Goal: Task Accomplishment & Management: Complete application form

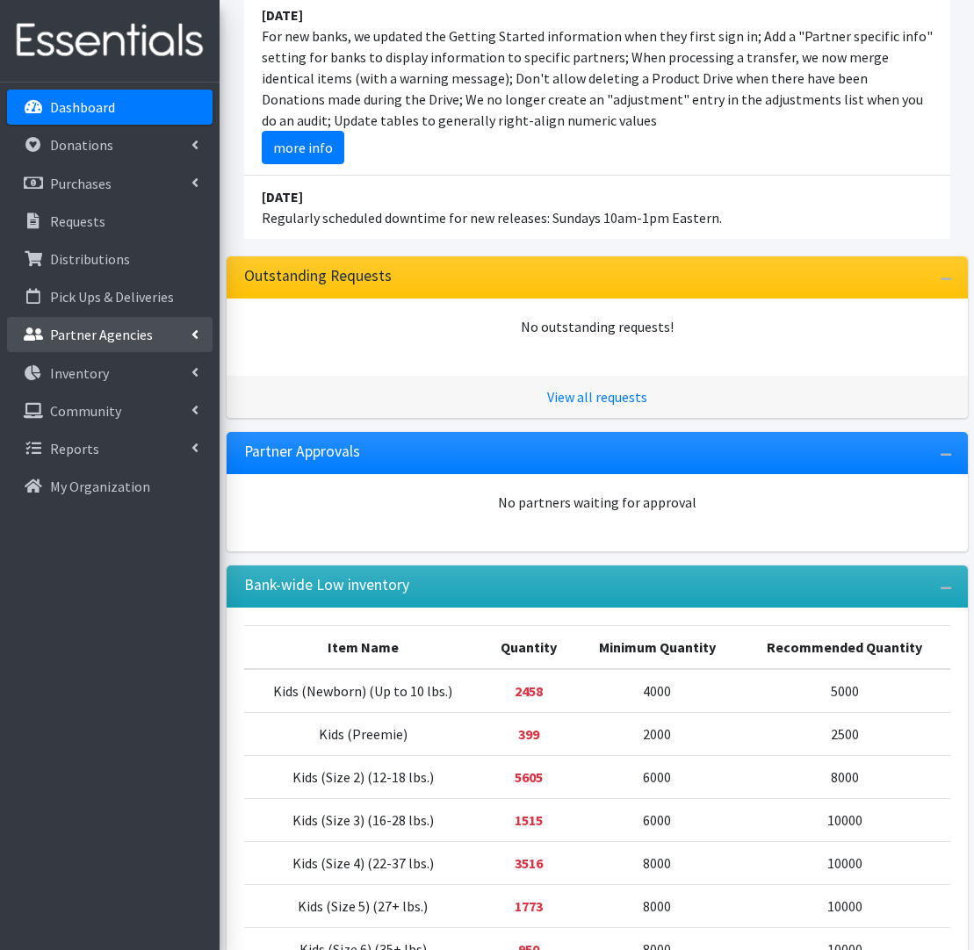
scroll to position [210, 0]
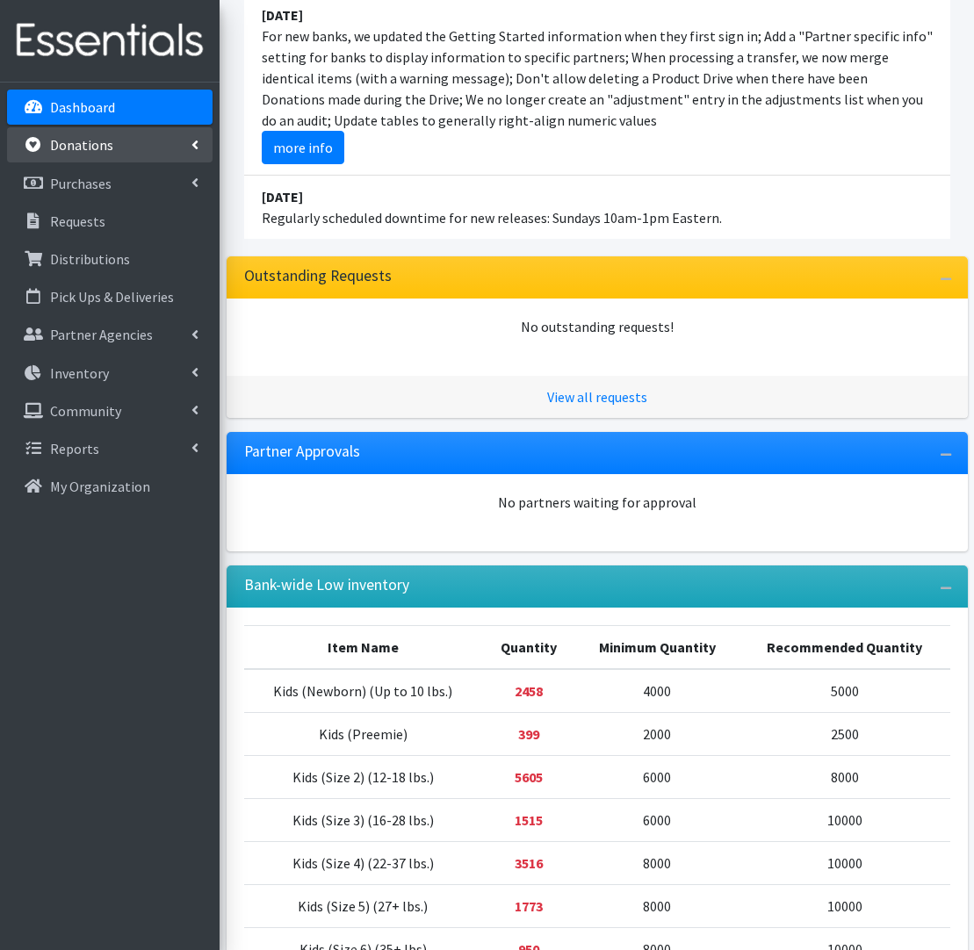
click at [177, 142] on link "Donations" at bounding box center [110, 144] width 206 height 35
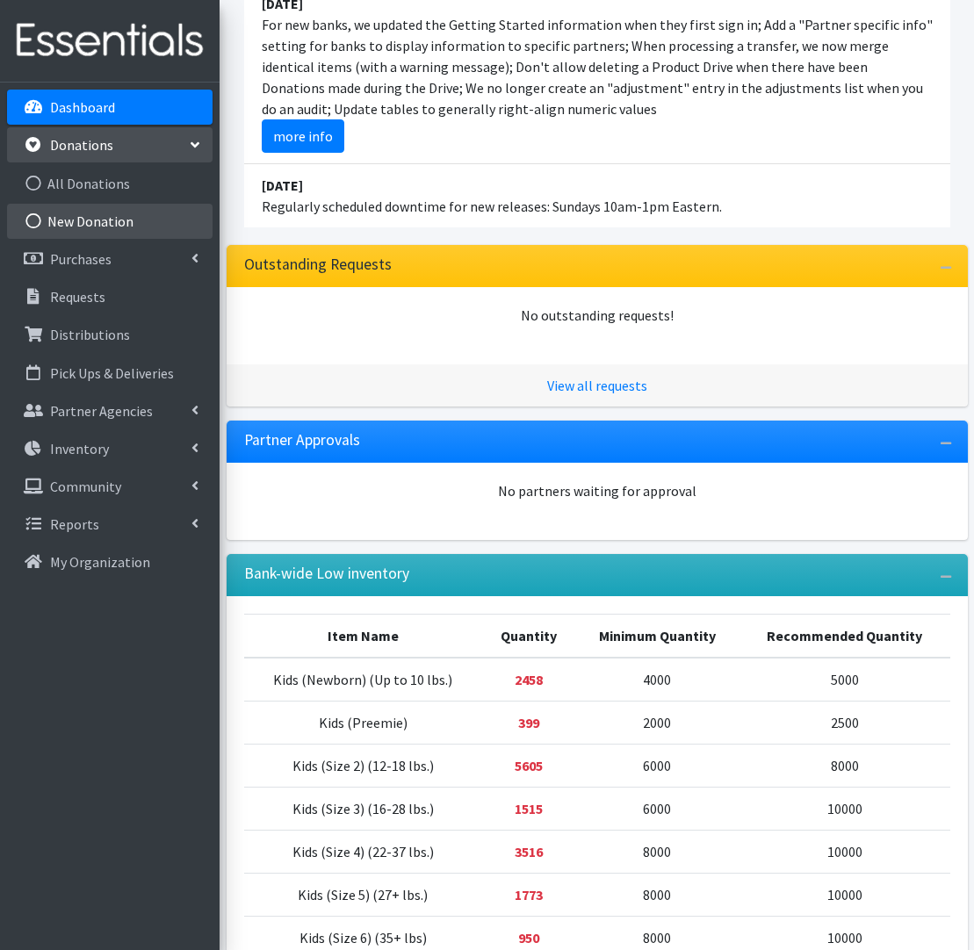
scroll to position [222, 0]
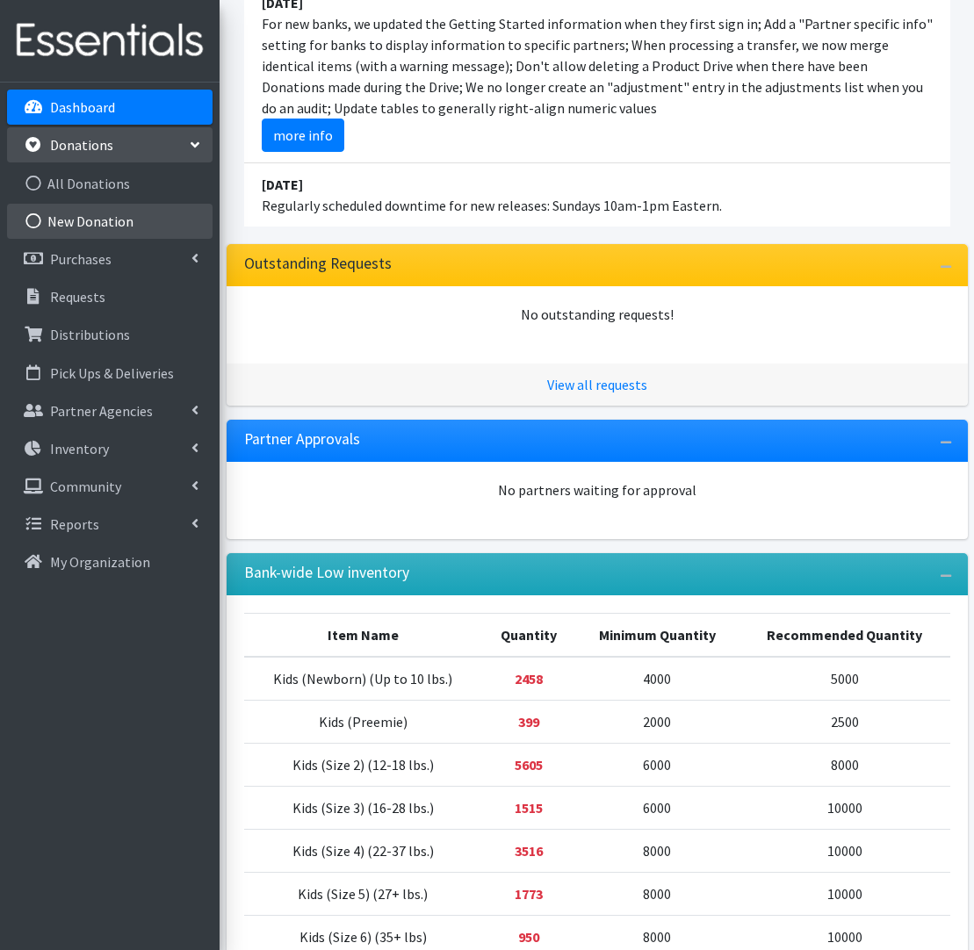
click at [138, 224] on link "New Donation" at bounding box center [110, 221] width 206 height 35
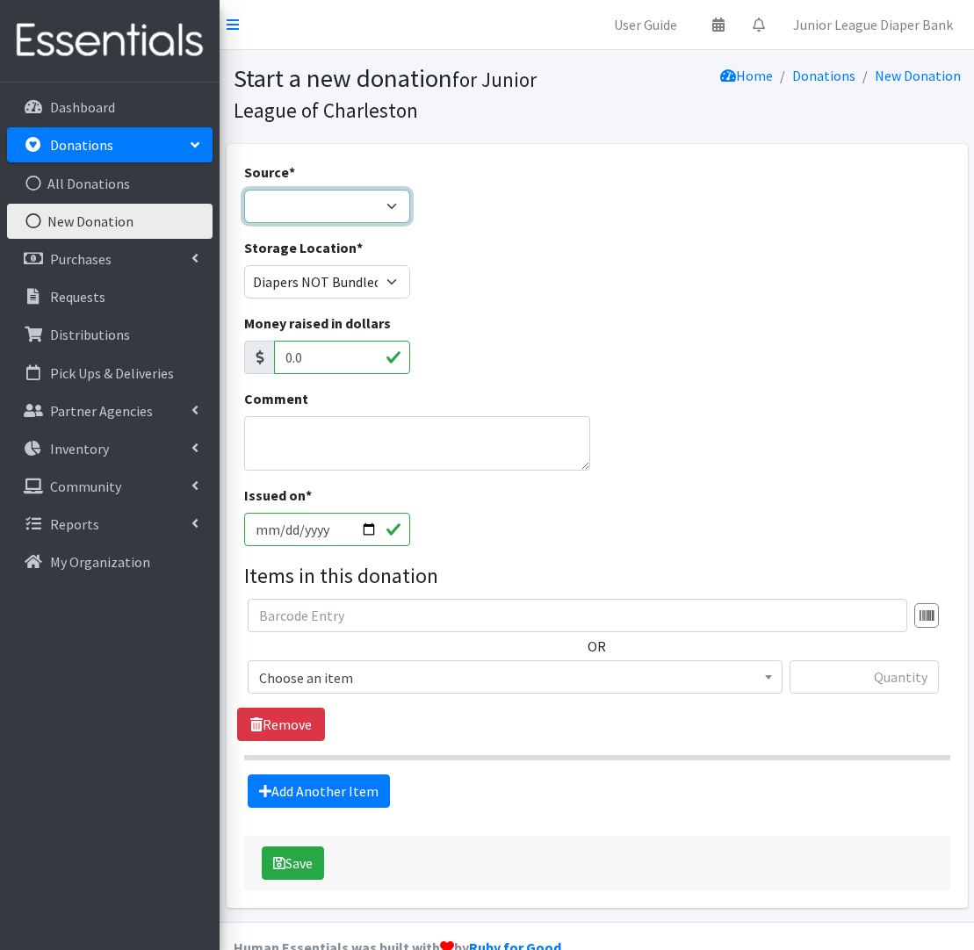
select select "Misc. Donation"
click at [316, 468] on textarea "Comment" at bounding box center [417, 443] width 347 height 54
click at [338, 436] on textarea "Lobby Barrel 9/19" at bounding box center [417, 443] width 347 height 54
type textarea "Lobby Barrel 8/19"
click at [501, 681] on span "Choose an item" at bounding box center [515, 678] width 512 height 25
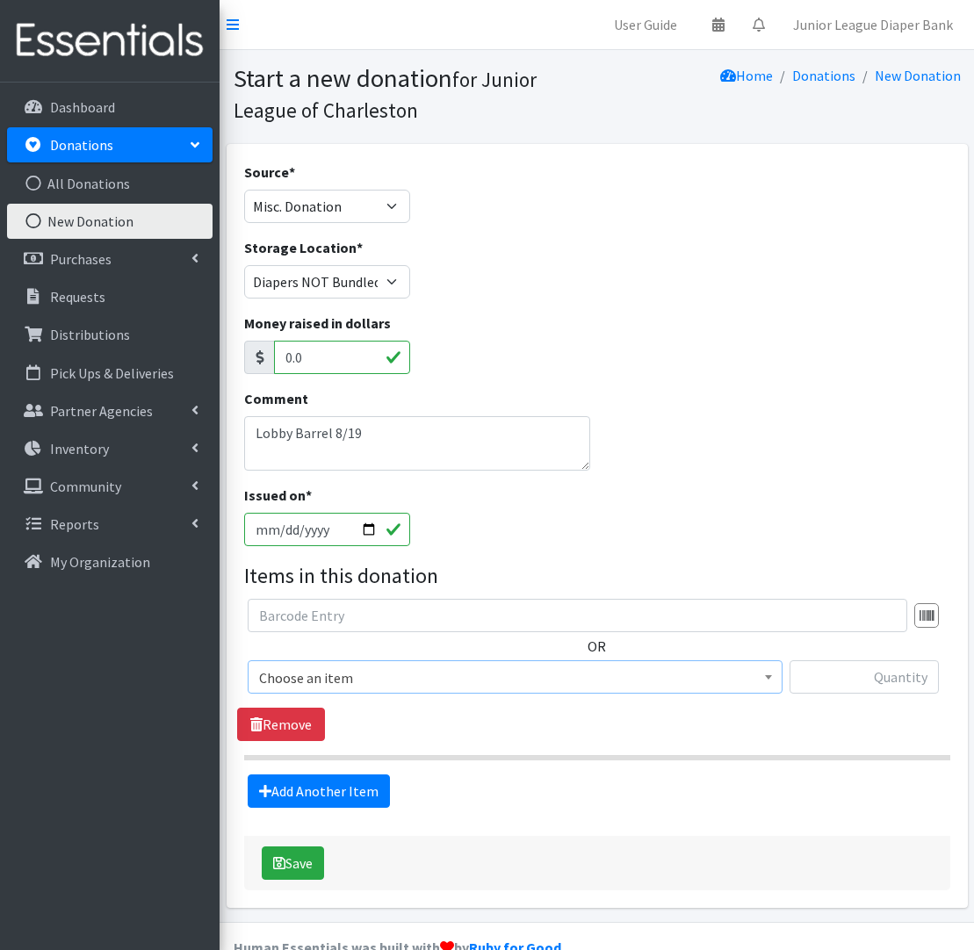
click at [501, 681] on span "Choose an item" at bounding box center [515, 678] width 512 height 25
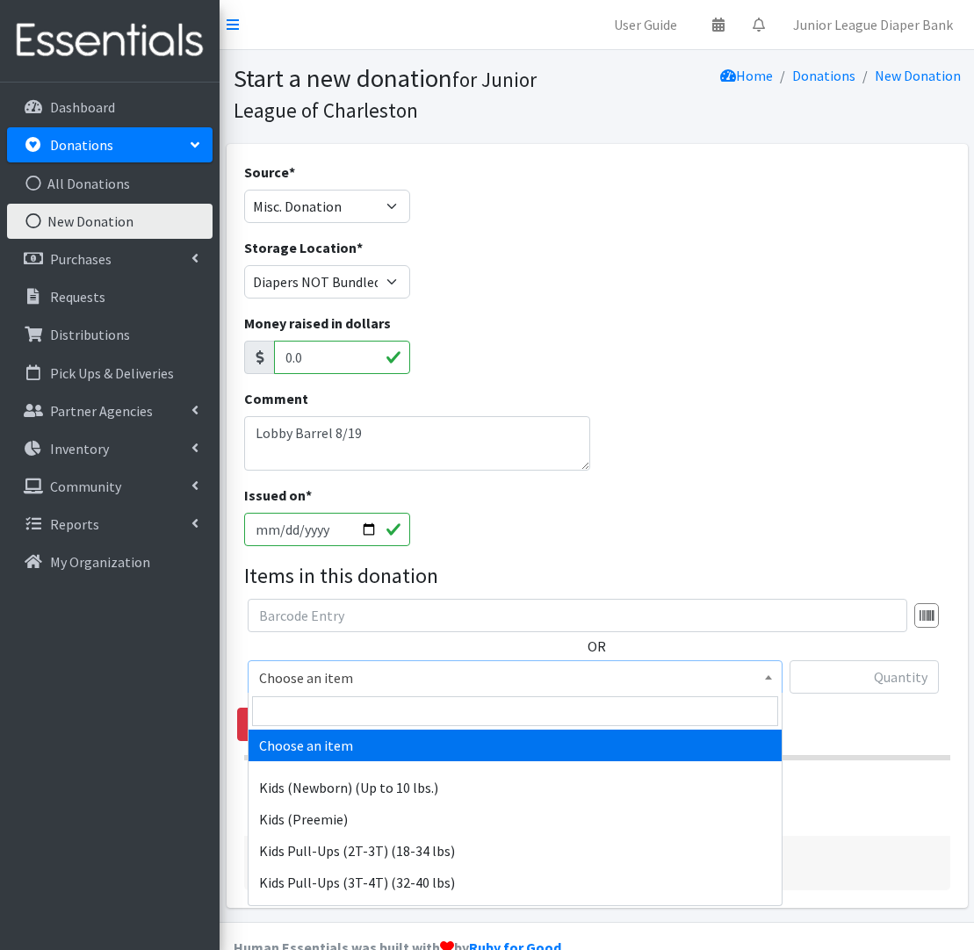
click at [501, 681] on span "Choose an item" at bounding box center [515, 678] width 512 height 25
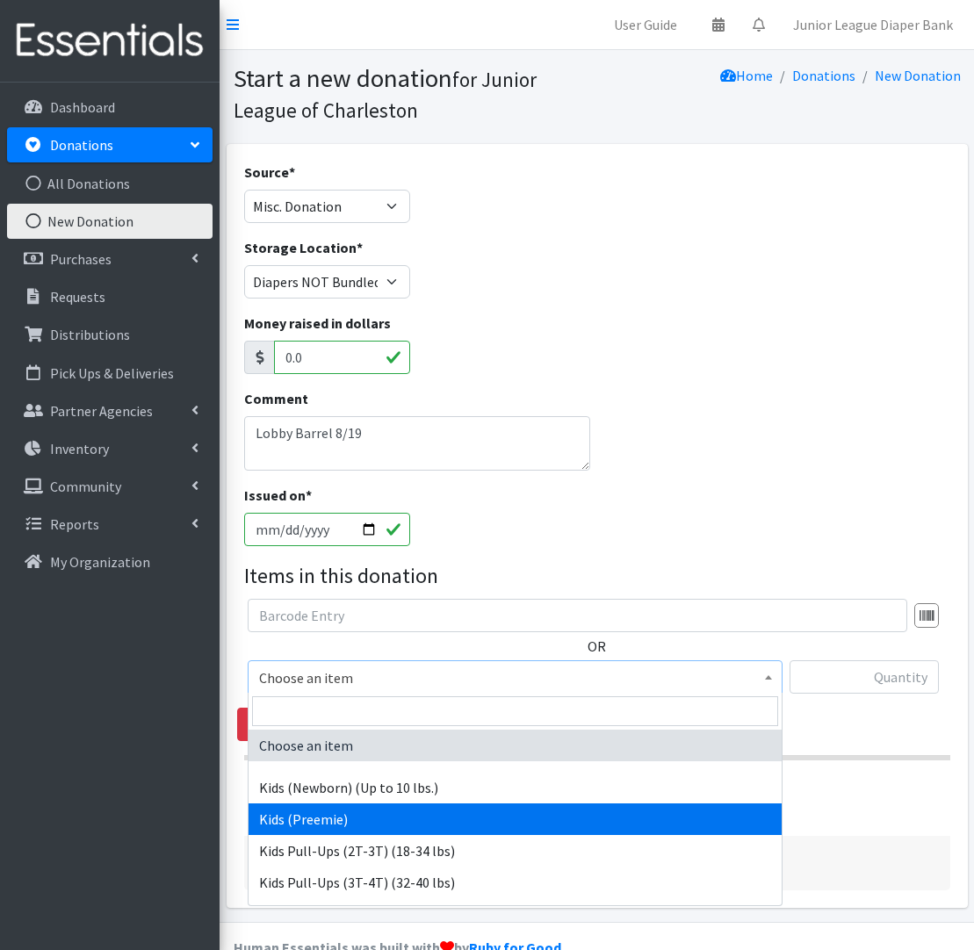
select select "572"
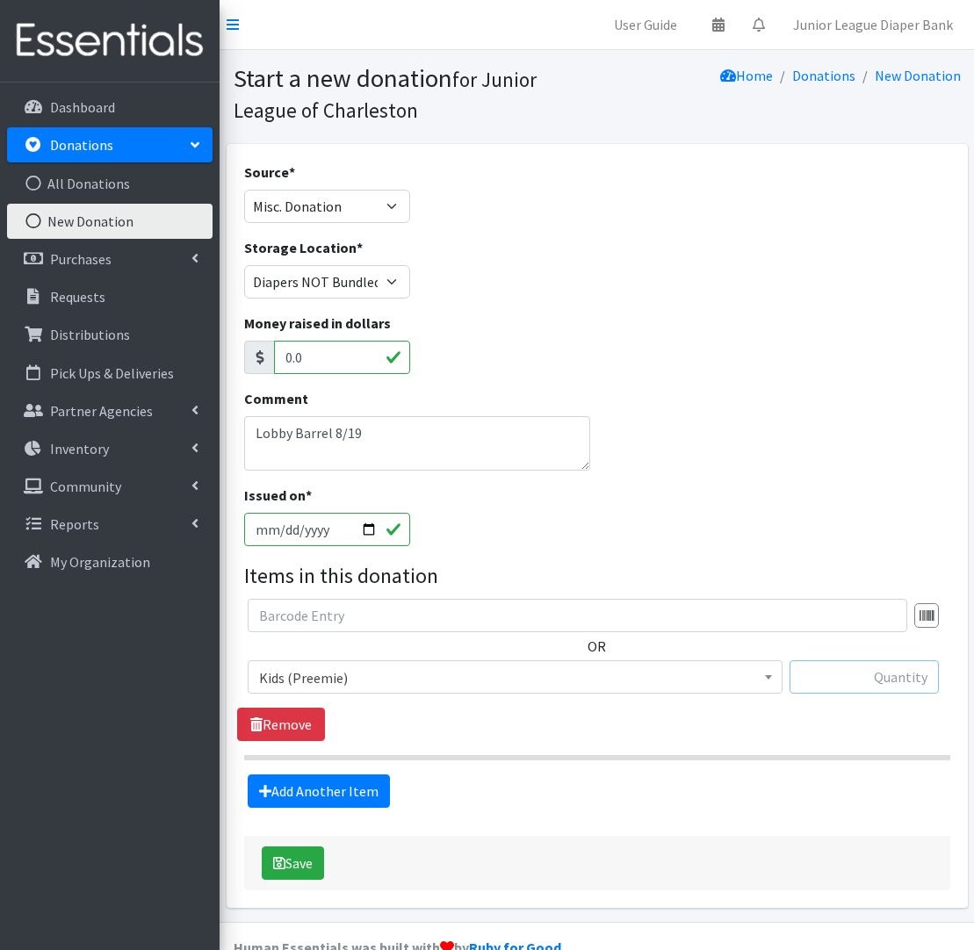
click at [863, 682] on input "text" at bounding box center [864, 676] width 149 height 33
type input "13"
click at [339, 790] on link "Add Another Item" at bounding box center [319, 791] width 142 height 33
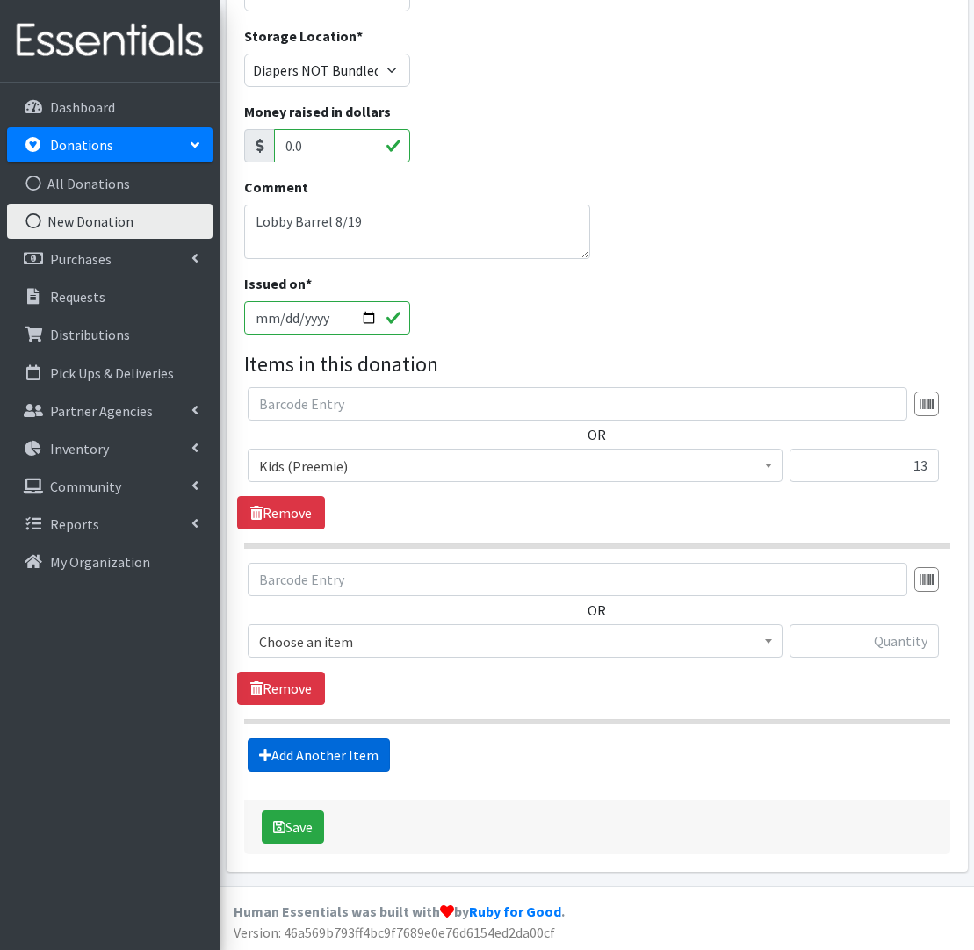
scroll to position [213, 0]
click at [372, 635] on span "Choose an item" at bounding box center [515, 641] width 512 height 25
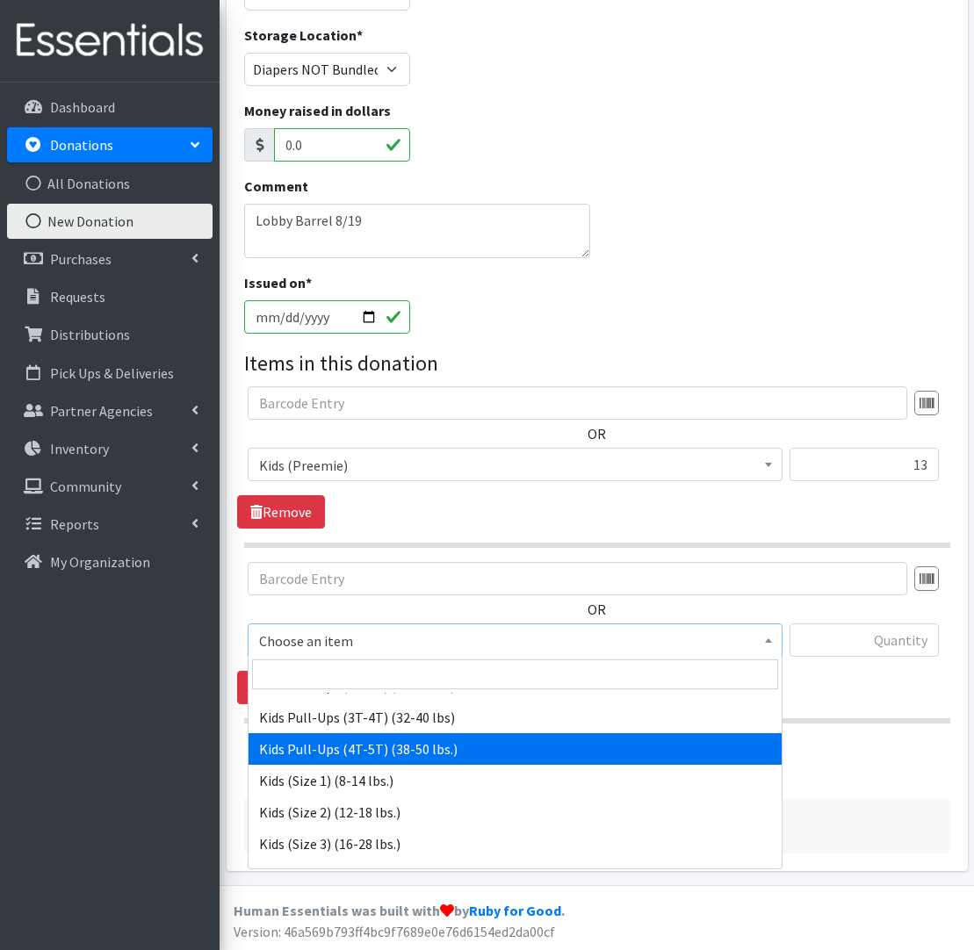
scroll to position [130, 0]
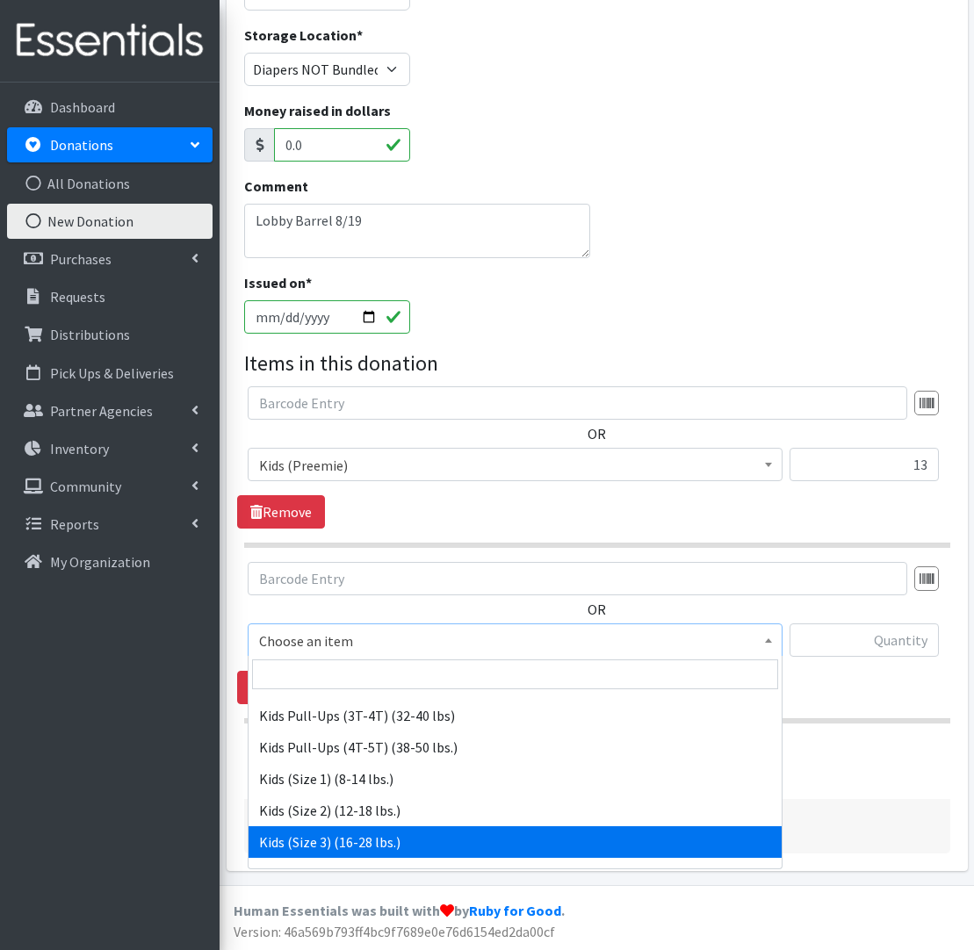
select select "576"
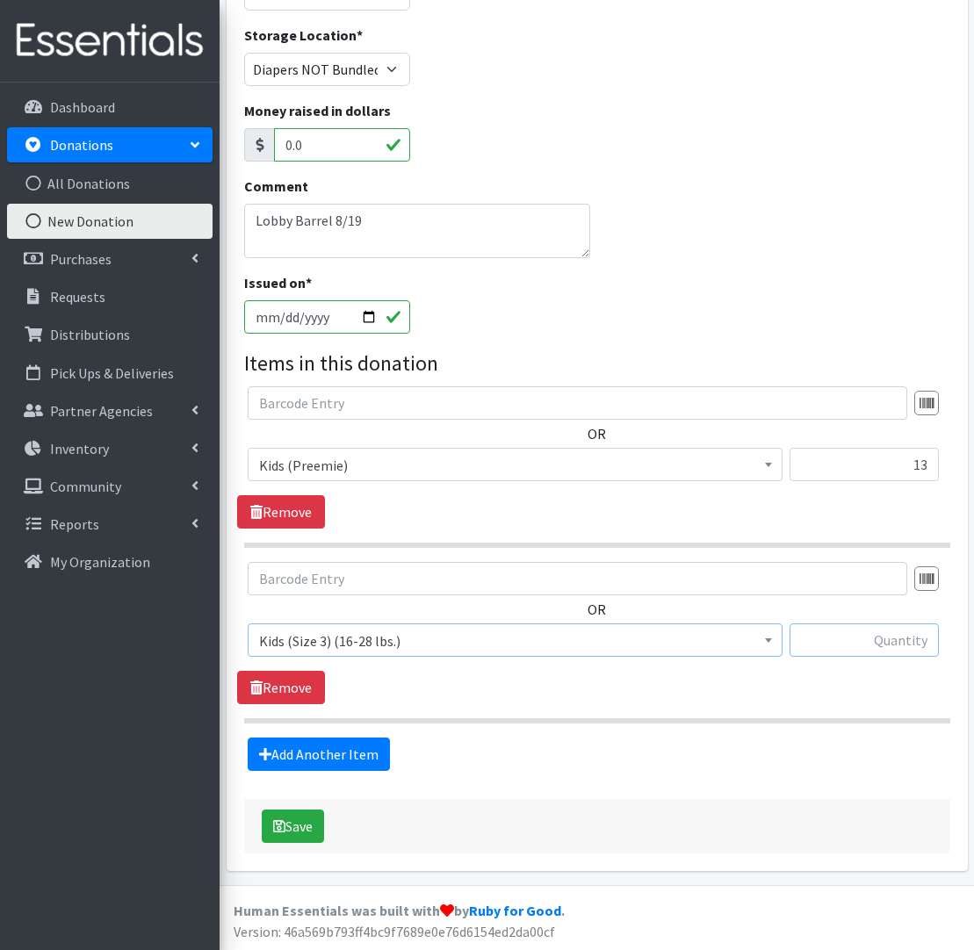
click at [913, 646] on input "text" at bounding box center [864, 640] width 149 height 33
type input "5"
click at [314, 752] on link "Add Another Item" at bounding box center [319, 754] width 142 height 33
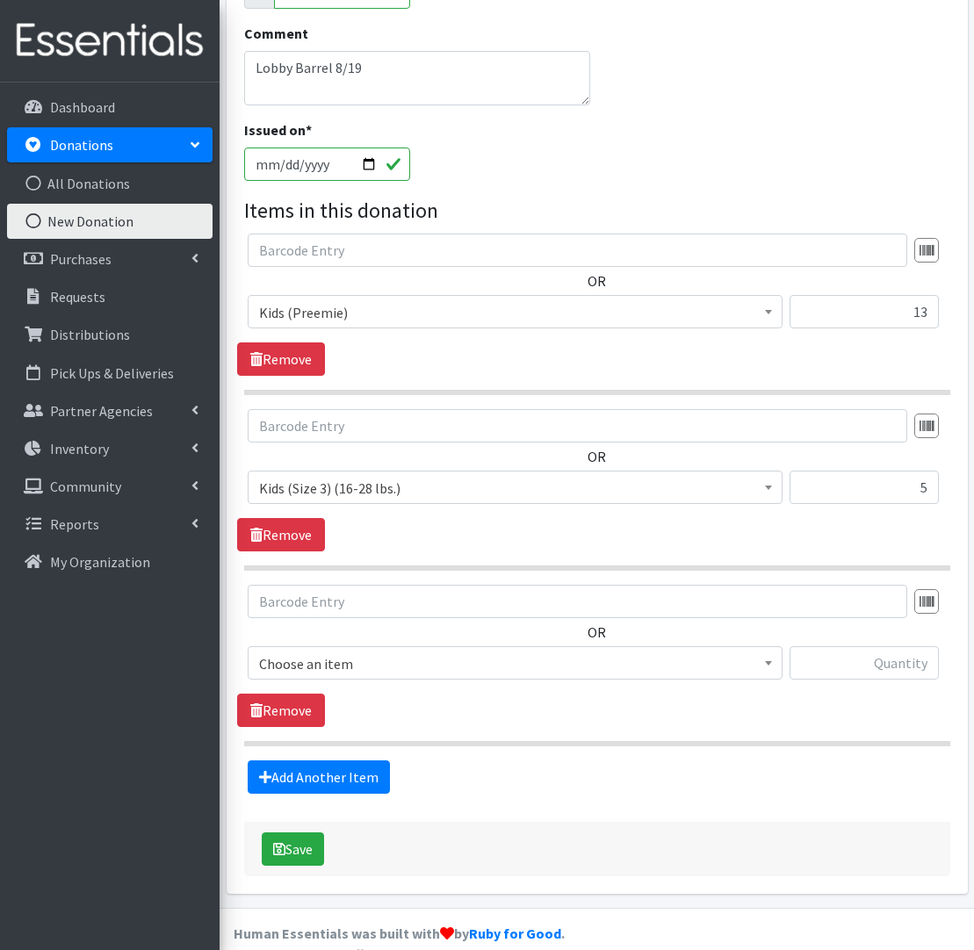
scroll to position [388, 0]
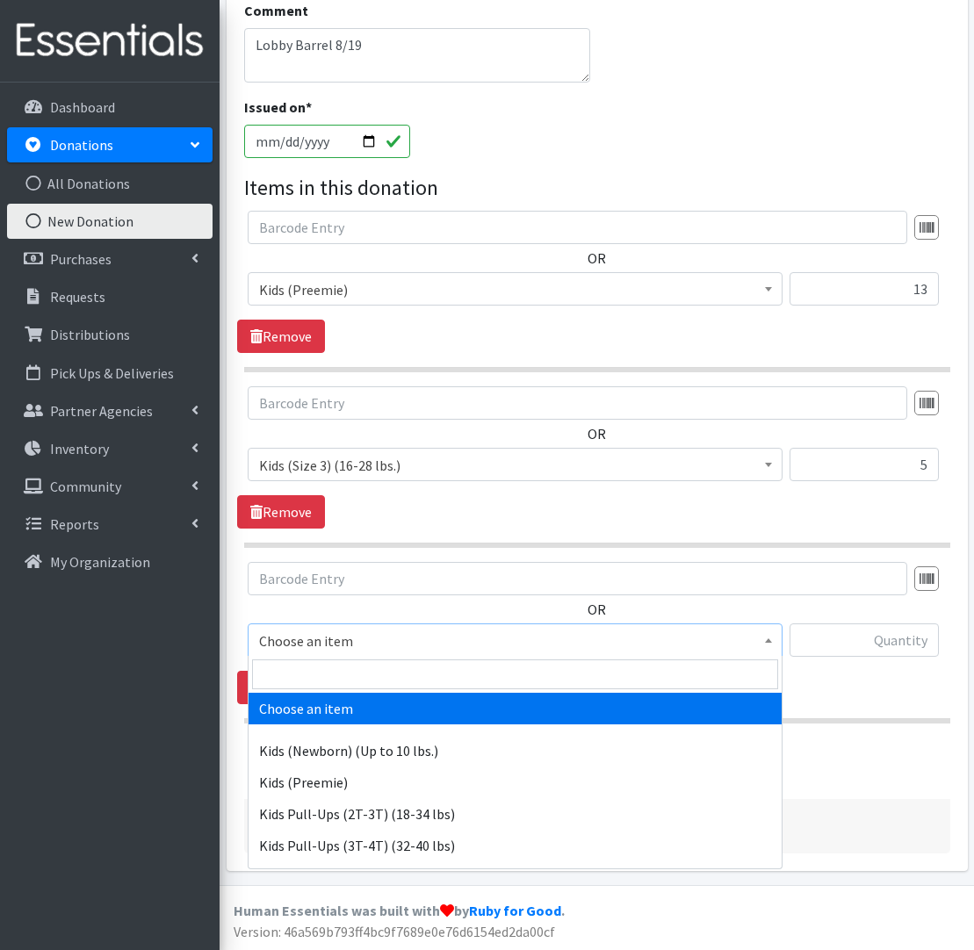
click at [373, 634] on span "Choose an item" at bounding box center [515, 641] width 512 height 25
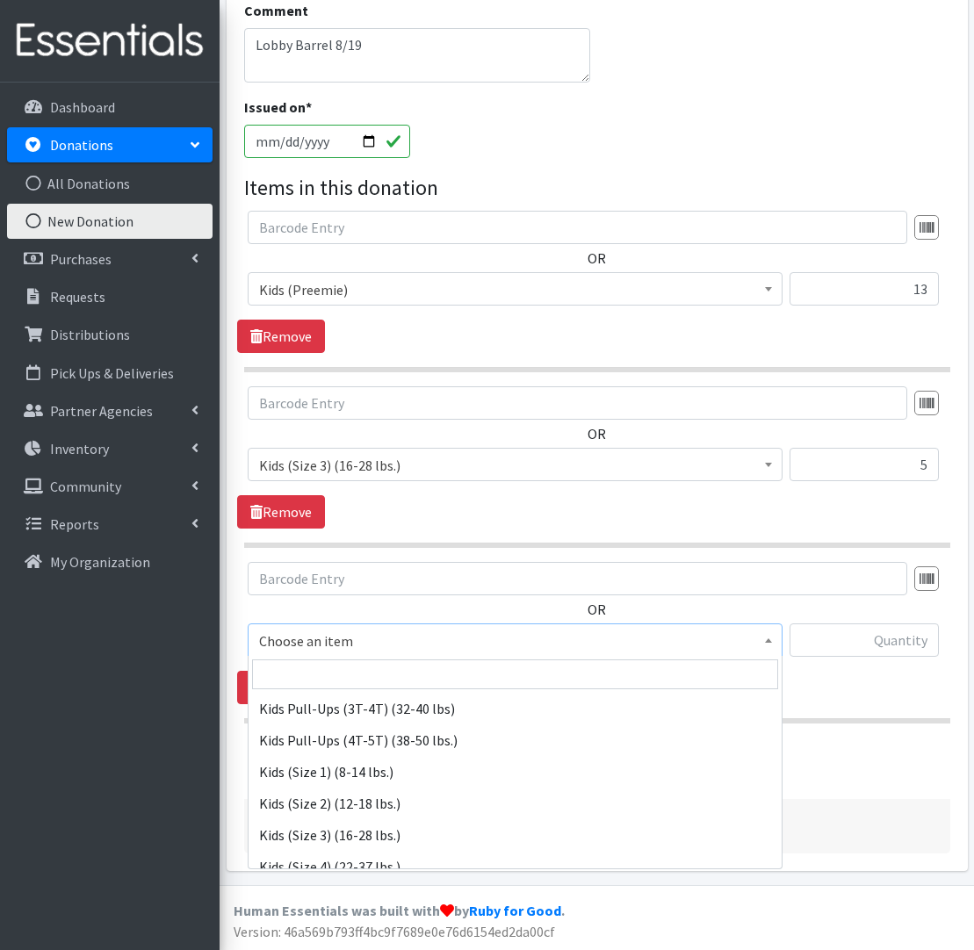
scroll to position [156, 0]
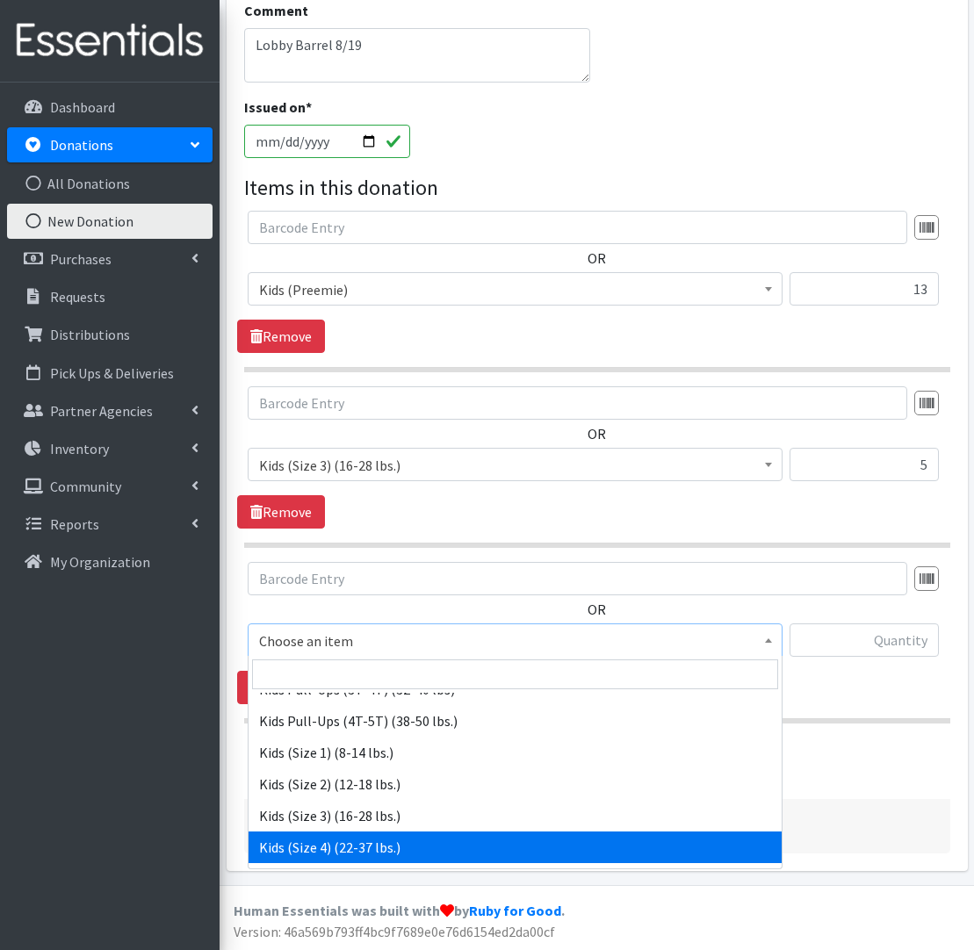
select select "557"
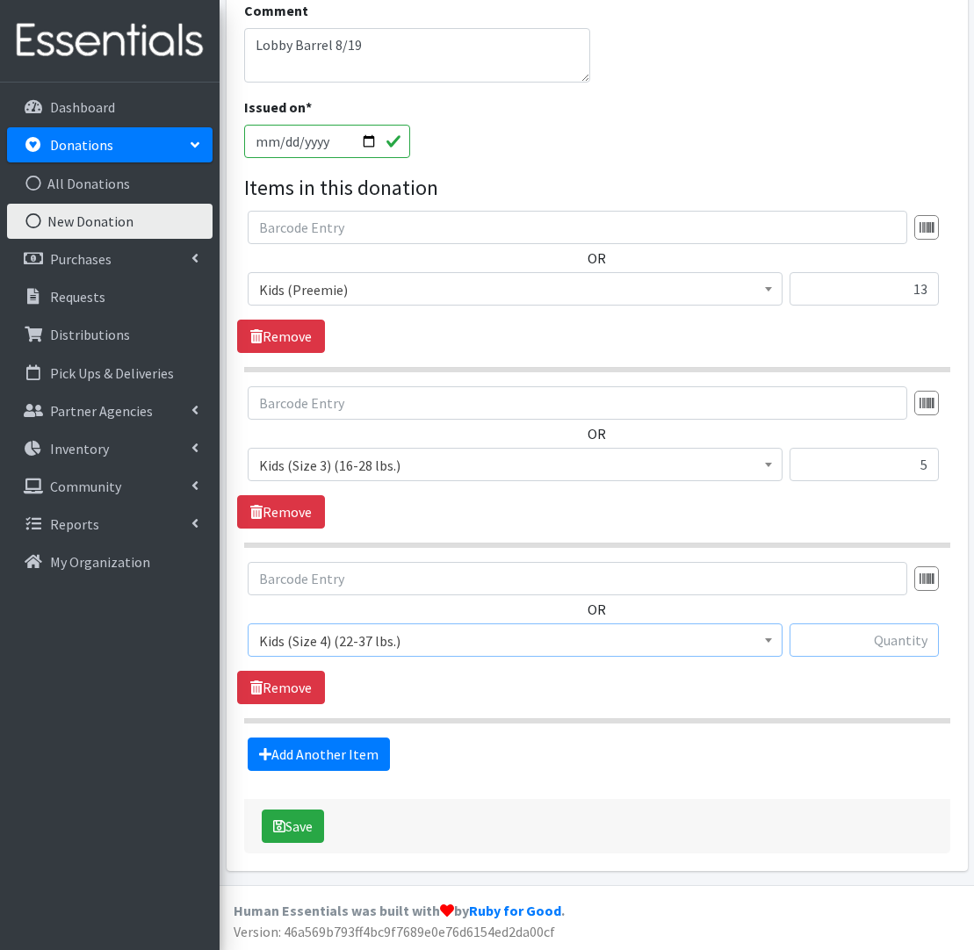
click at [848, 633] on input "text" at bounding box center [864, 640] width 149 height 33
type input "42"
click at [293, 754] on link "Add Another Item" at bounding box center [319, 754] width 142 height 33
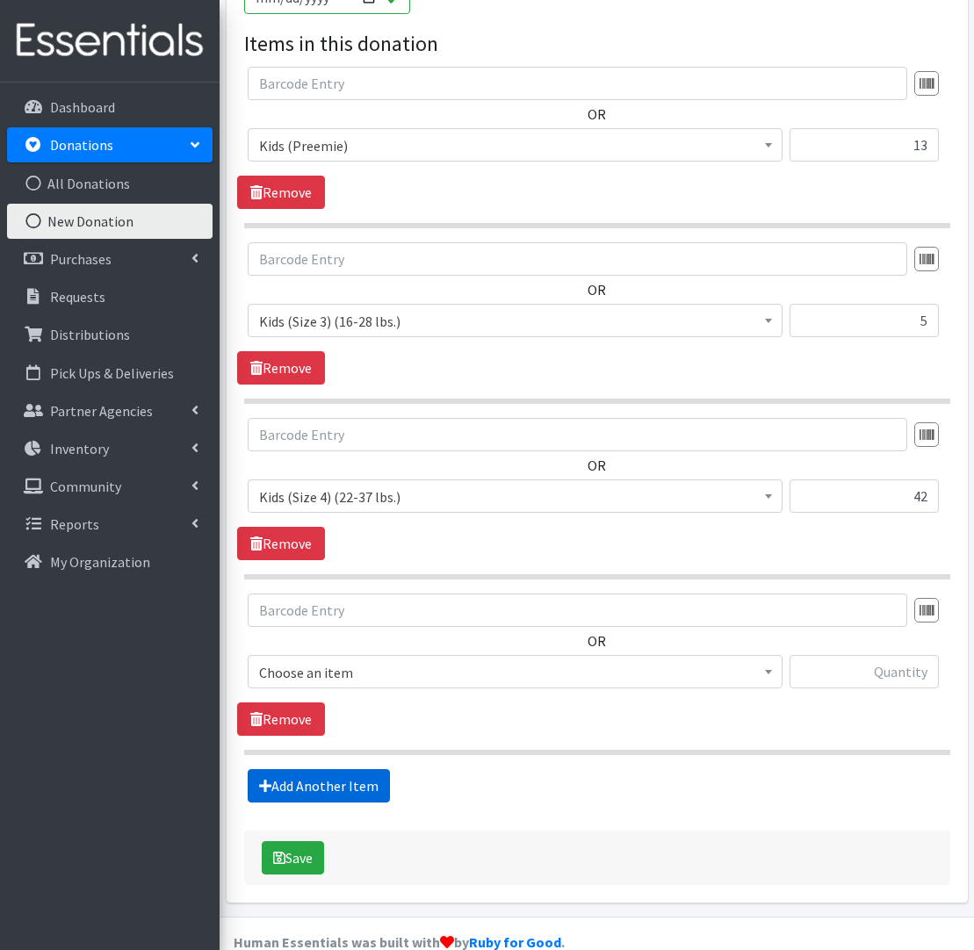
scroll to position [564, 0]
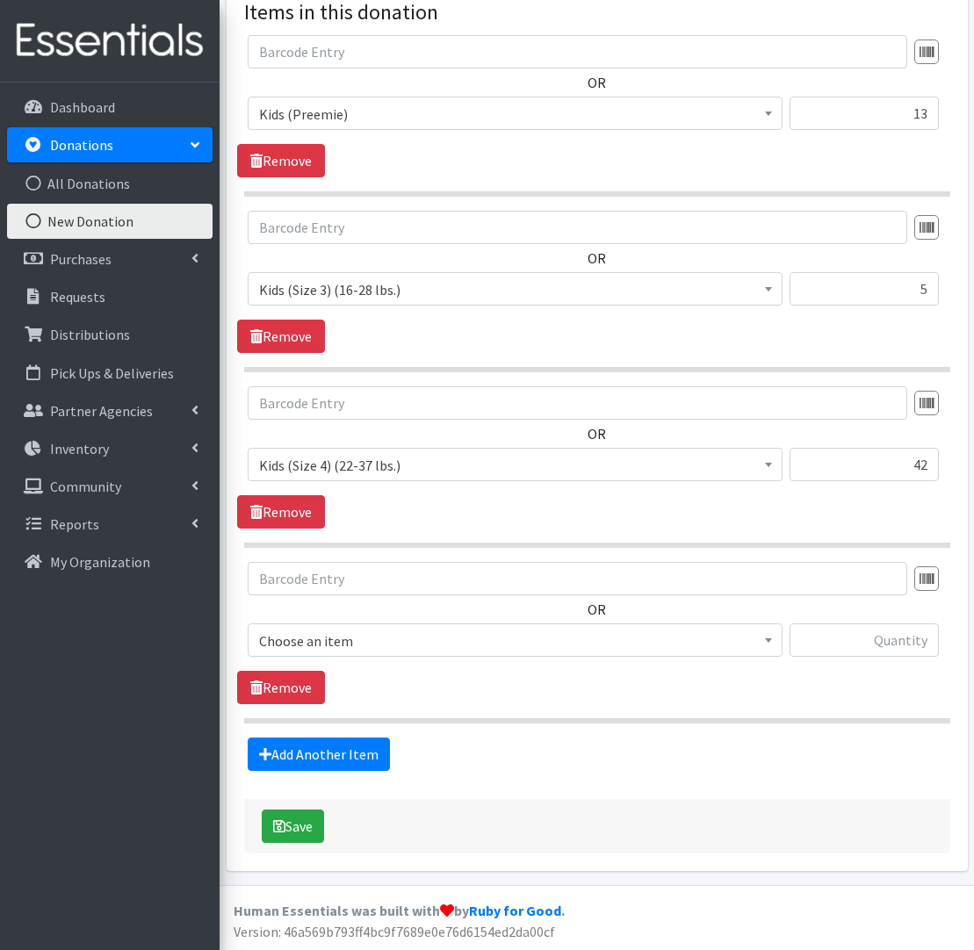
click at [345, 646] on span "Choose an item" at bounding box center [515, 641] width 512 height 25
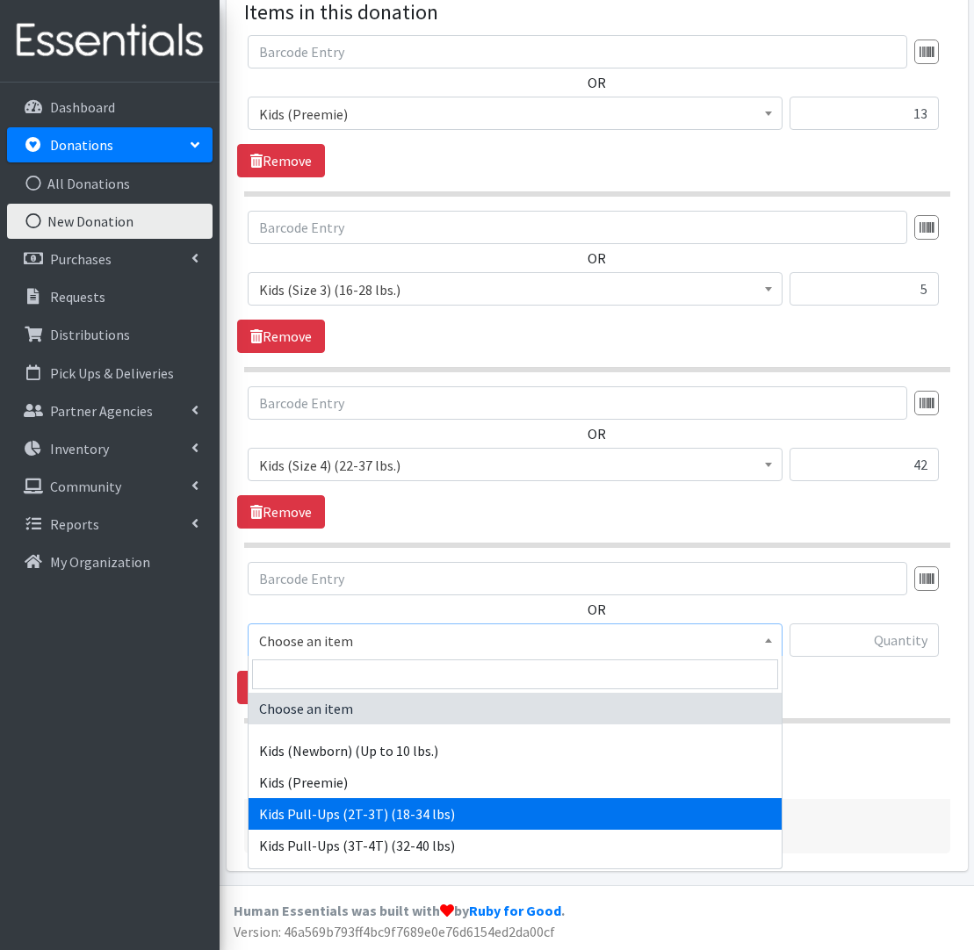
select select "564"
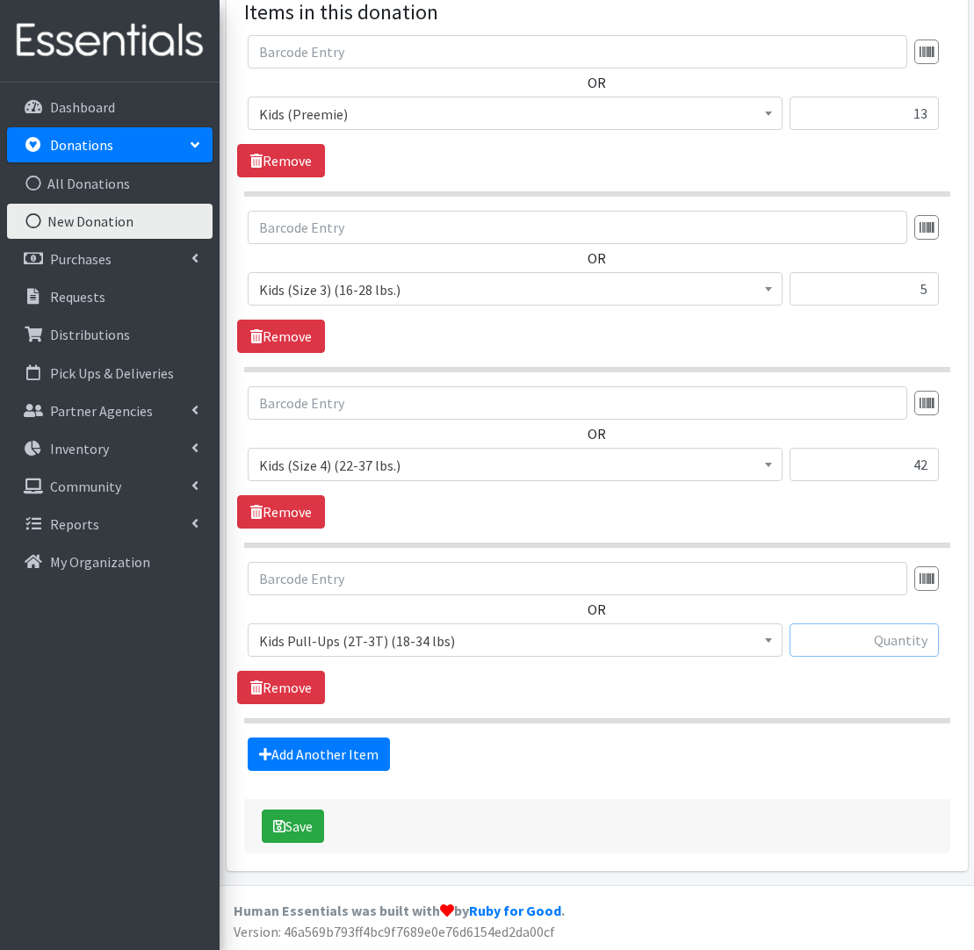
click at [854, 624] on input "text" at bounding box center [864, 640] width 149 height 33
type input "25"
click at [346, 756] on link "Add Another Item" at bounding box center [319, 754] width 142 height 33
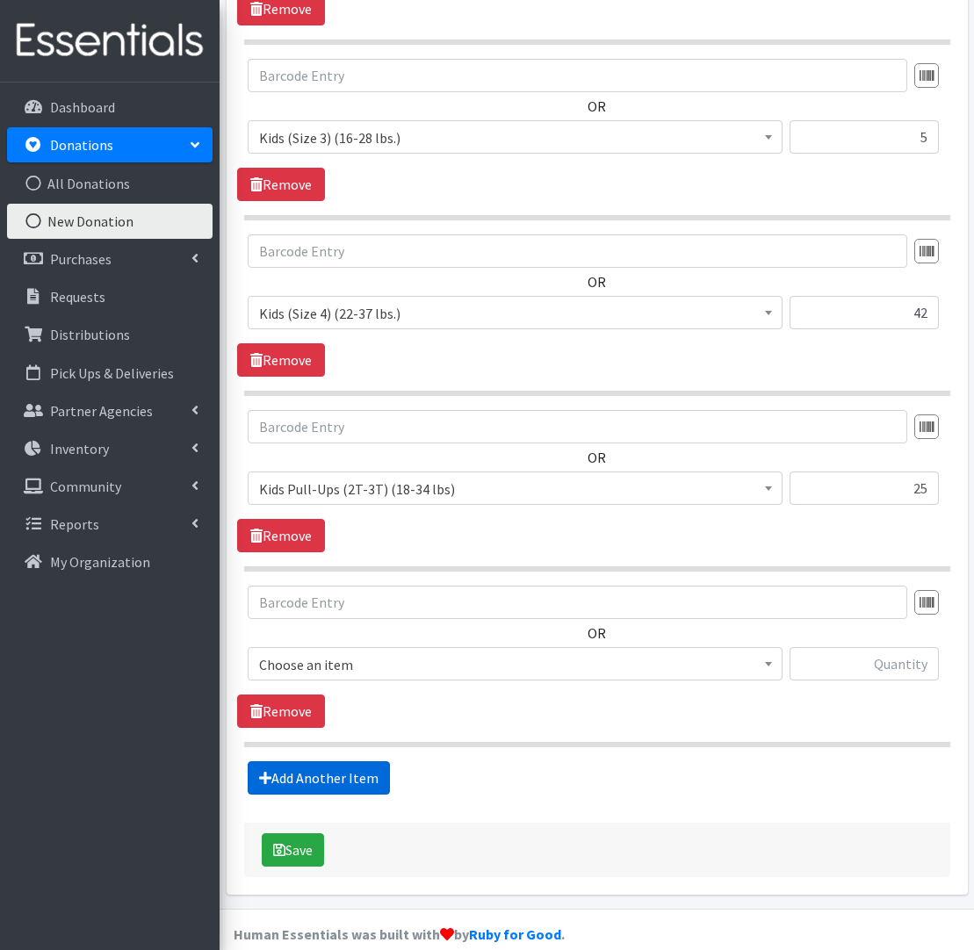
scroll to position [740, 0]
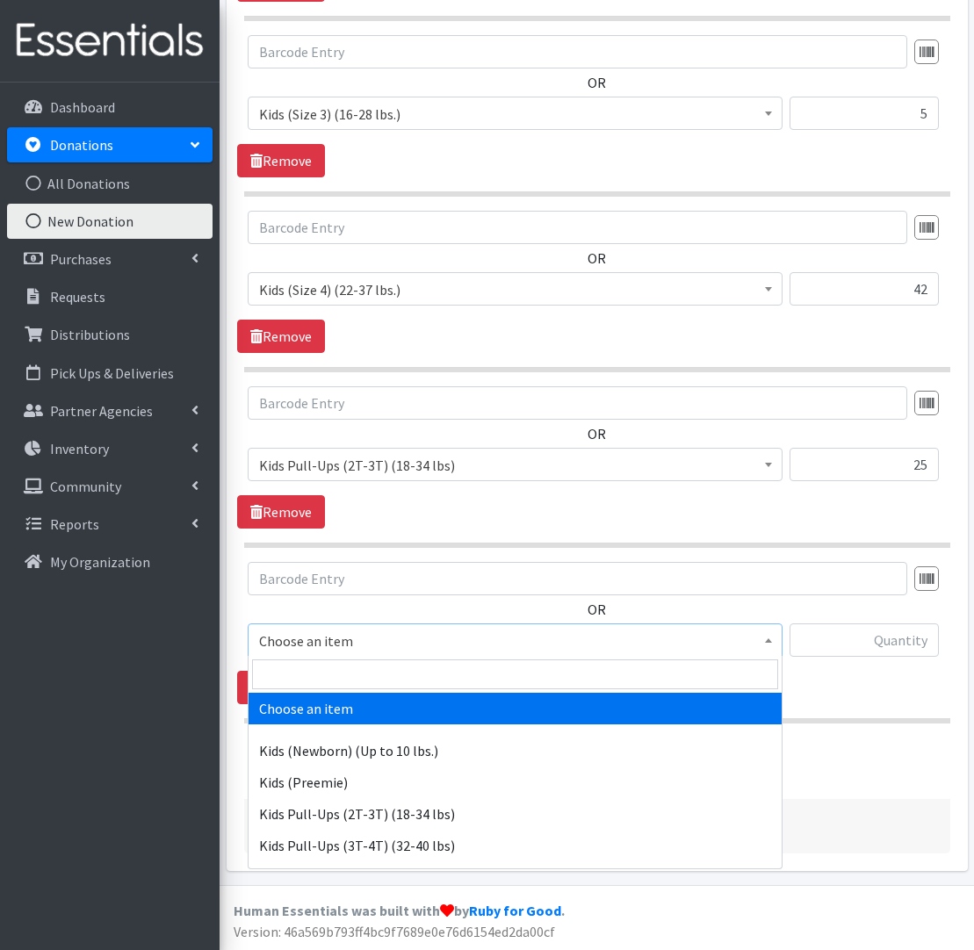
click at [408, 638] on span "Choose an item" at bounding box center [515, 641] width 512 height 25
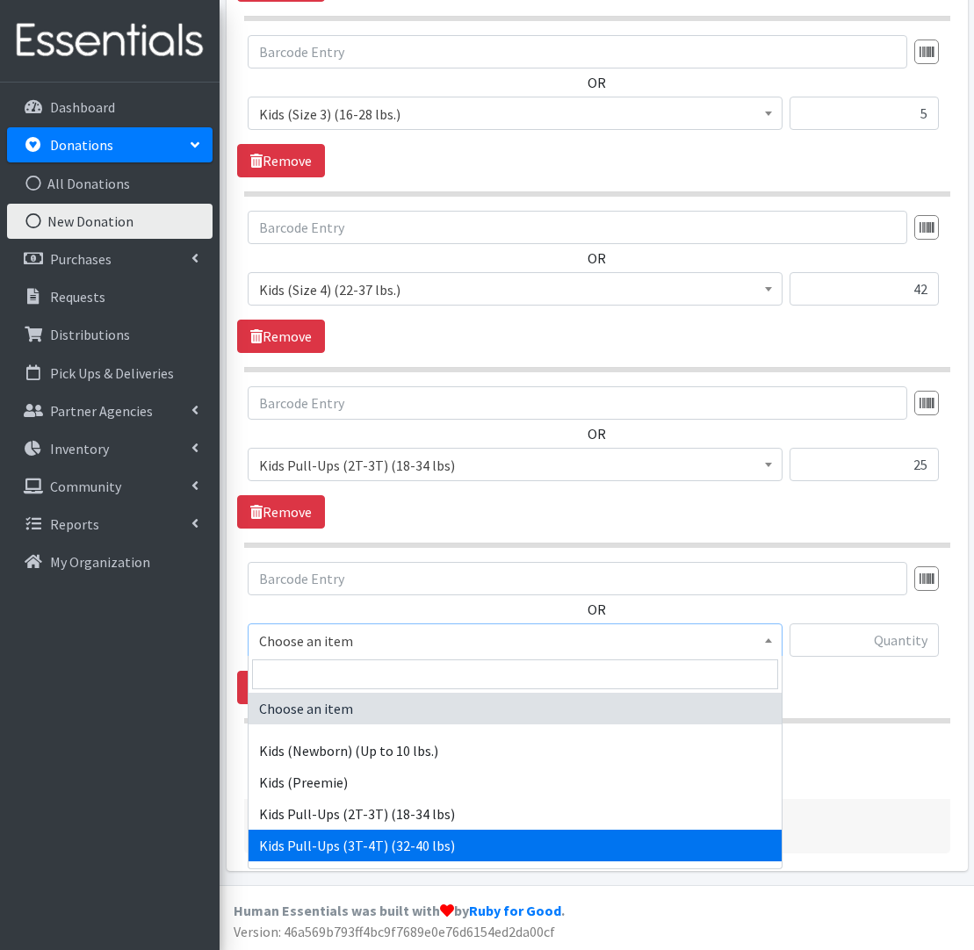
select select "565"
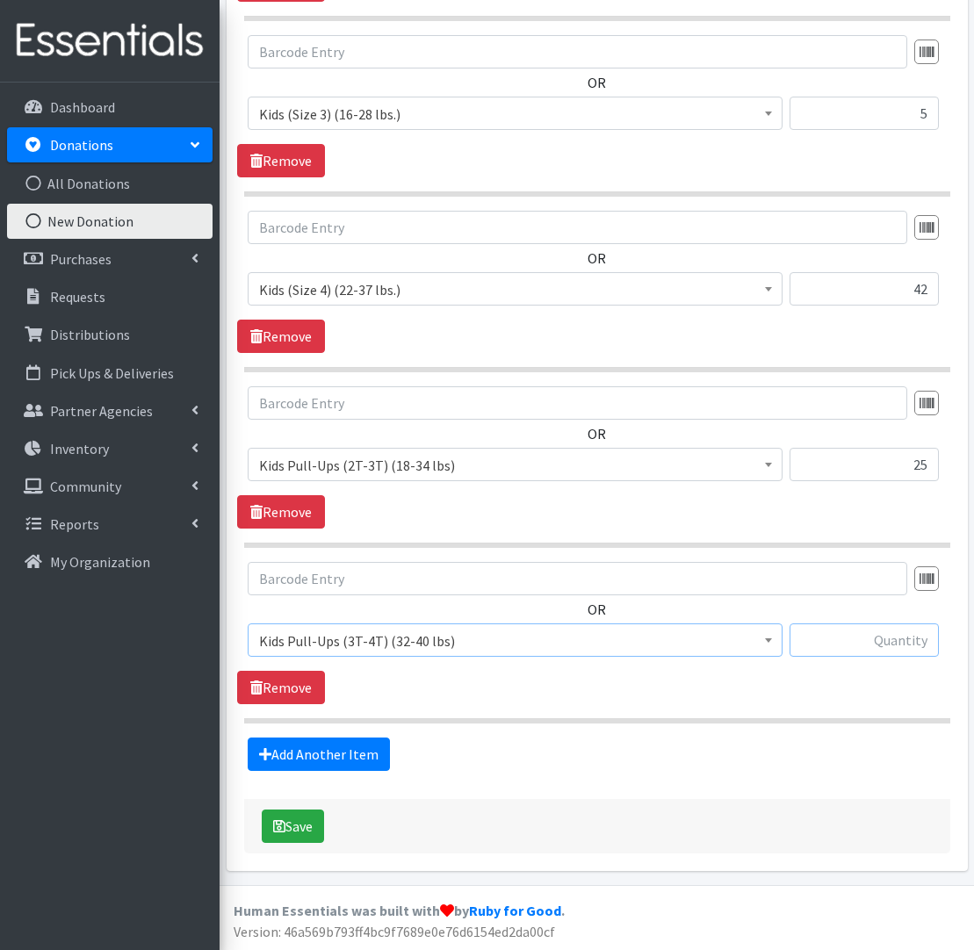
click at [916, 637] on input "text" at bounding box center [864, 640] width 149 height 33
type input "574"
click at [347, 755] on link "Add Another Item" at bounding box center [319, 754] width 142 height 33
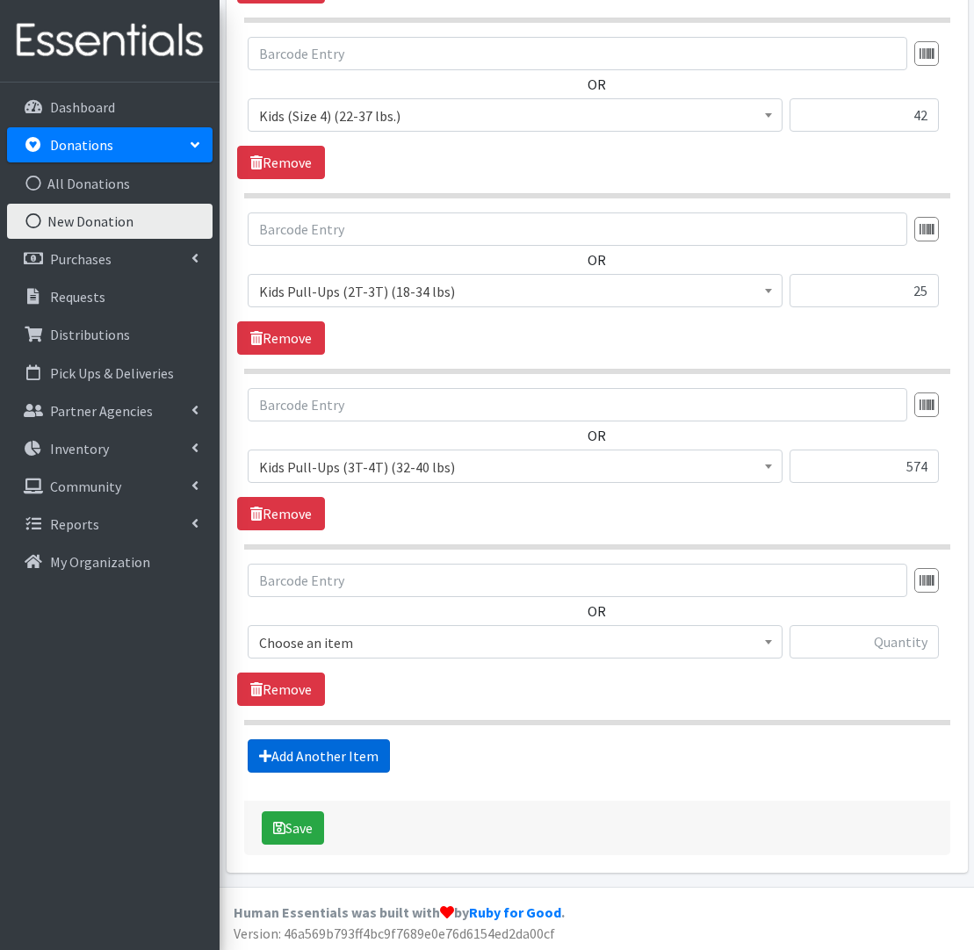
scroll to position [915, 0]
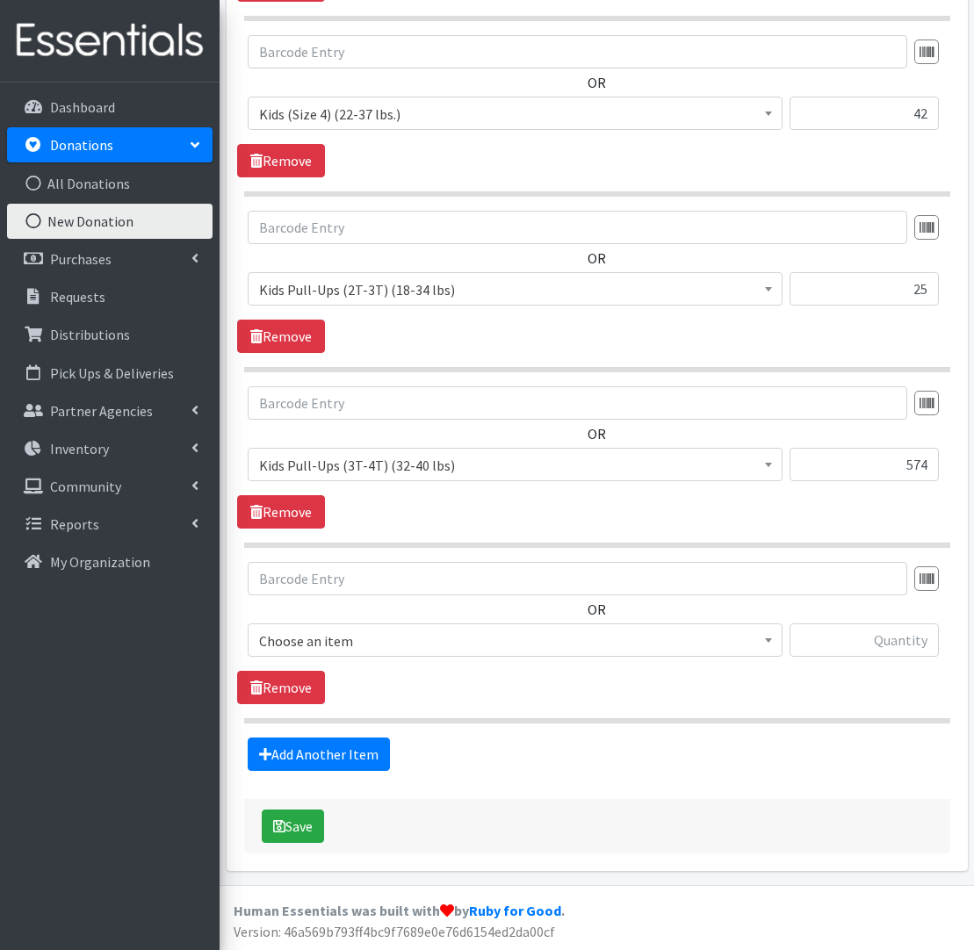
click at [348, 647] on span "Choose an item" at bounding box center [515, 641] width 512 height 25
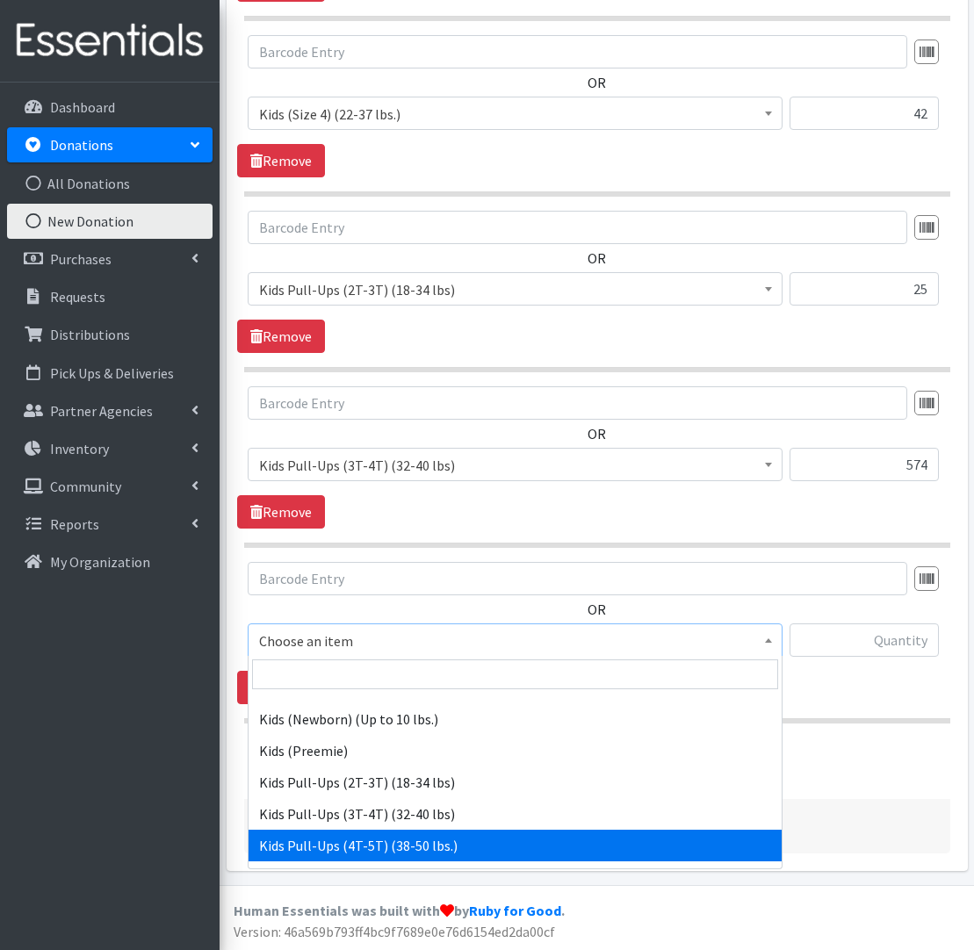
scroll to position [51, 0]
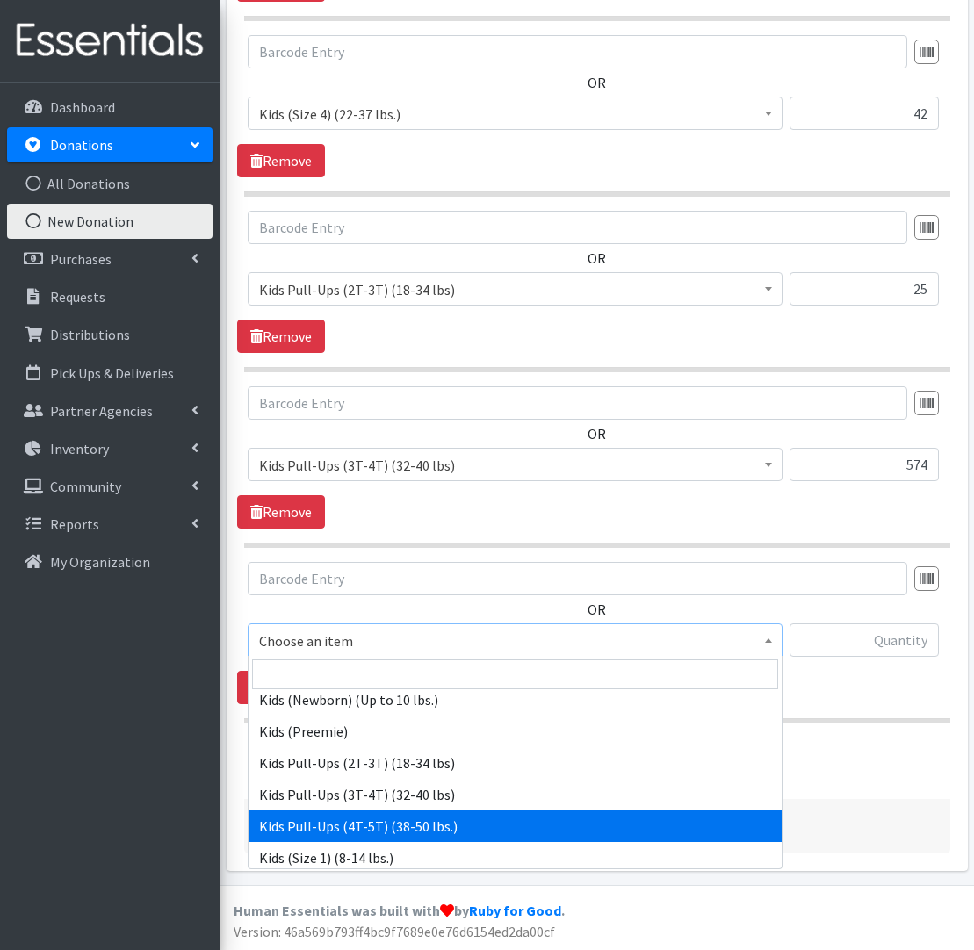
select select "566"
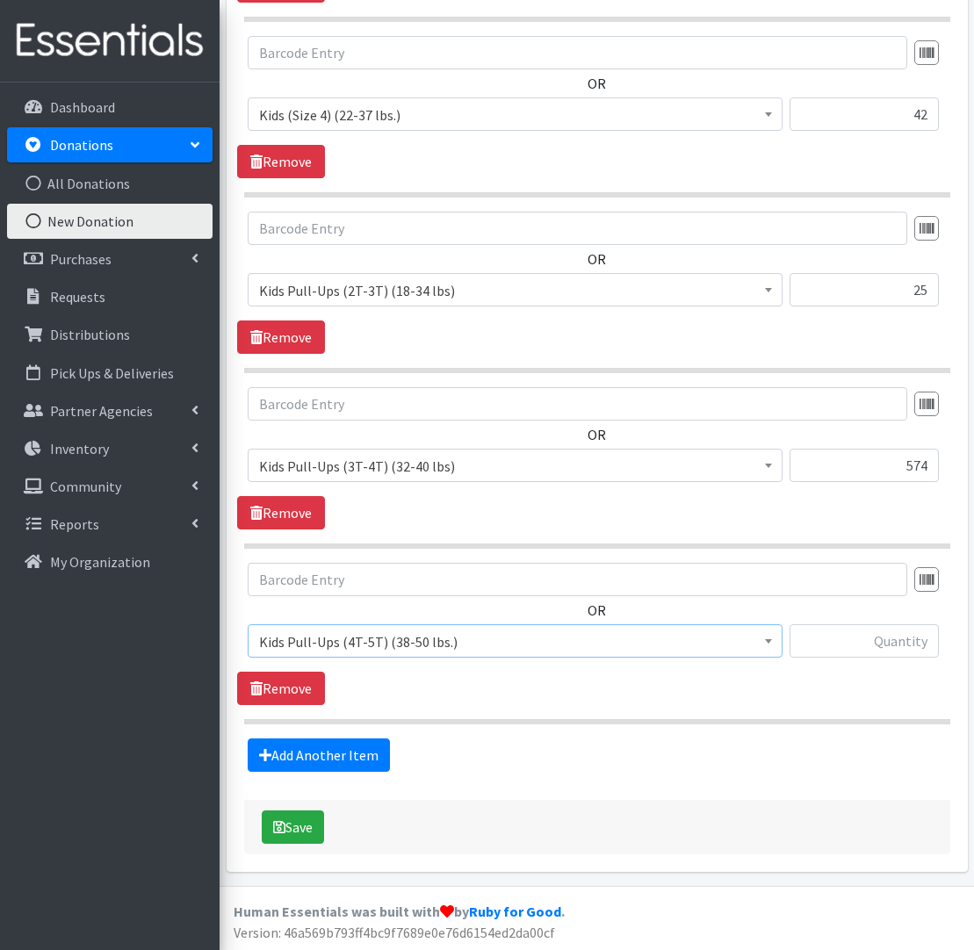
scroll to position [914, 0]
click at [904, 634] on input "text" at bounding box center [864, 640] width 149 height 33
type input "92"
click at [279, 830] on icon "submit" at bounding box center [279, 827] width 12 height 14
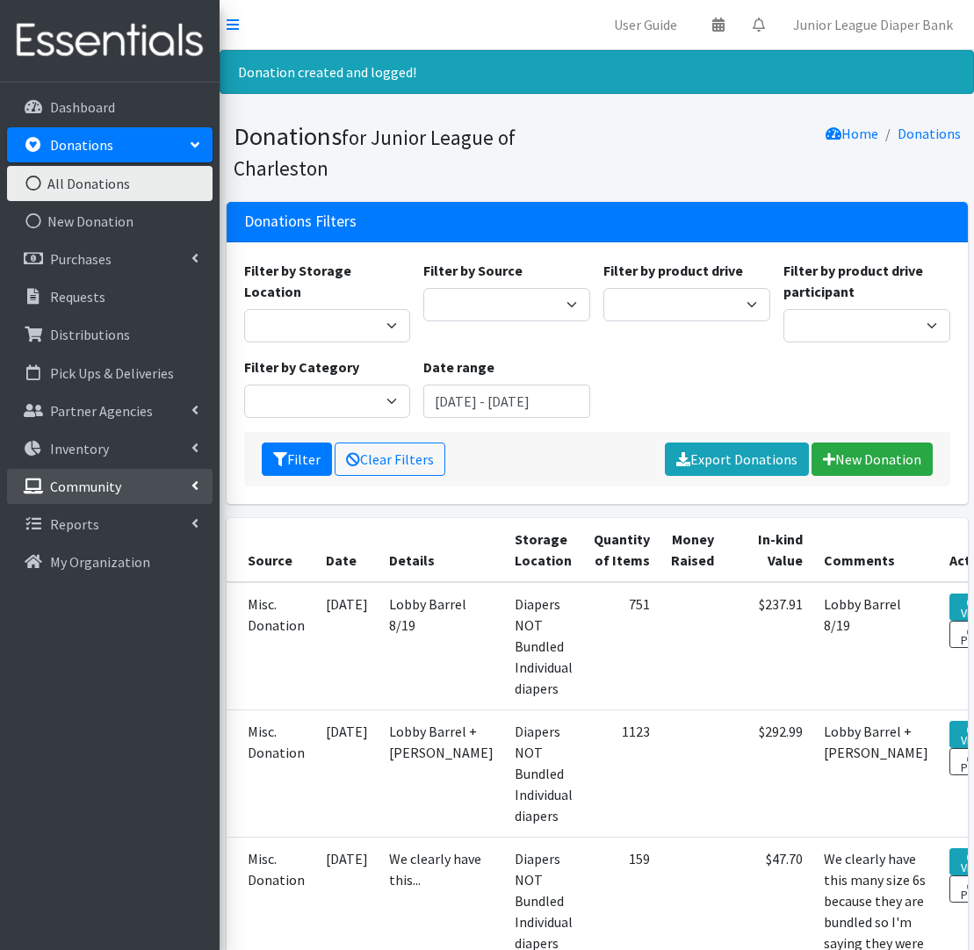
scroll to position [2, 0]
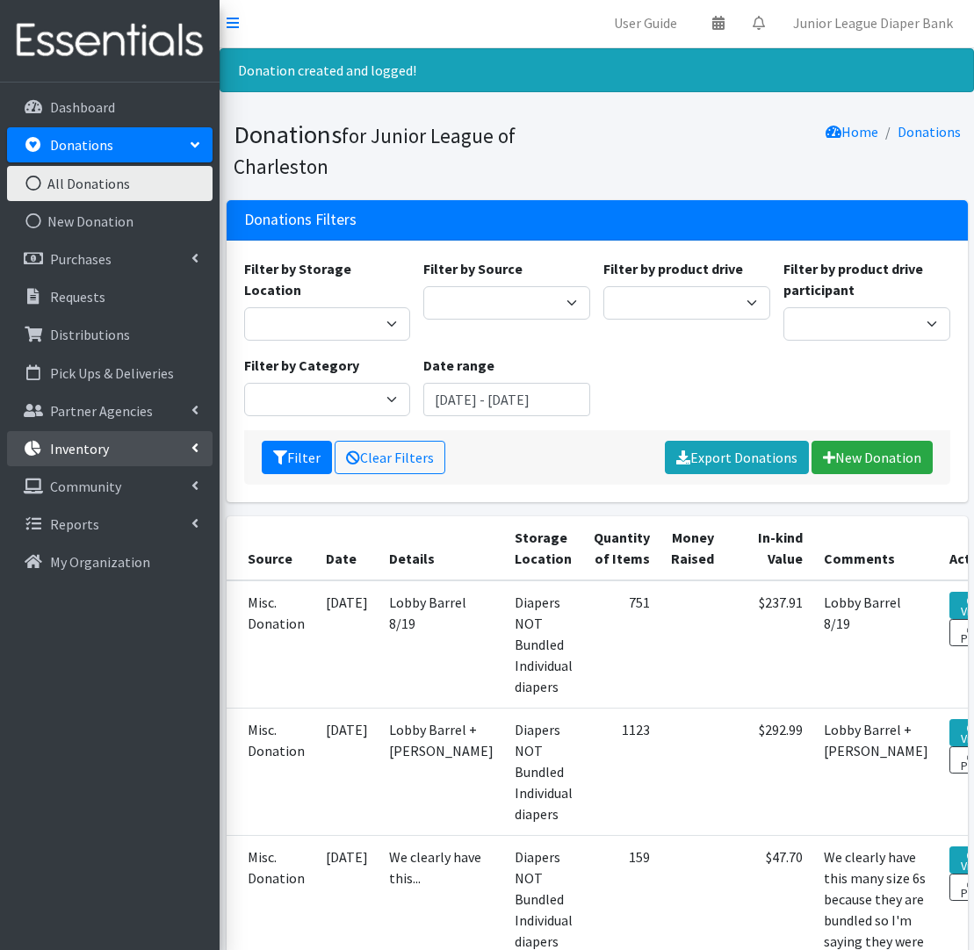
click at [127, 458] on link "Inventory" at bounding box center [110, 448] width 206 height 35
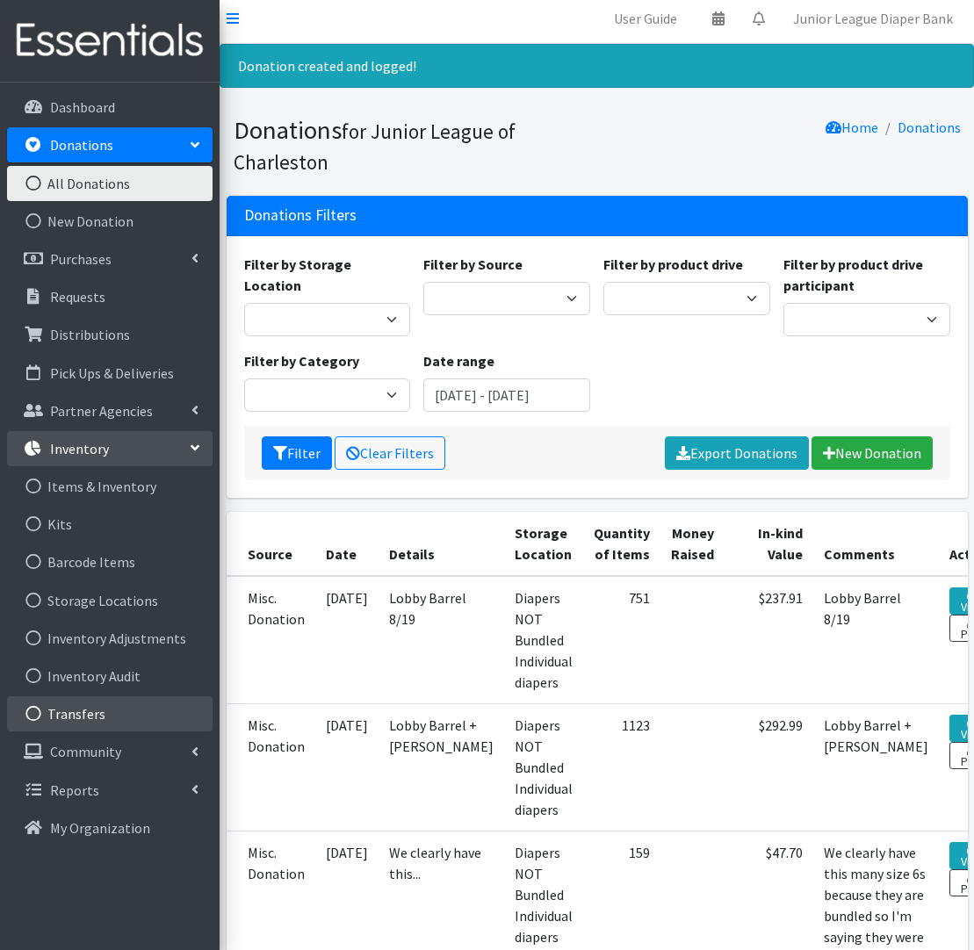
scroll to position [1, 1]
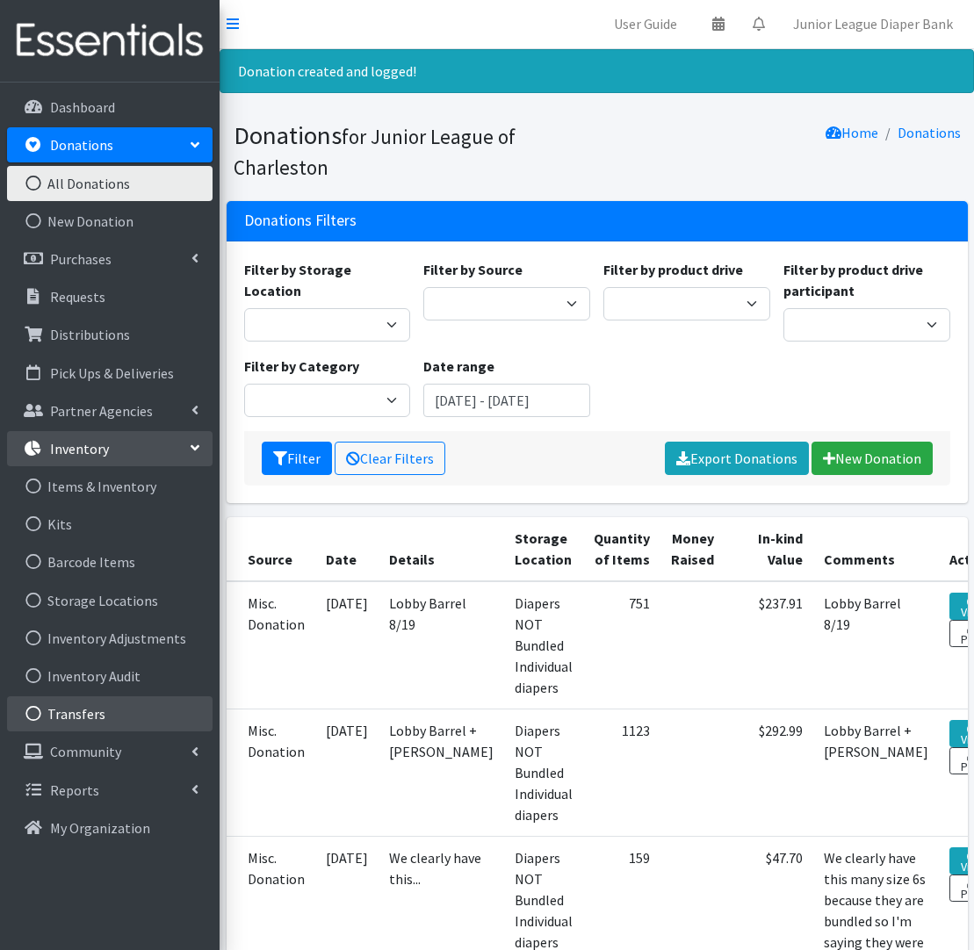
click at [75, 703] on link "Transfers" at bounding box center [110, 713] width 206 height 35
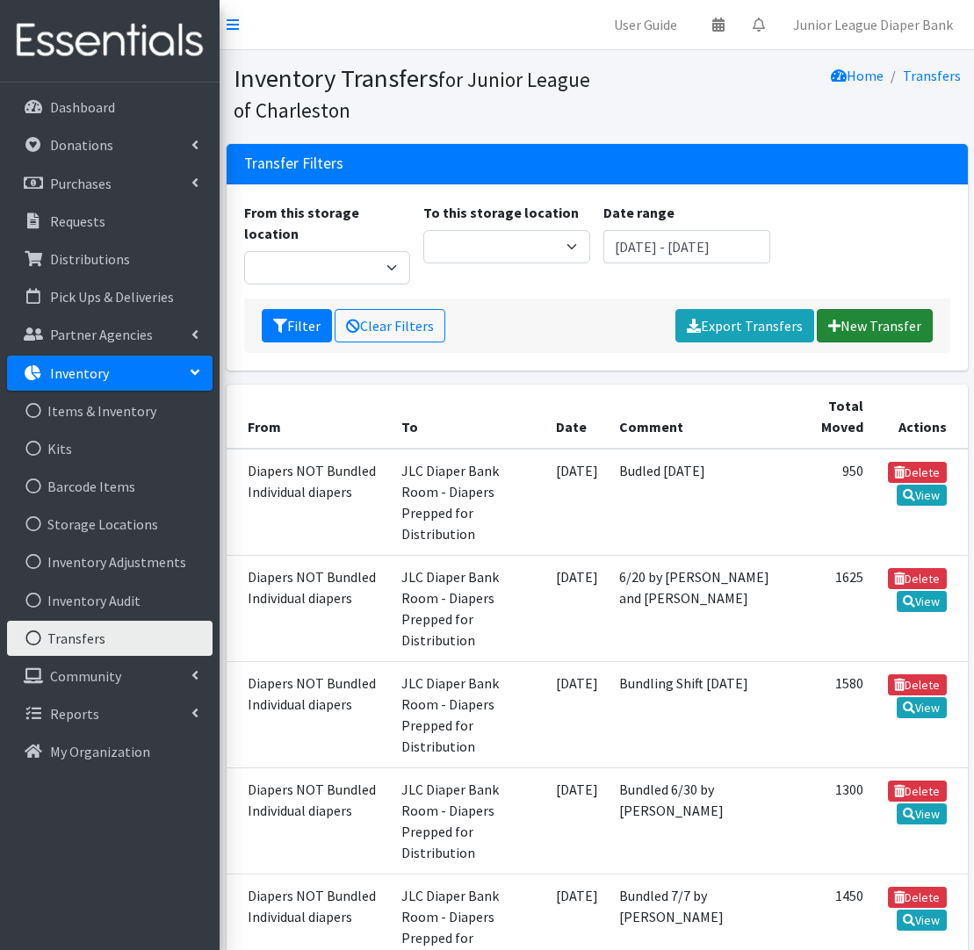
click at [888, 309] on link "New Transfer" at bounding box center [875, 325] width 116 height 33
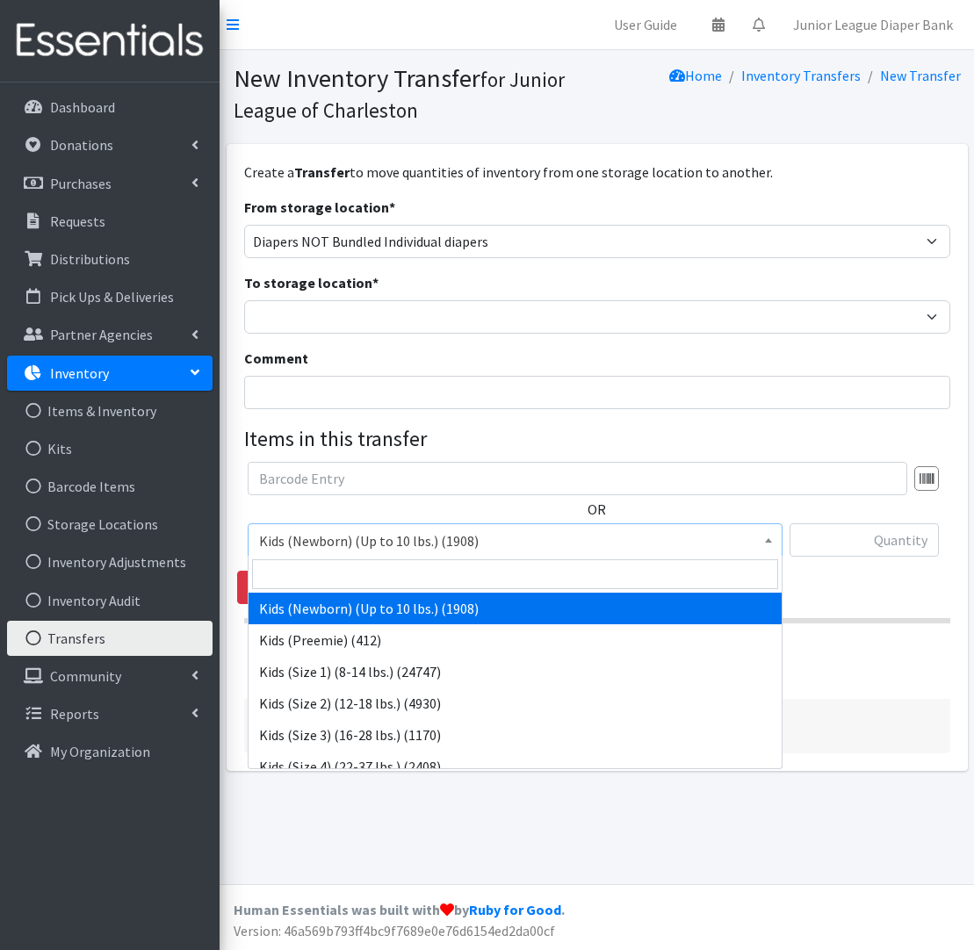
click at [542, 540] on span "Kids (Newborn) (Up to 10 lbs.) (1908)" at bounding box center [515, 541] width 512 height 25
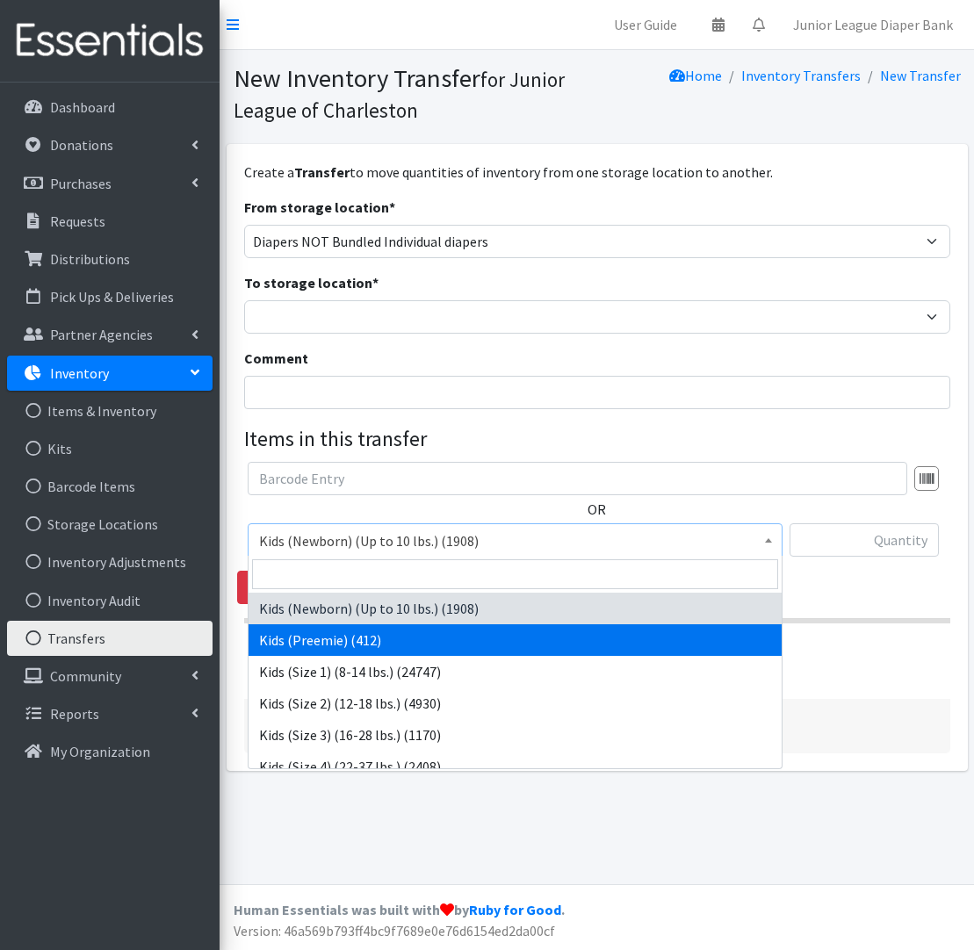
drag, startPoint x: 469, startPoint y: 631, endPoint x: 501, endPoint y: 620, distance: 33.6
select select "572"
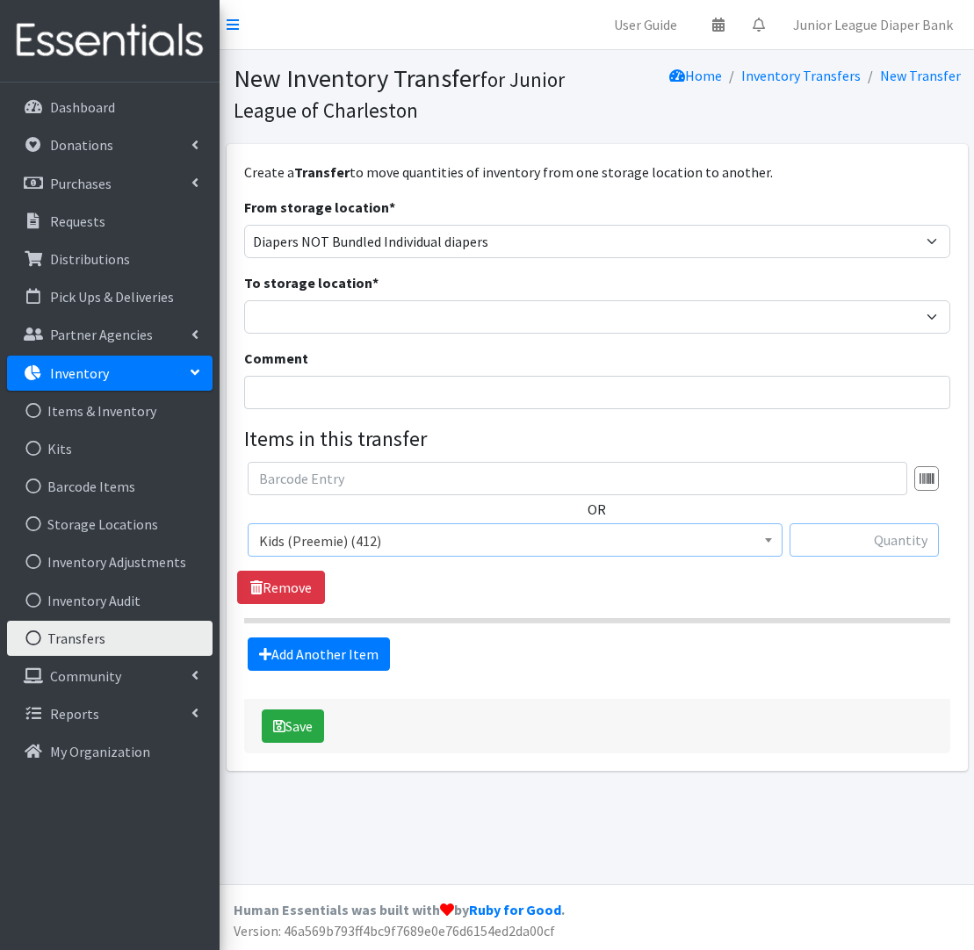
click at [906, 543] on input "text" at bounding box center [864, 539] width 149 height 33
type input "25"
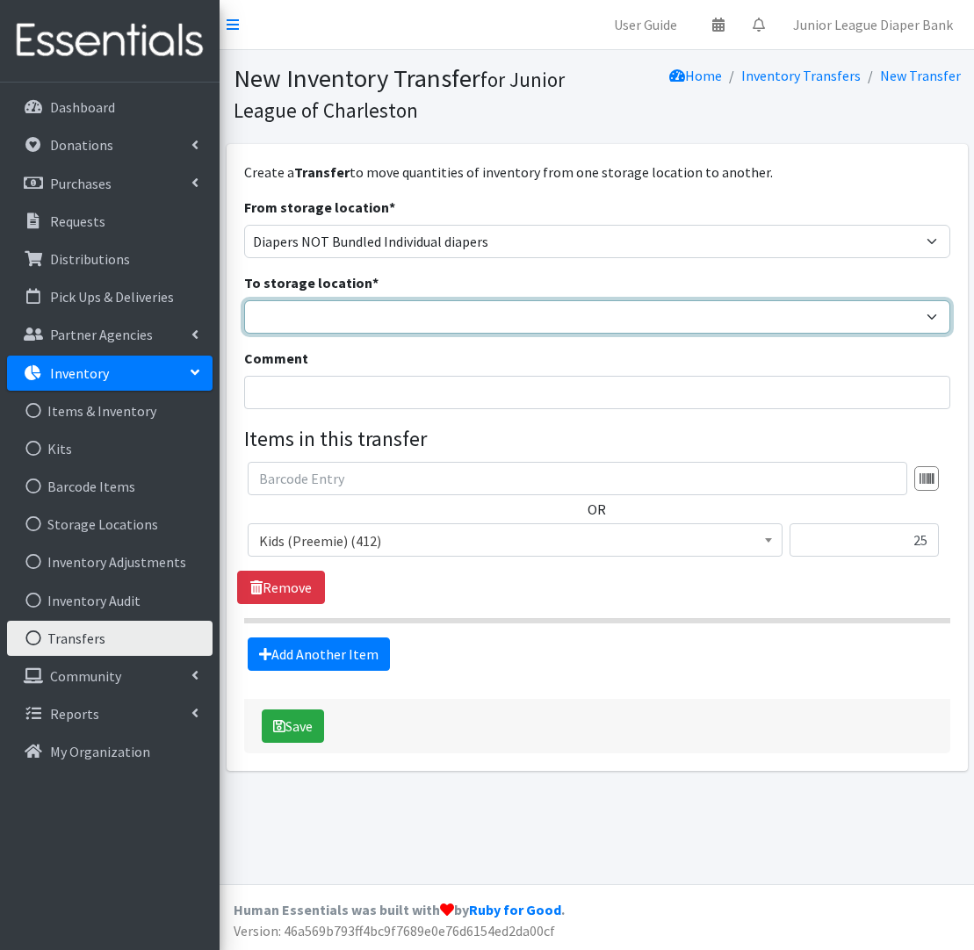
select select "35"
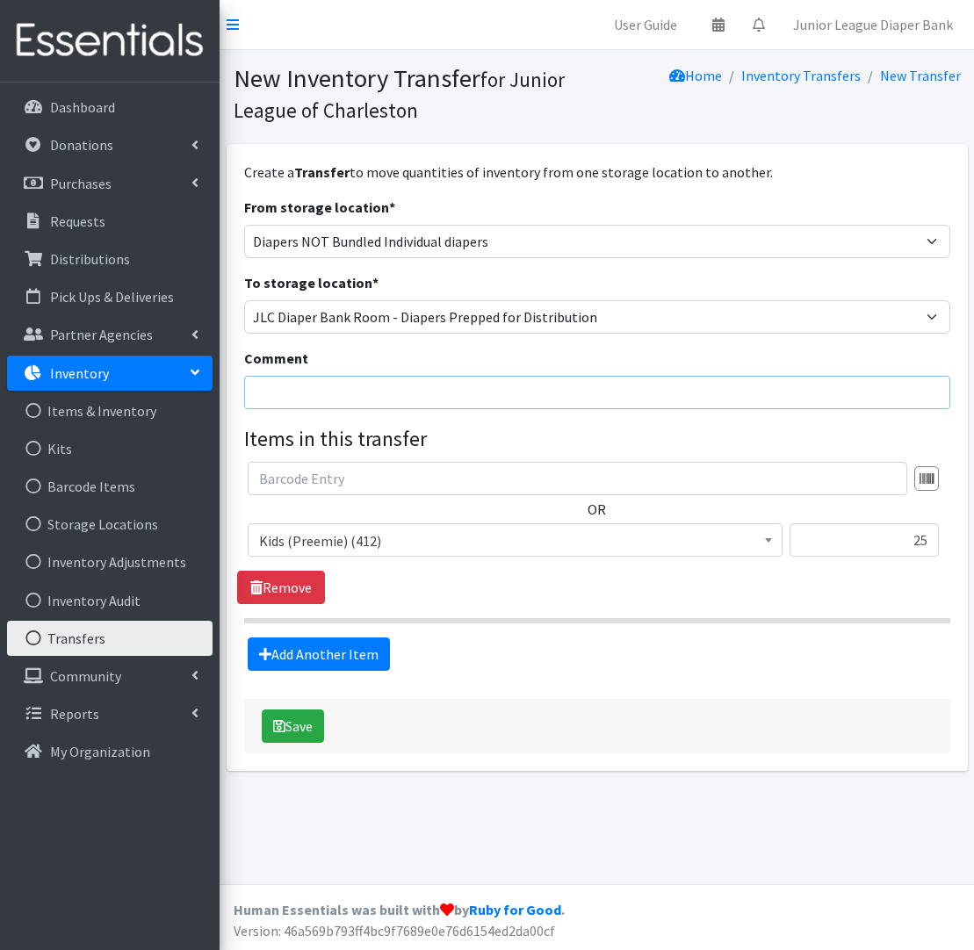
click at [440, 392] on input "Comment" at bounding box center [597, 392] width 706 height 33
click at [325, 660] on link "Add Another Item" at bounding box center [319, 654] width 142 height 33
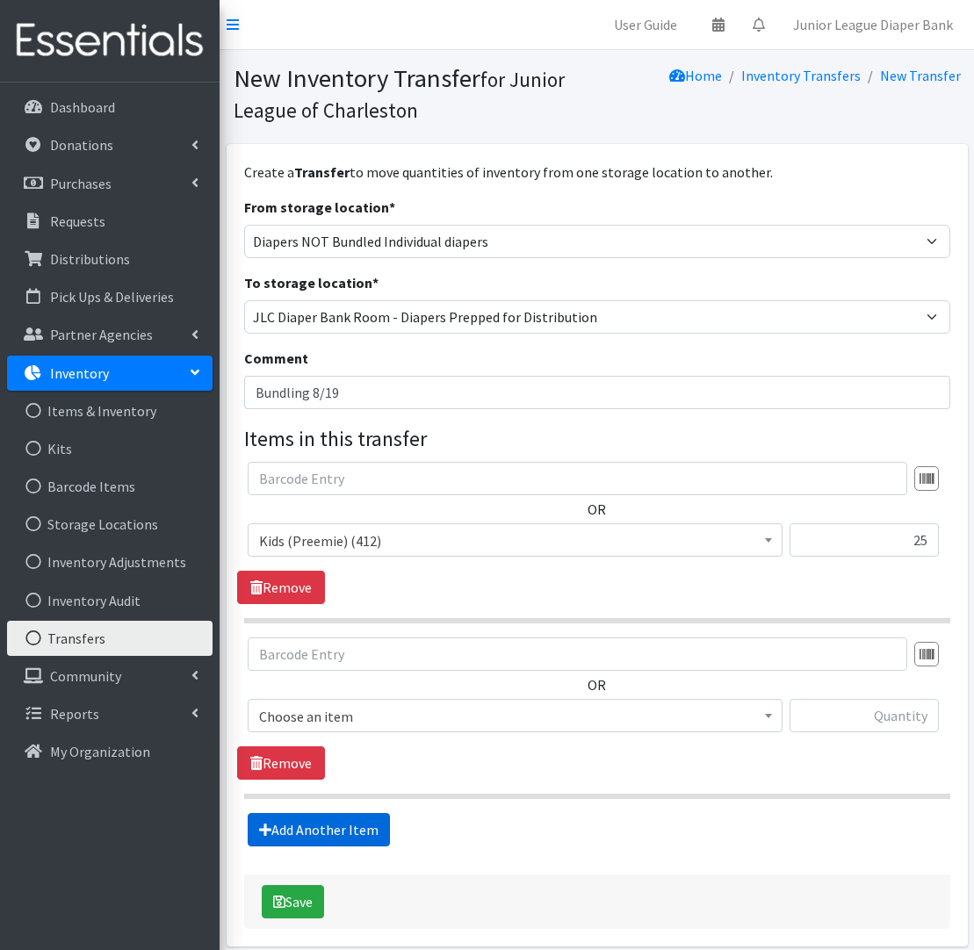
scroll to position [76, 0]
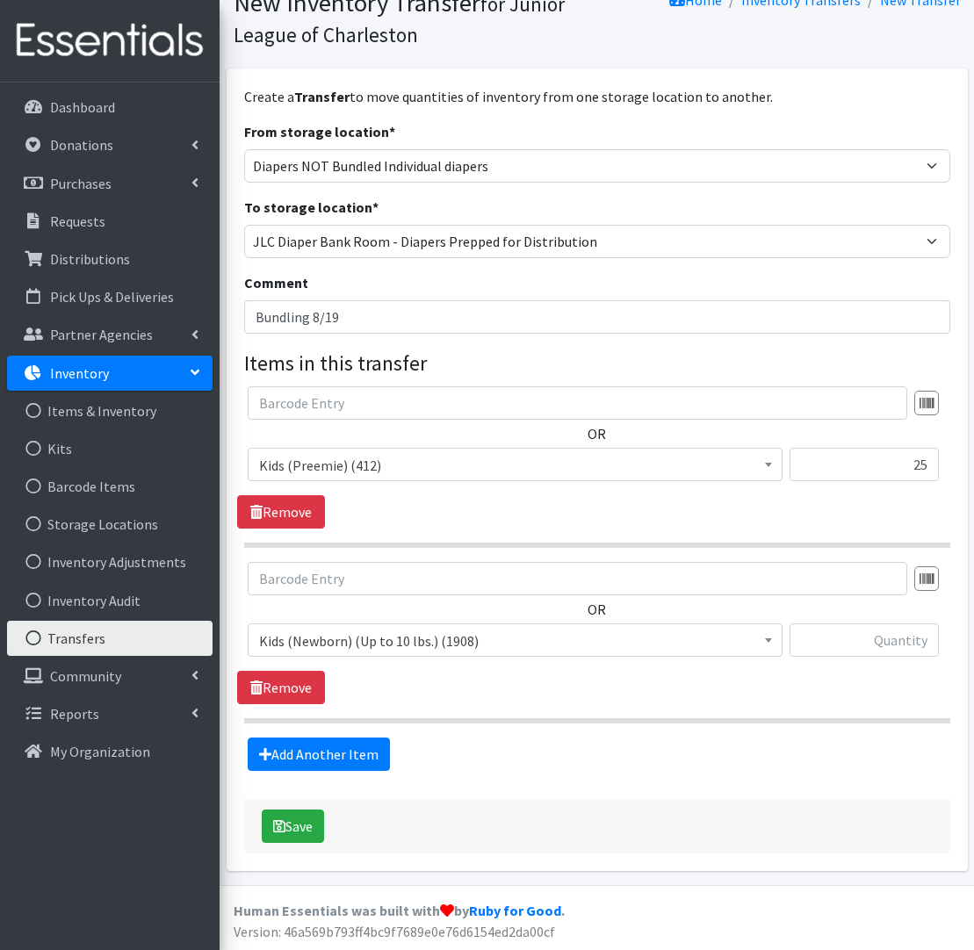
click at [403, 333] on form "From storage location * Diaper Bank Wipes Diapers NOT Bundled Individual diaper…" at bounding box center [597, 446] width 706 height 650
click at [400, 319] on input "Bundling 8/19" at bounding box center [597, 316] width 706 height 33
type input "Bundling 8/19 [PERSON_NAME] Leader"
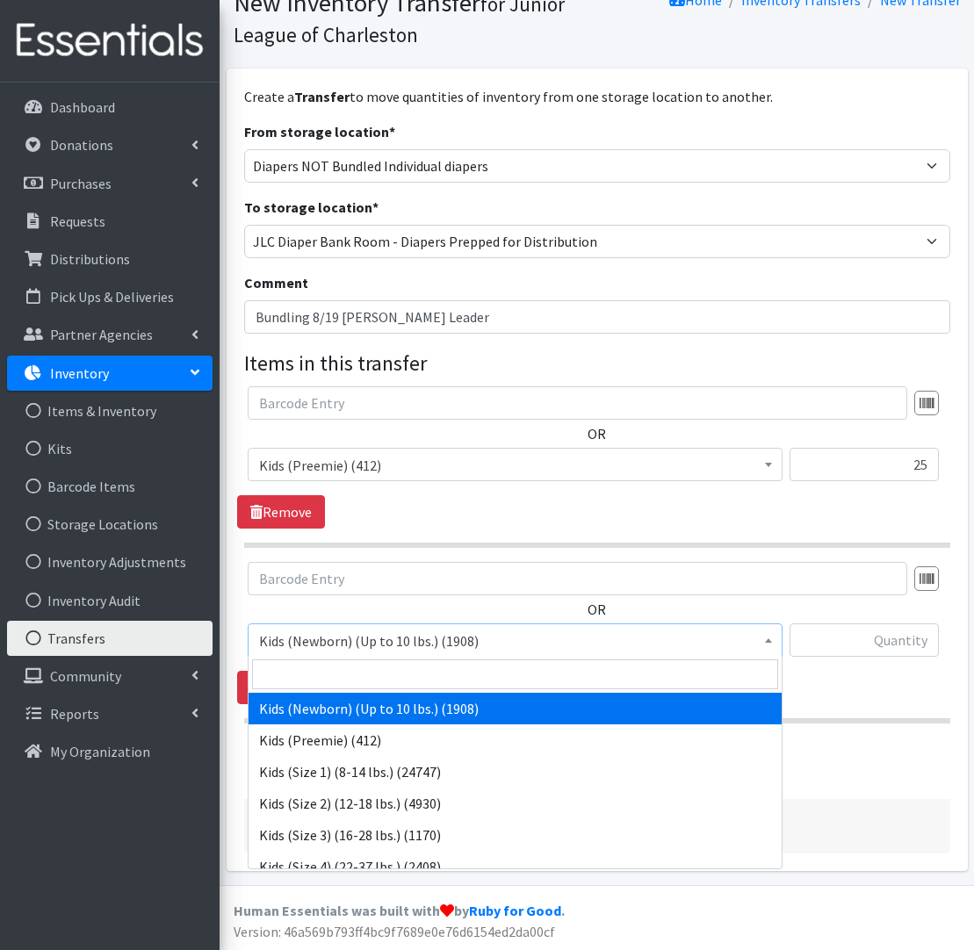
click at [534, 634] on span "Kids (Newborn) (Up to 10 lbs.) (1908)" at bounding box center [515, 641] width 512 height 25
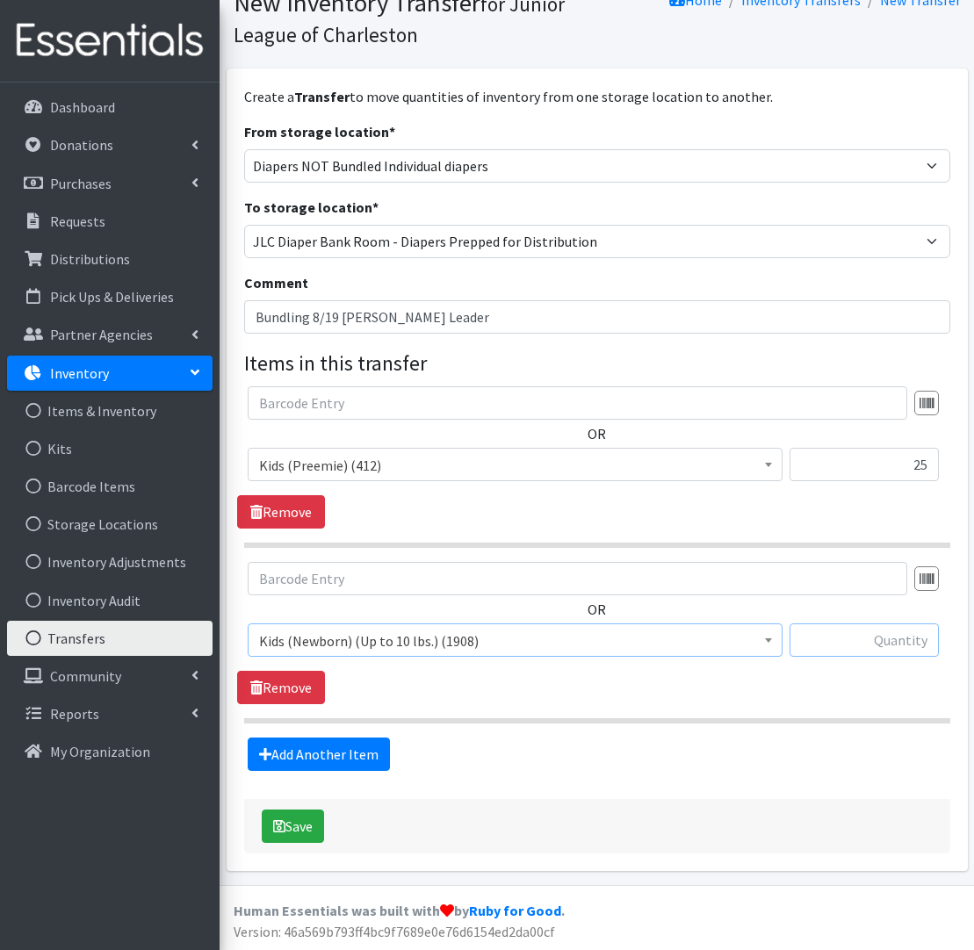
click at [902, 639] on input "text" at bounding box center [864, 640] width 149 height 33
type input "450"
click at [359, 748] on link "Add Another Item" at bounding box center [319, 754] width 142 height 33
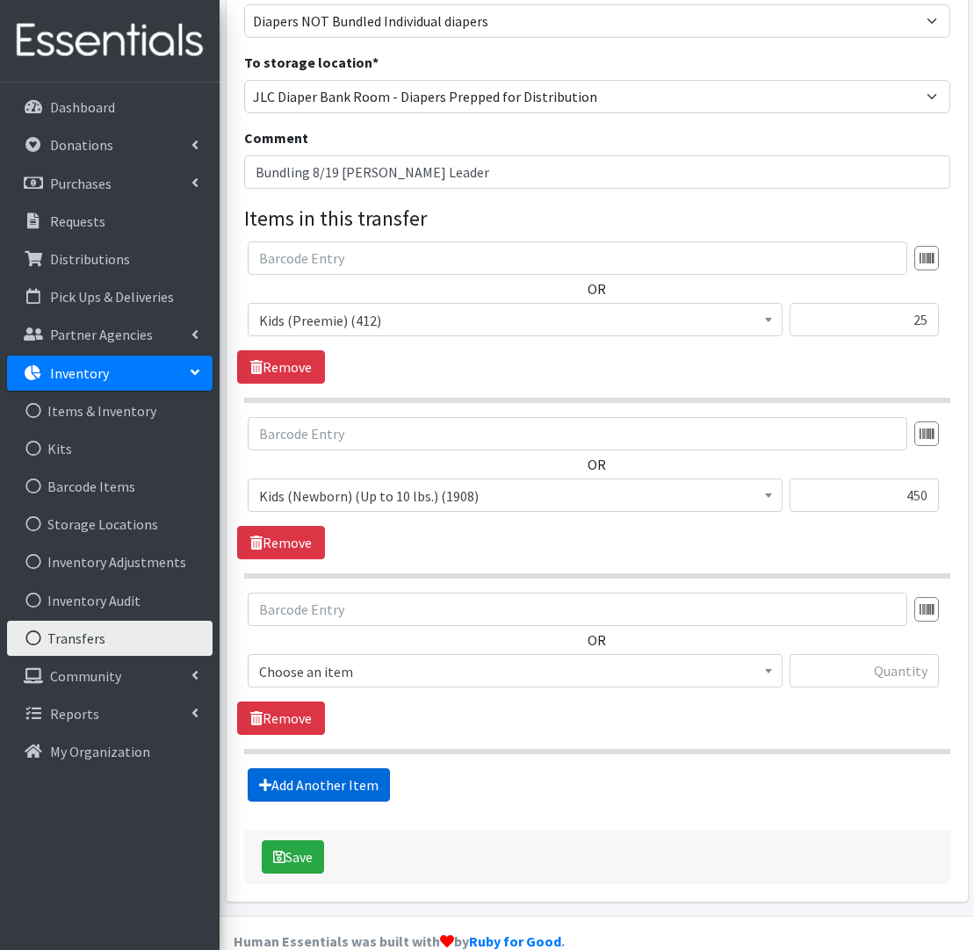
scroll to position [251, 0]
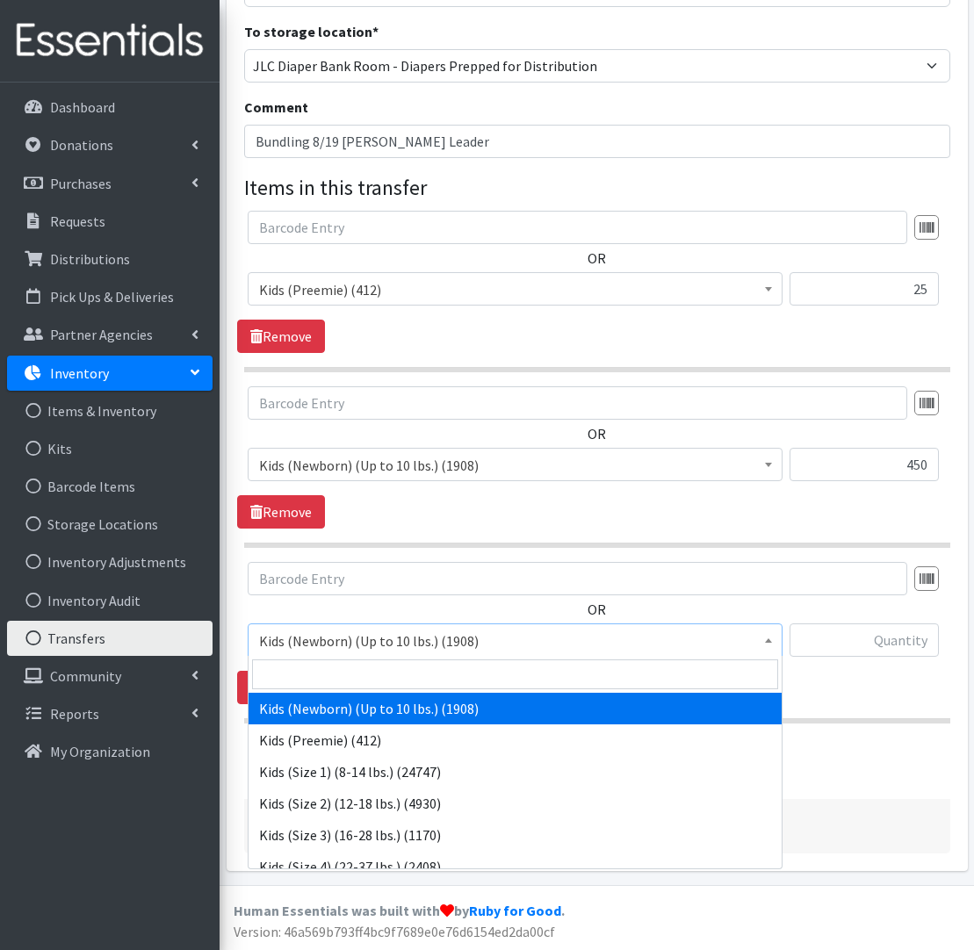
click at [622, 641] on span "Kids (Newborn) (Up to 10 lbs.) (1908)" at bounding box center [515, 641] width 512 height 25
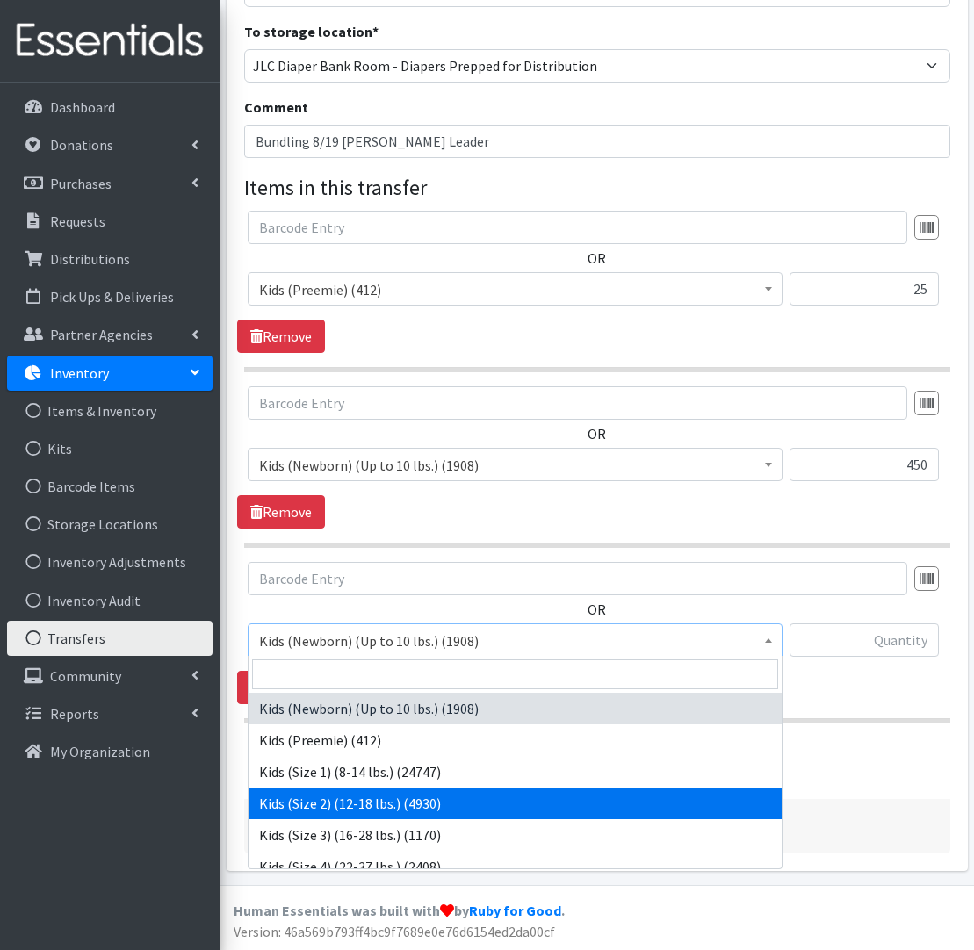
drag, startPoint x: 406, startPoint y: 797, endPoint x: 514, endPoint y: 724, distance: 130.3
select select "574"
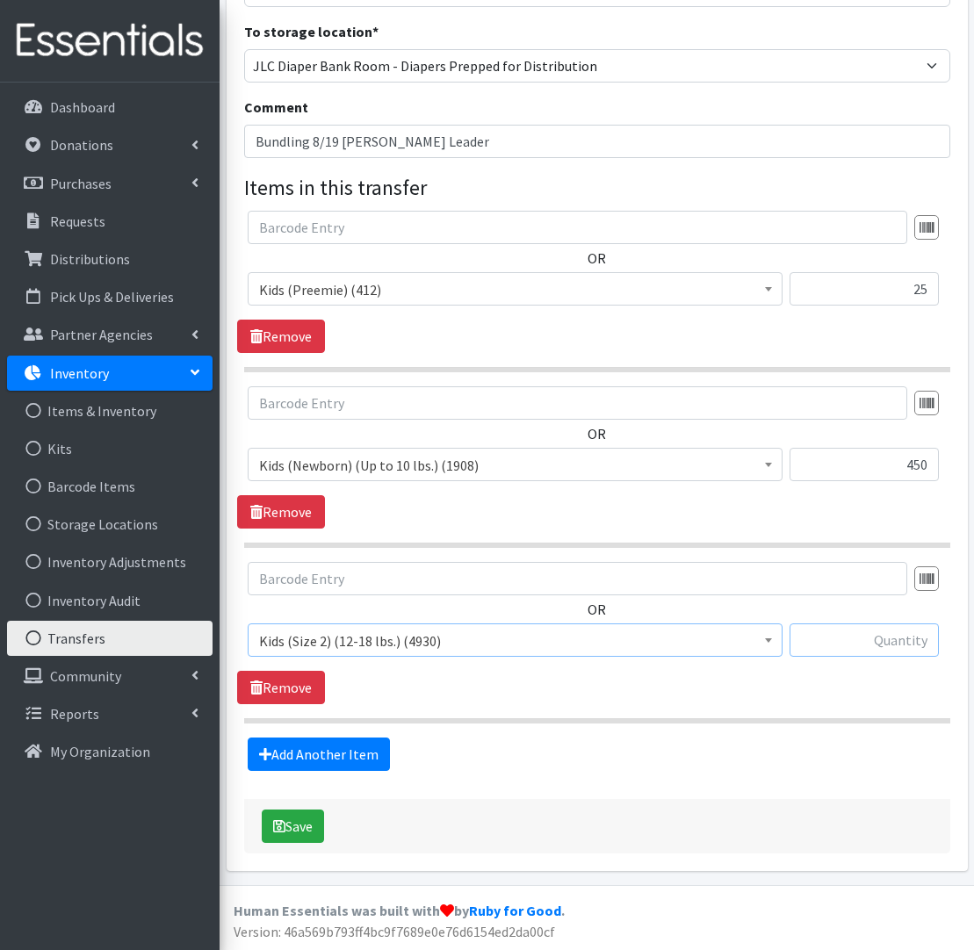
click at [925, 654] on input "text" at bounding box center [864, 640] width 149 height 33
click at [913, 644] on input "75" at bounding box center [864, 640] width 149 height 33
type input "175"
click at [295, 741] on link "Add Another Item" at bounding box center [319, 754] width 142 height 33
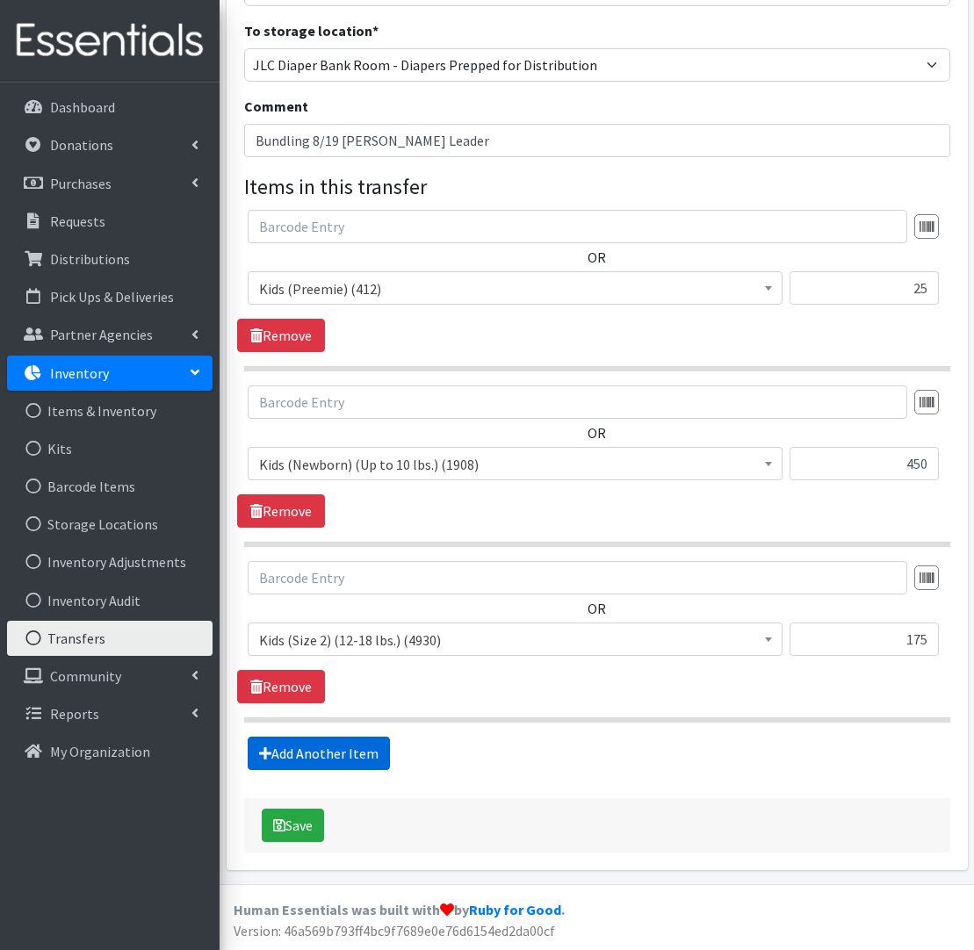
scroll to position [427, 0]
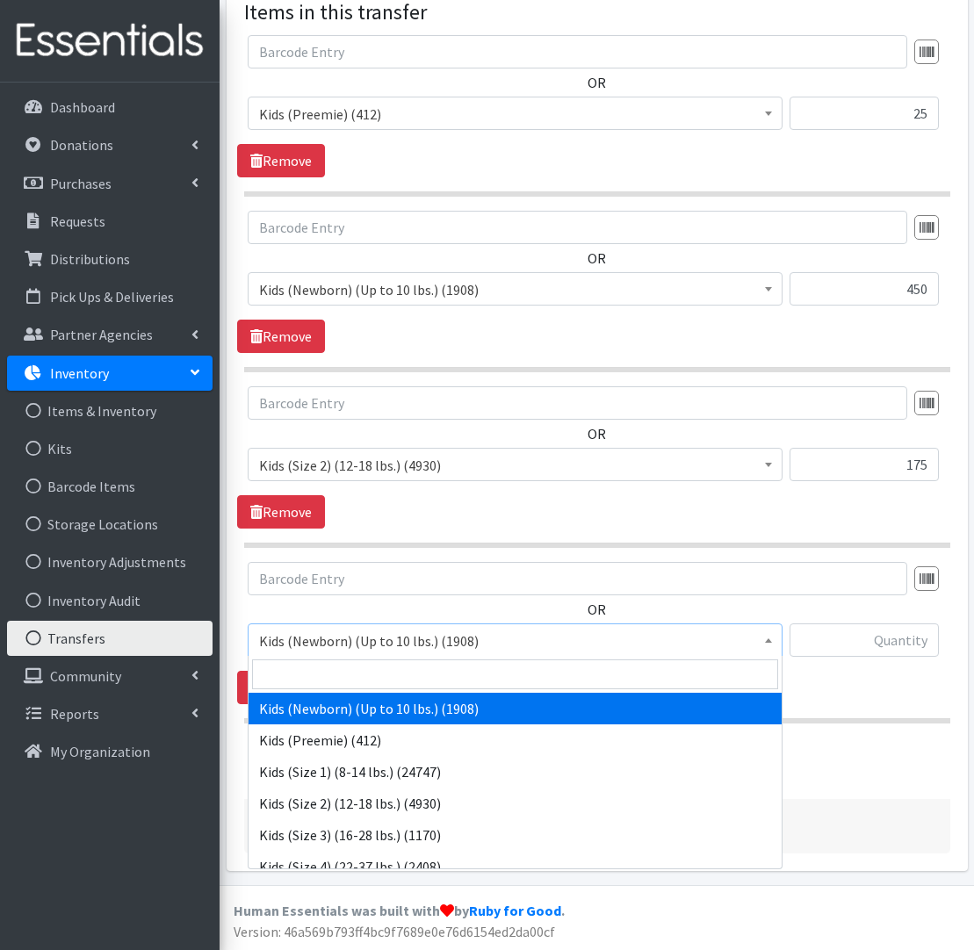
click at [346, 641] on span "Kids (Newborn) (Up to 10 lbs.) (1908)" at bounding box center [515, 641] width 512 height 25
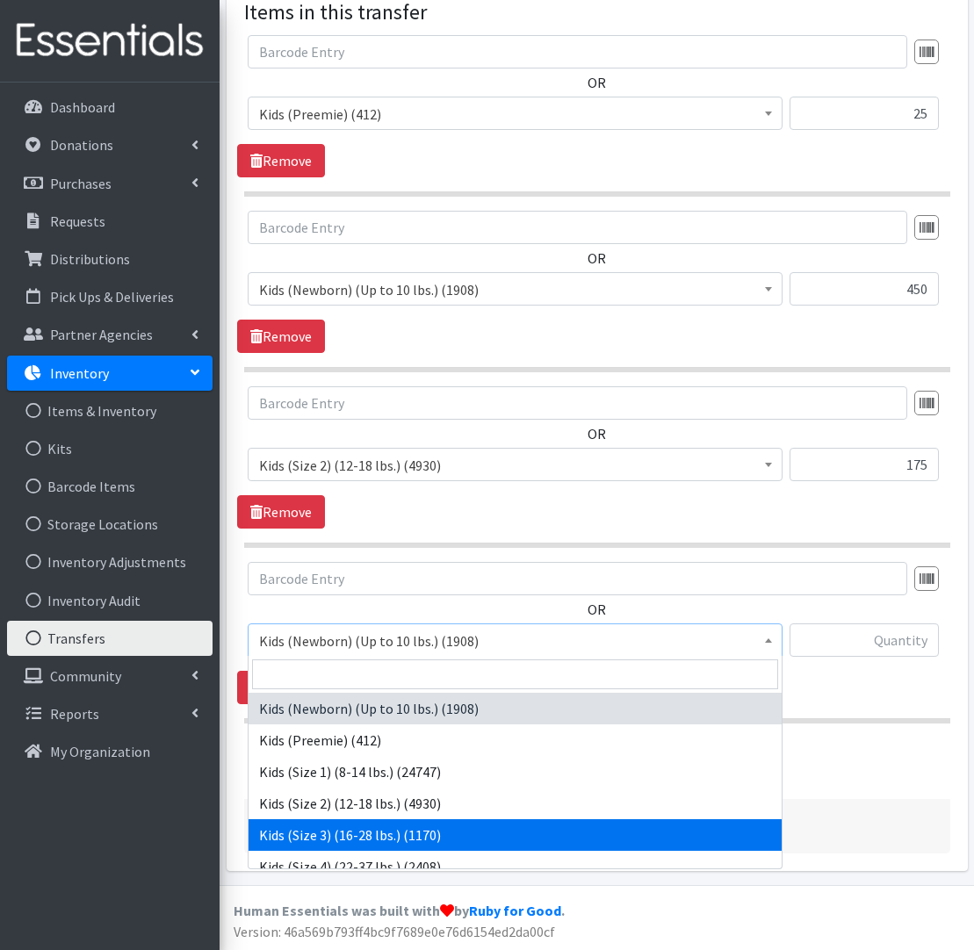
select select "576"
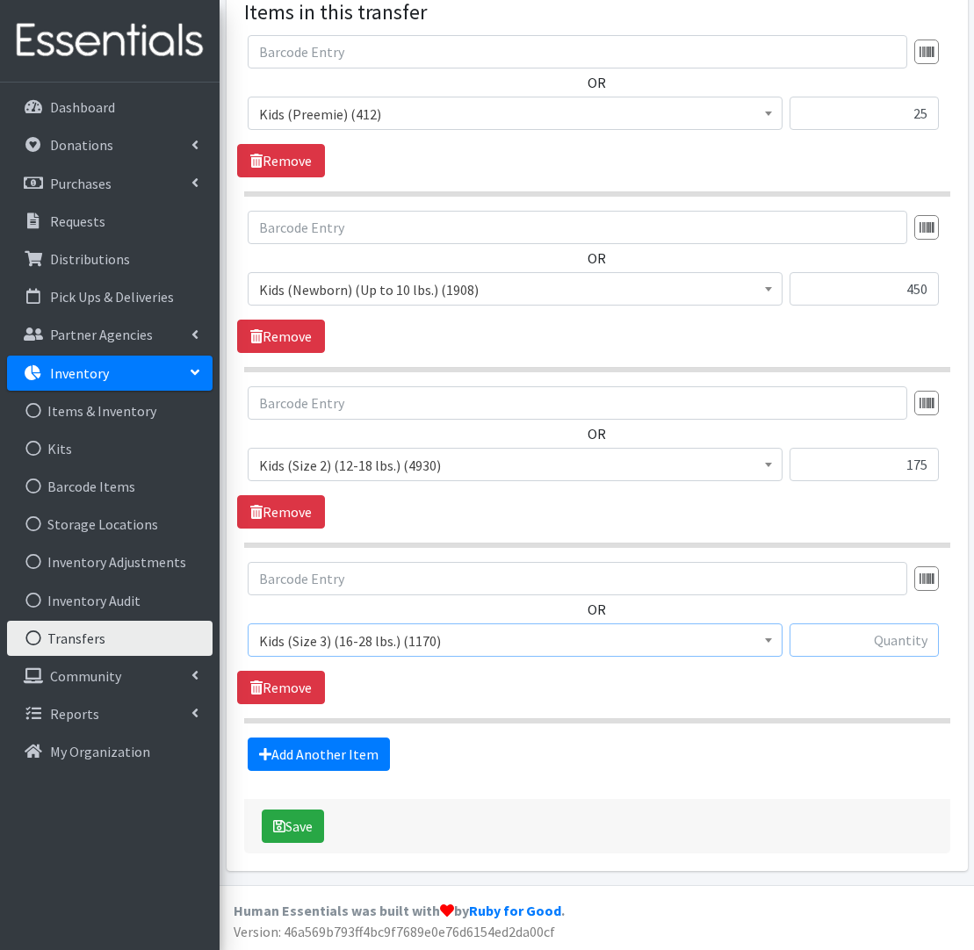
click at [875, 645] on input "text" at bounding box center [864, 640] width 149 height 33
type input "500"
click at [367, 750] on link "Add Another Item" at bounding box center [319, 754] width 142 height 33
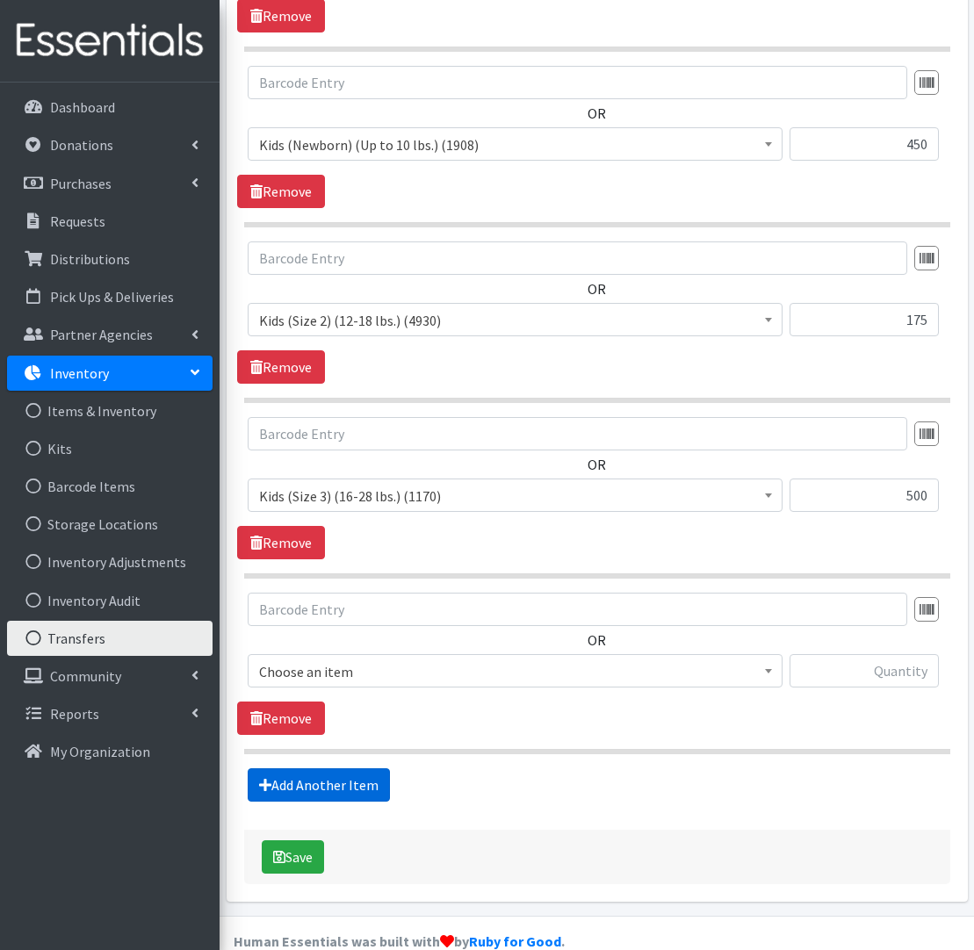
scroll to position [602, 0]
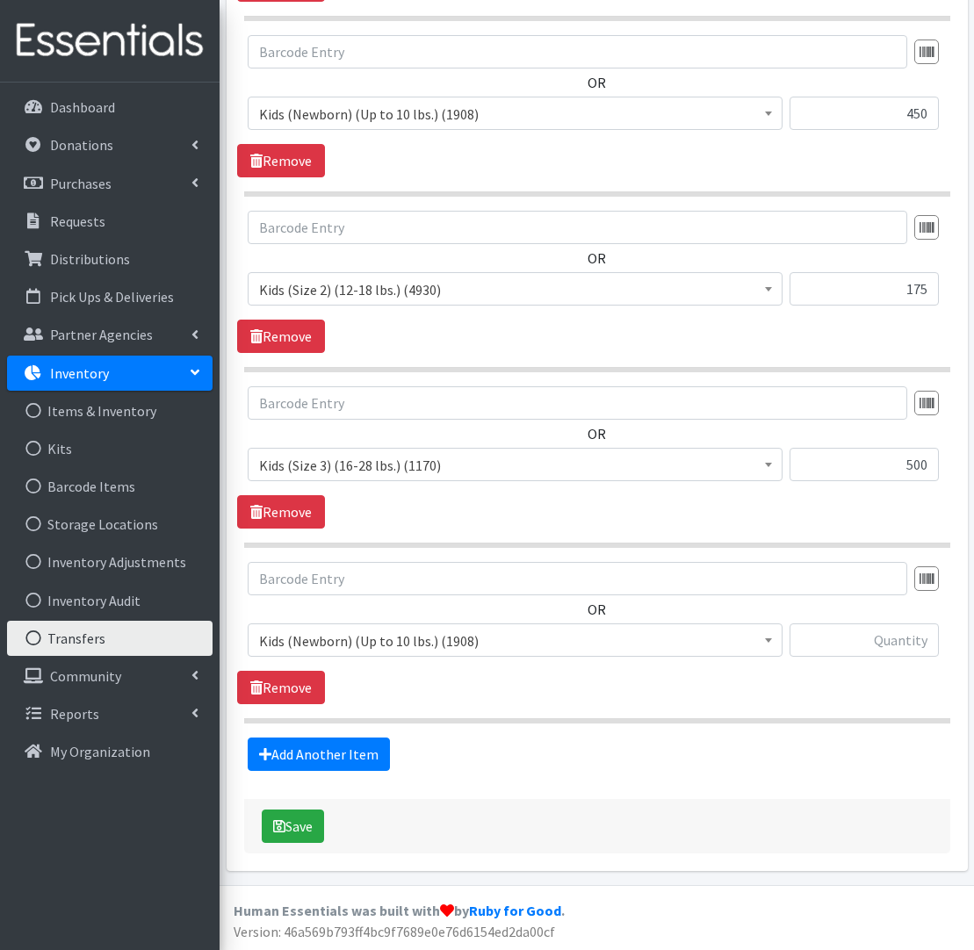
click at [378, 653] on span "Kids (Newborn) (Up to 10 lbs.) (1908)" at bounding box center [515, 640] width 535 height 33
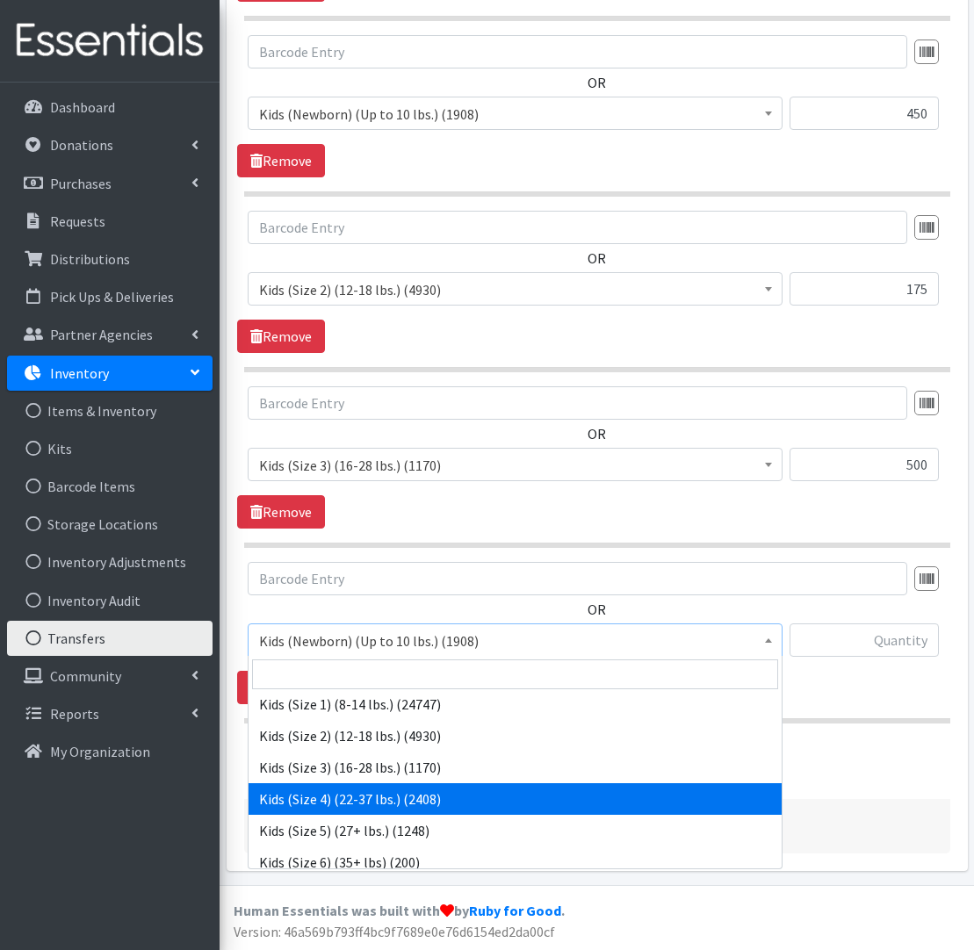
scroll to position [69, 0]
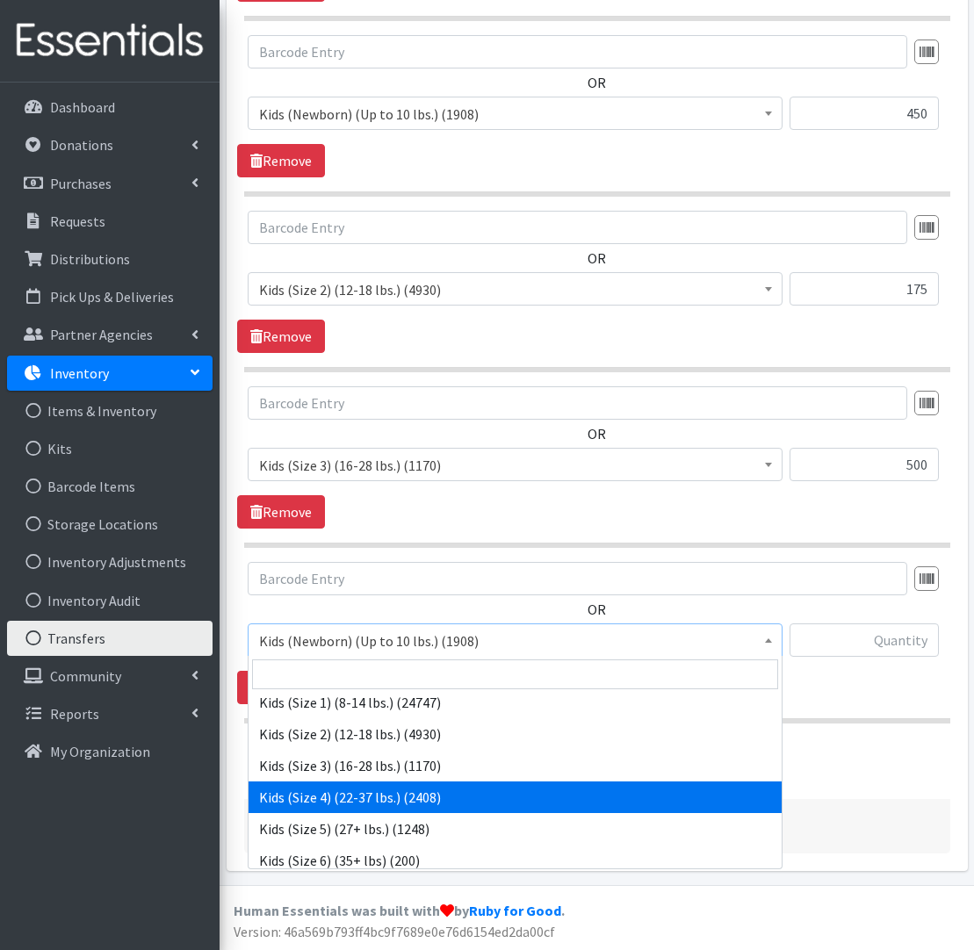
drag, startPoint x: 353, startPoint y: 809, endPoint x: 233, endPoint y: 739, distance: 139.3
select select "557"
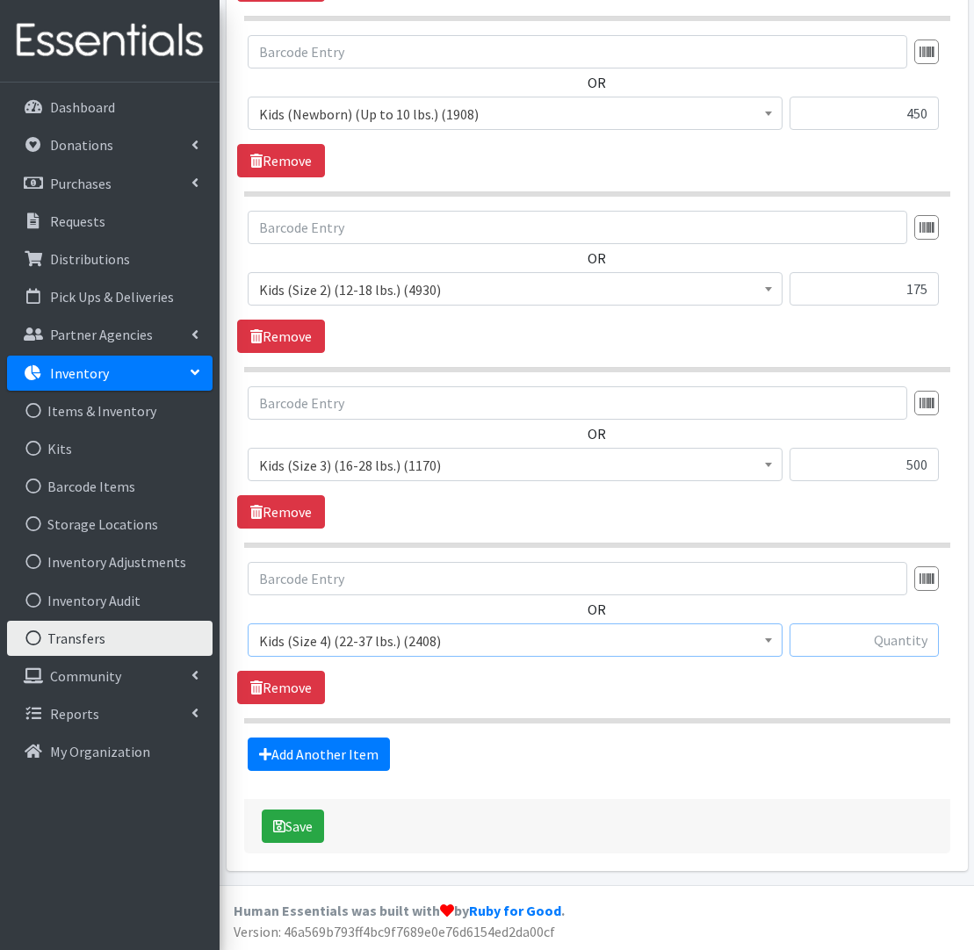
click at [873, 640] on input "text" at bounding box center [864, 640] width 149 height 33
type input "300"
click at [347, 744] on link "Add Another Item" at bounding box center [319, 754] width 142 height 33
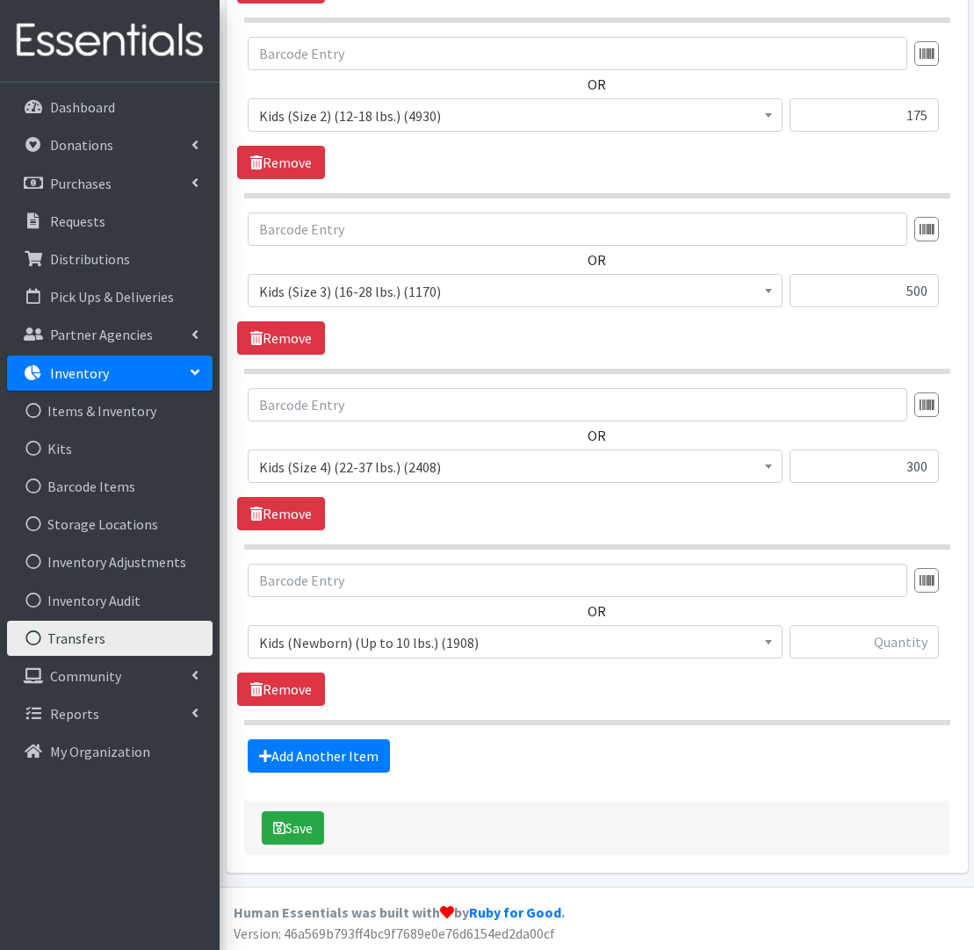
scroll to position [776, 0]
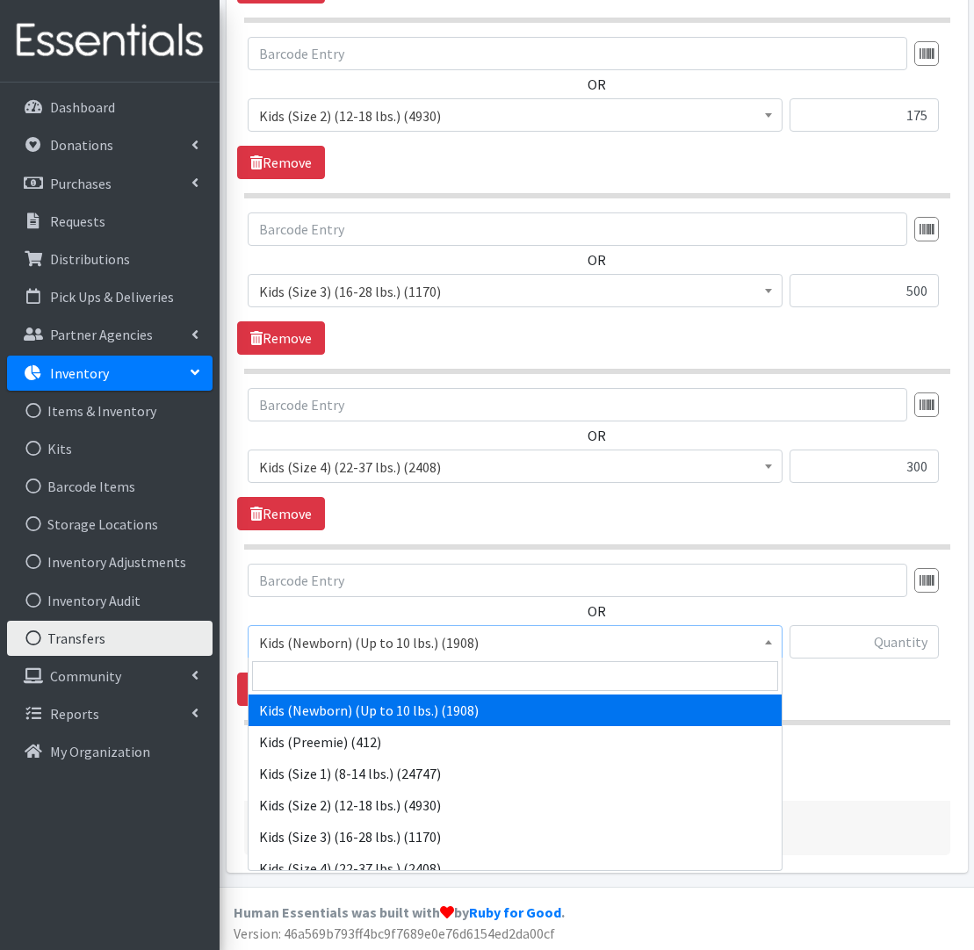
click at [514, 633] on span "Kids (Newborn) (Up to 10 lbs.) (1908)" at bounding box center [515, 643] width 512 height 25
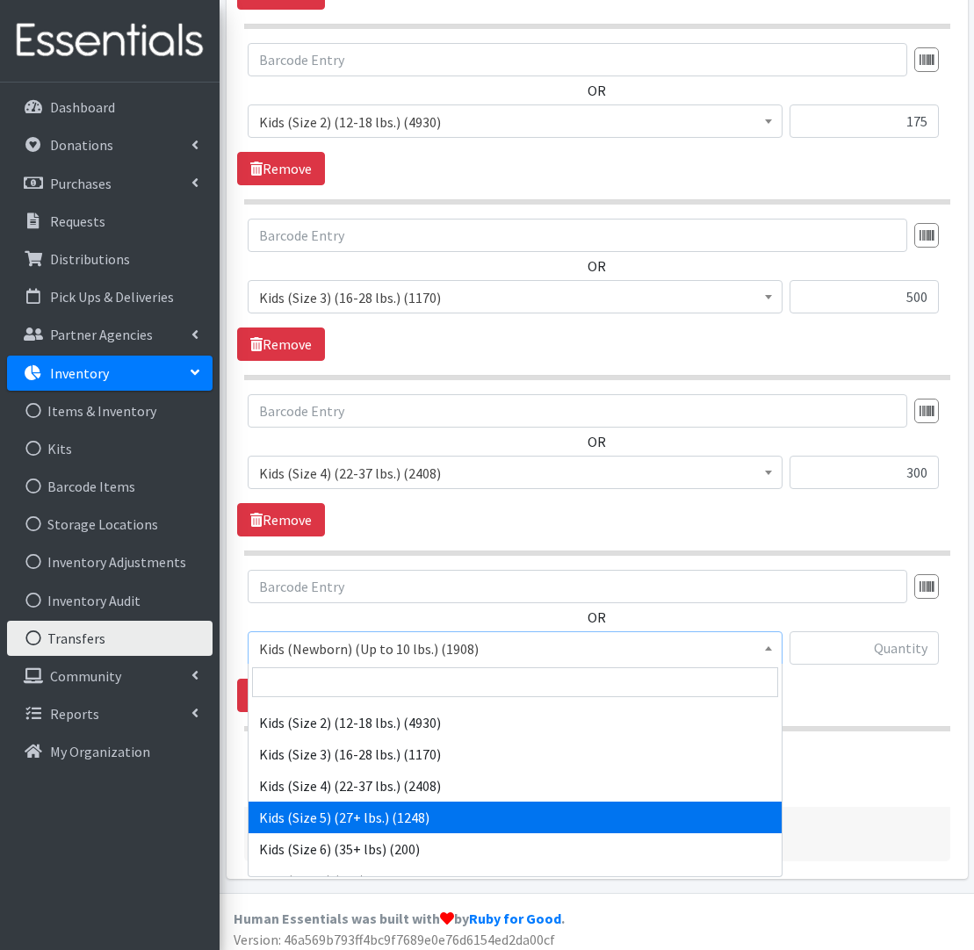
scroll to position [90, 0]
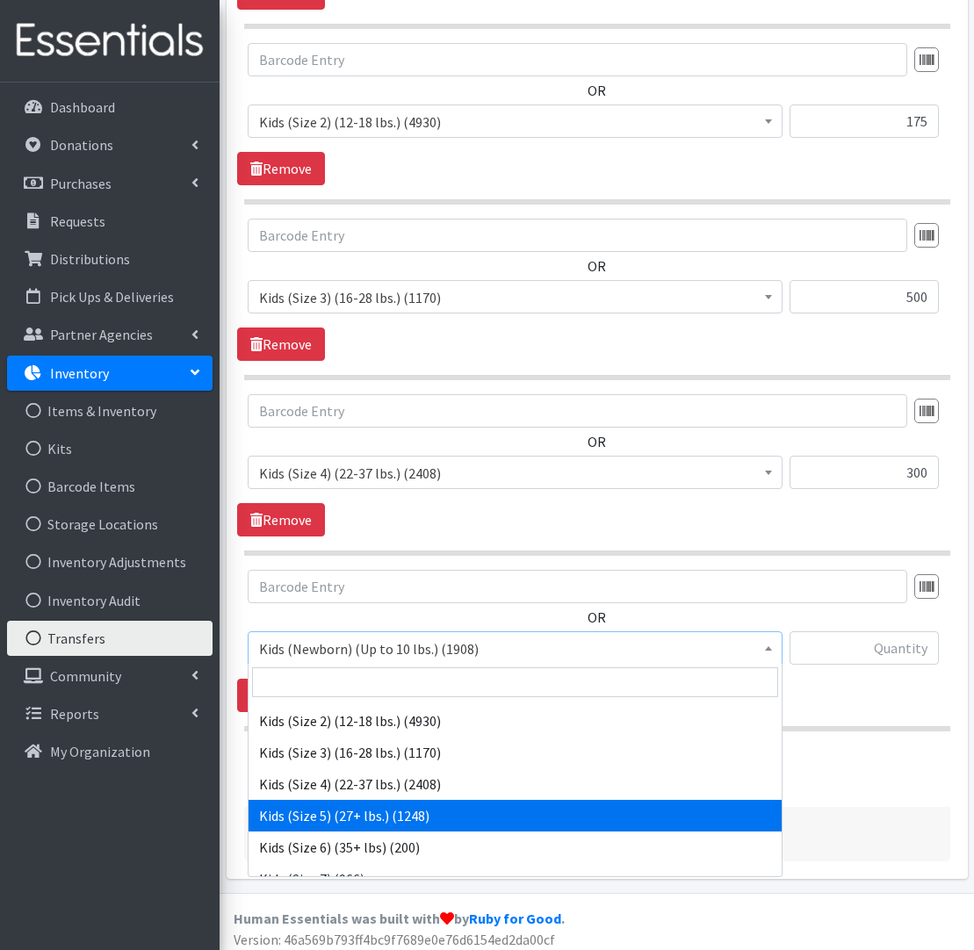
drag, startPoint x: 432, startPoint y: 808, endPoint x: 599, endPoint y: 738, distance: 181.1
select select "558"
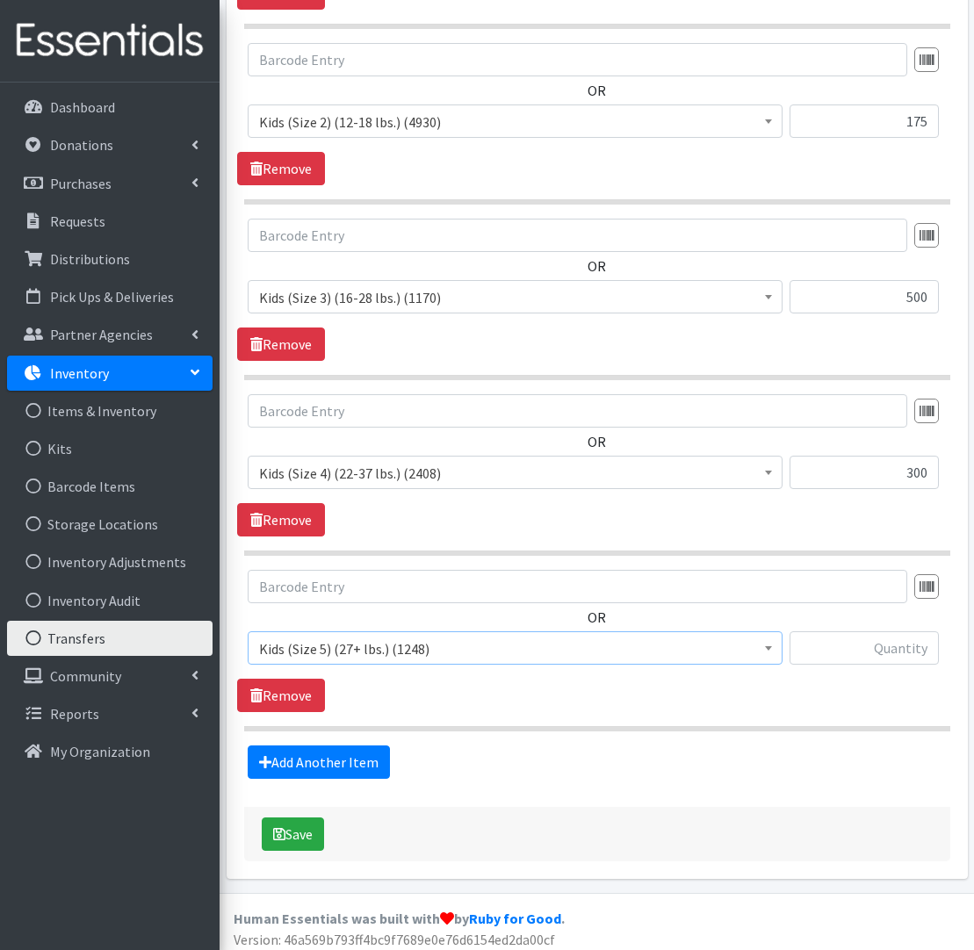
scroll to position [770, 0]
click at [894, 653] on input "text" at bounding box center [864, 647] width 149 height 33
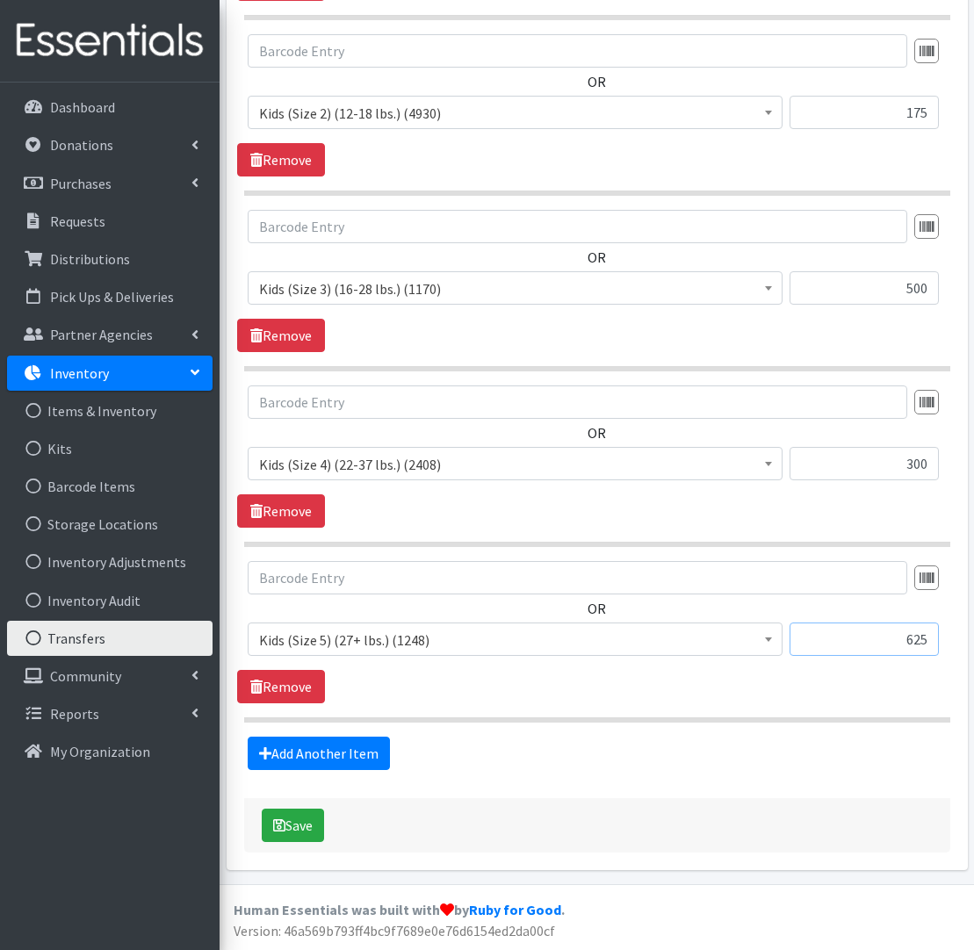
scroll to position [778, 0]
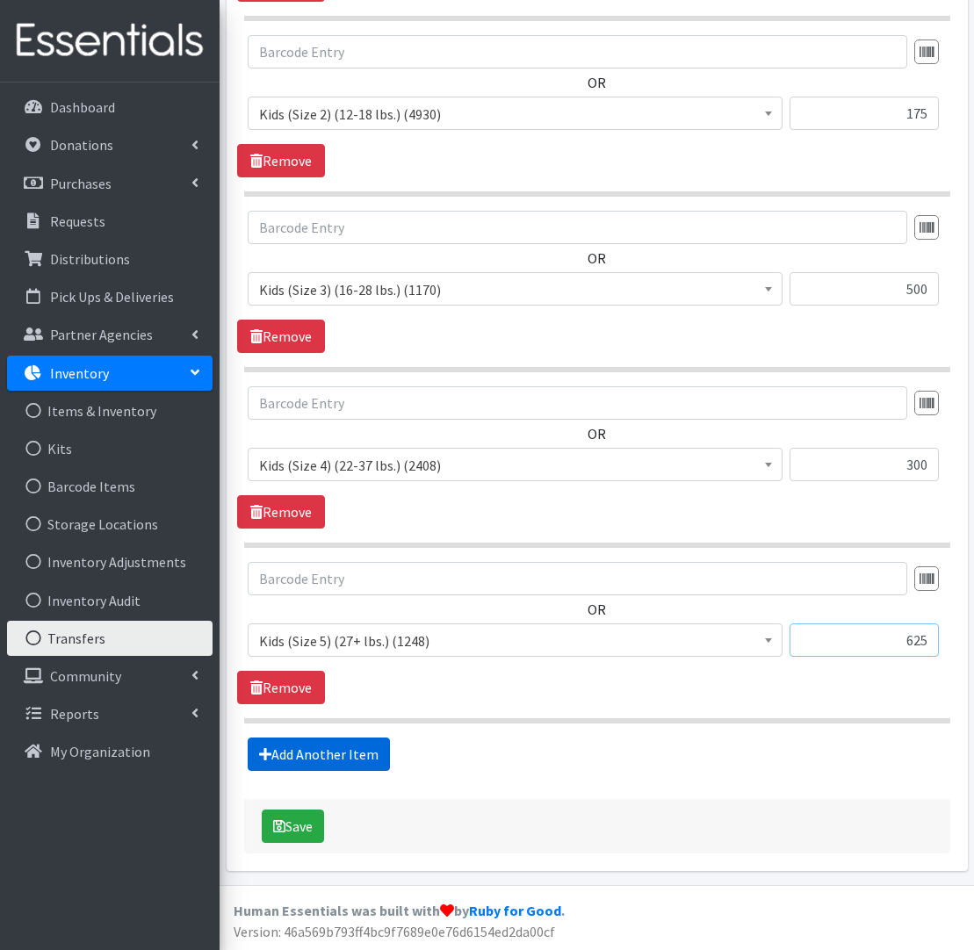
type input "625"
click at [356, 763] on link "Add Another Item" at bounding box center [319, 754] width 142 height 33
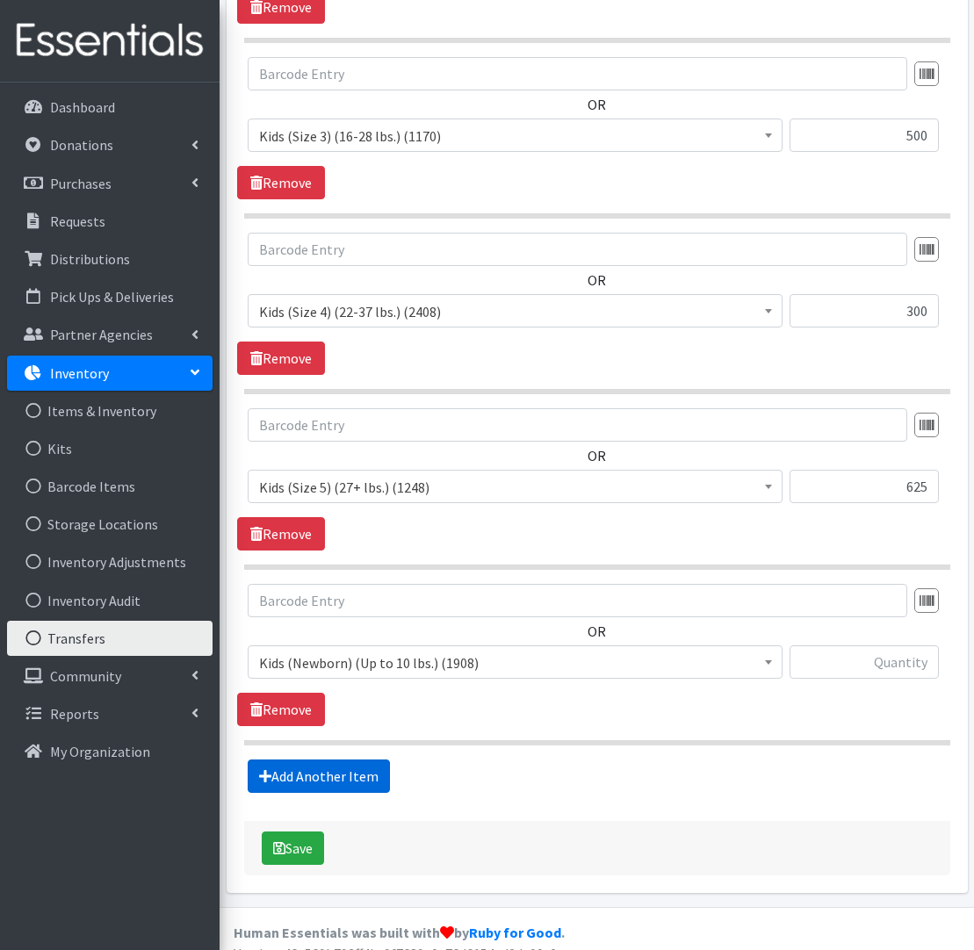
scroll to position [954, 0]
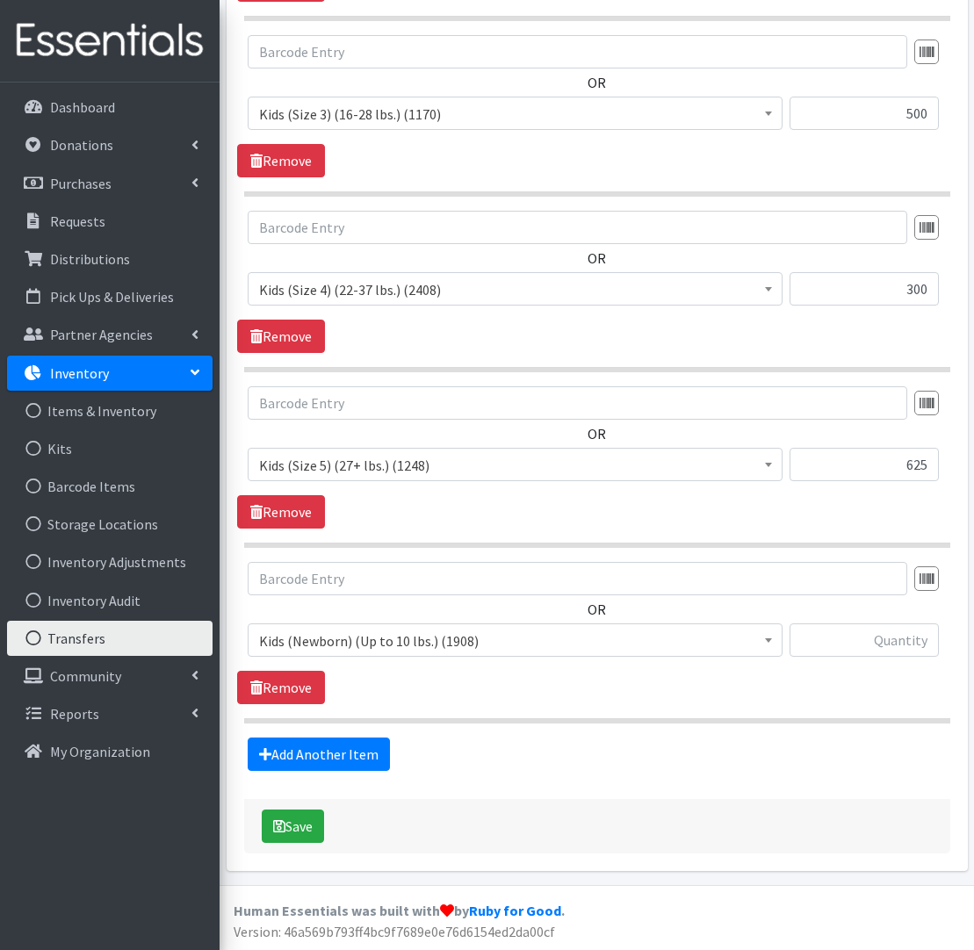
click at [373, 651] on span "Kids (Newborn) (Up to 10 lbs.) (1908)" at bounding box center [515, 641] width 512 height 25
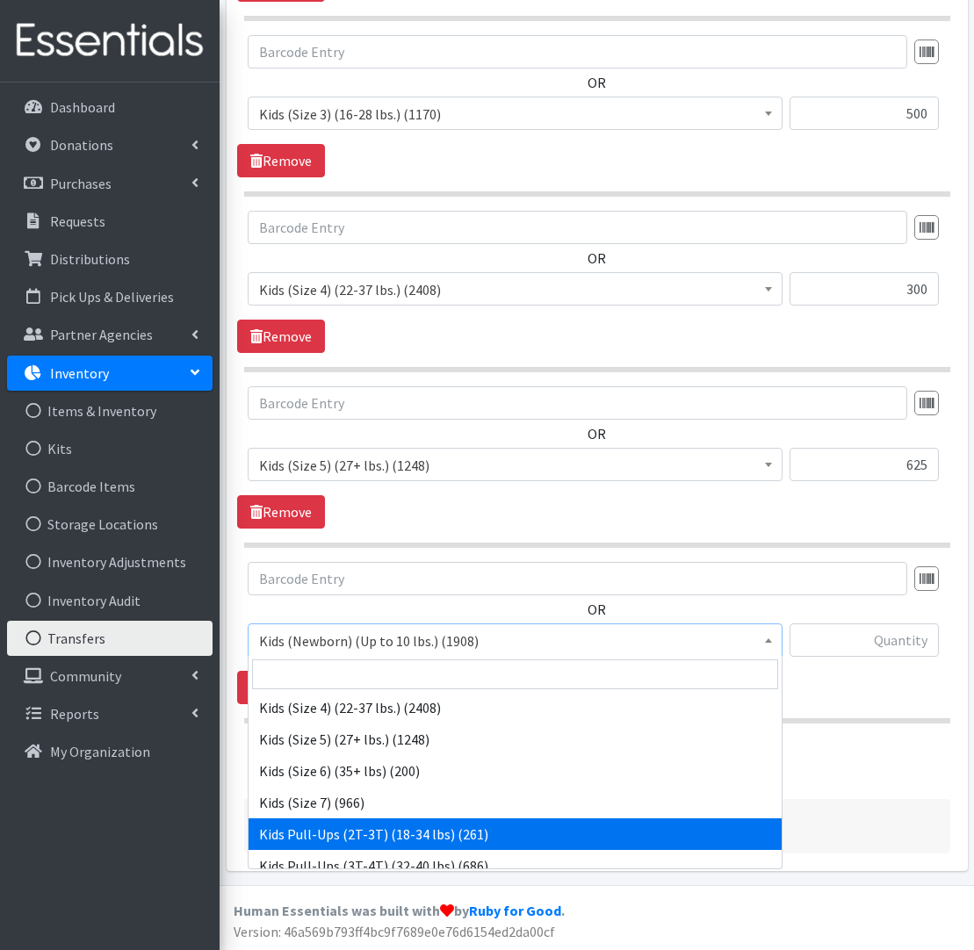
scroll to position [160, 0]
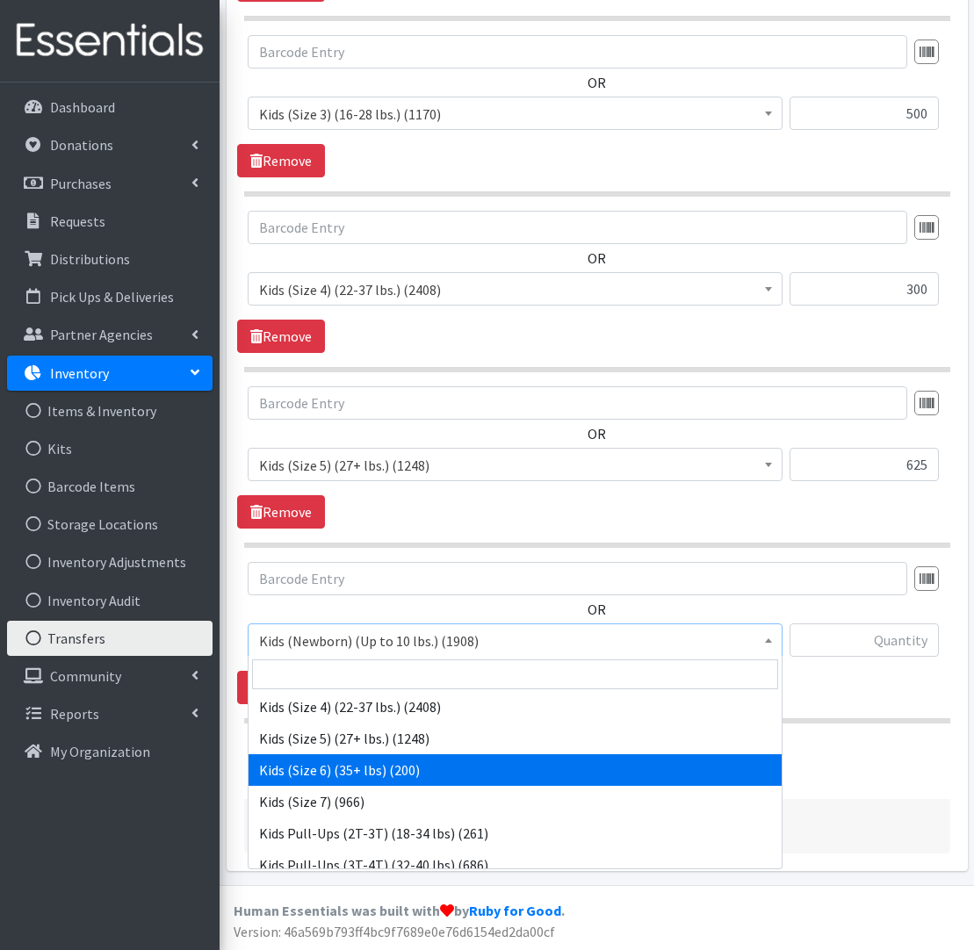
select select "560"
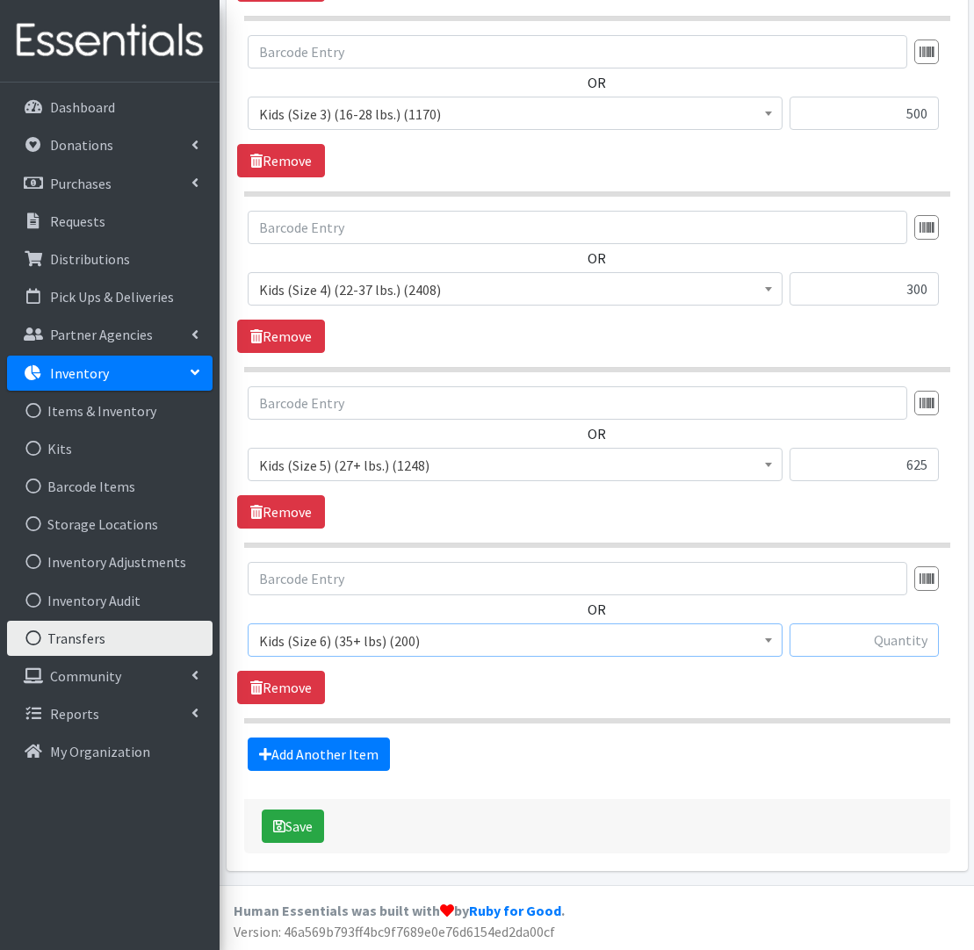
click at [904, 638] on input "text" at bounding box center [864, 640] width 149 height 33
type input "250"
click at [330, 752] on link "Add Another Item" at bounding box center [319, 754] width 142 height 33
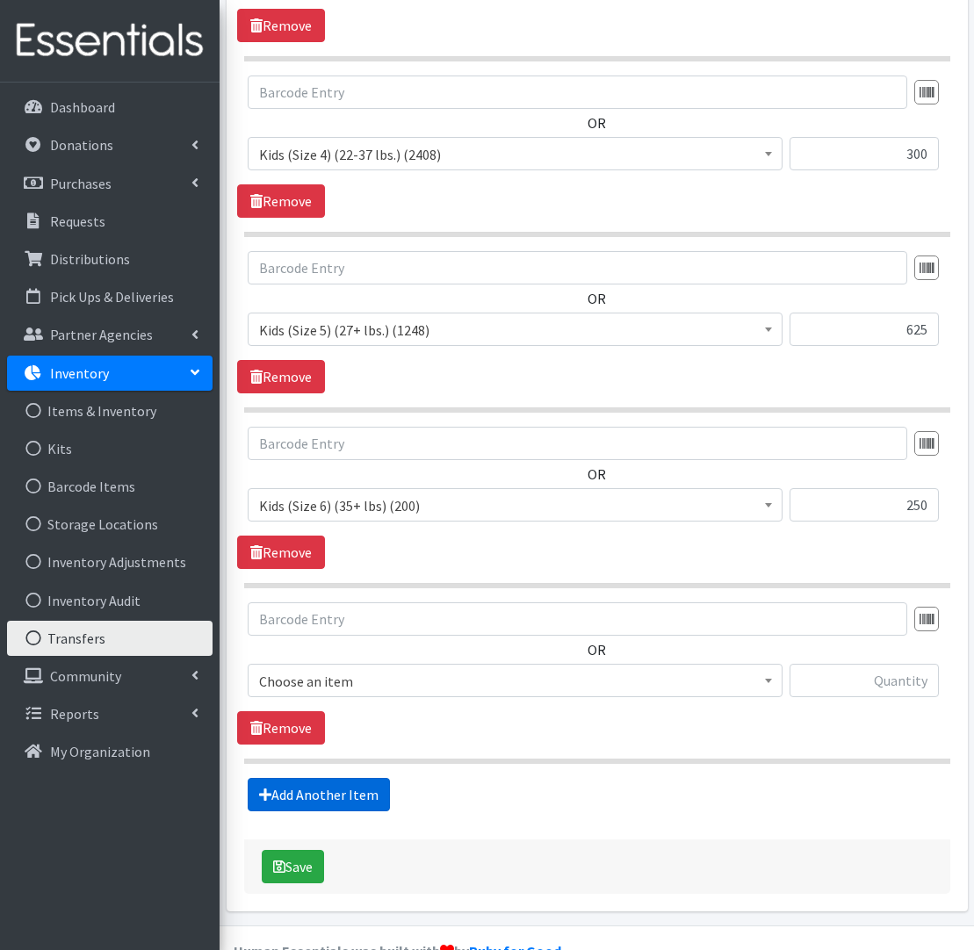
scroll to position [1129, 0]
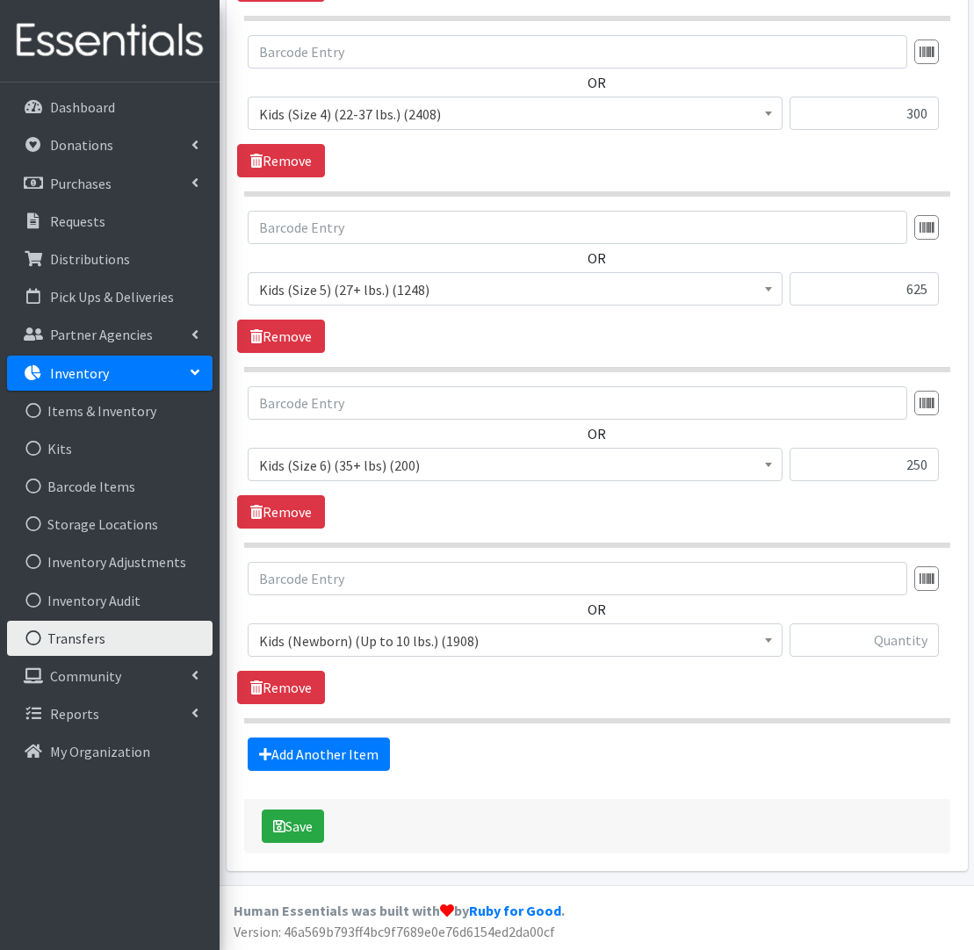
click at [334, 639] on span "Kids (Newborn) (Up to 10 lbs.) (1908)" at bounding box center [515, 641] width 512 height 25
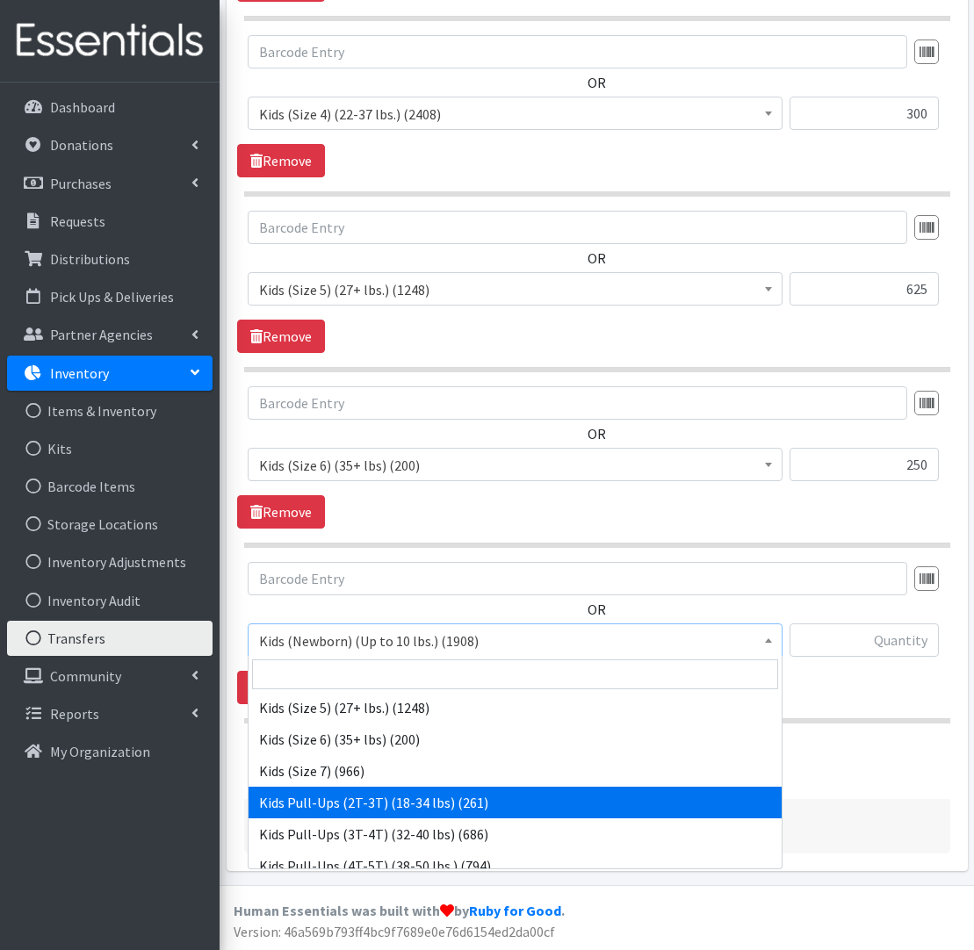
scroll to position [193, 0]
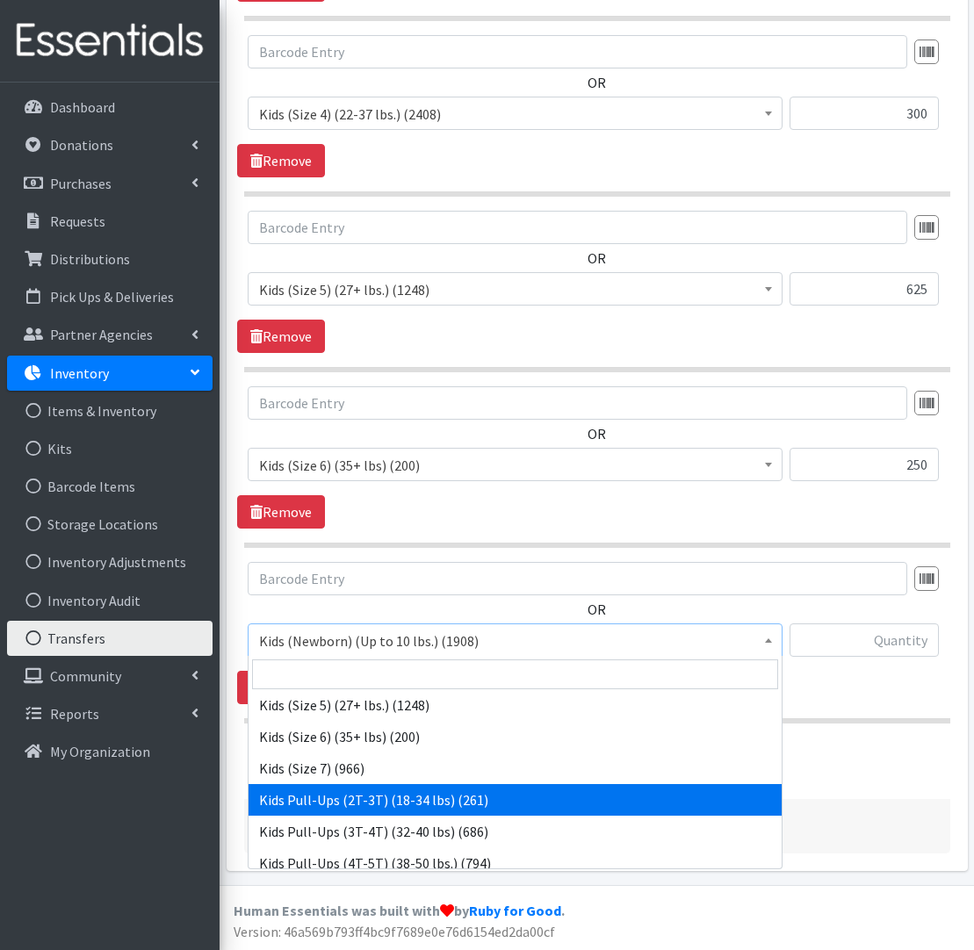
select select "564"
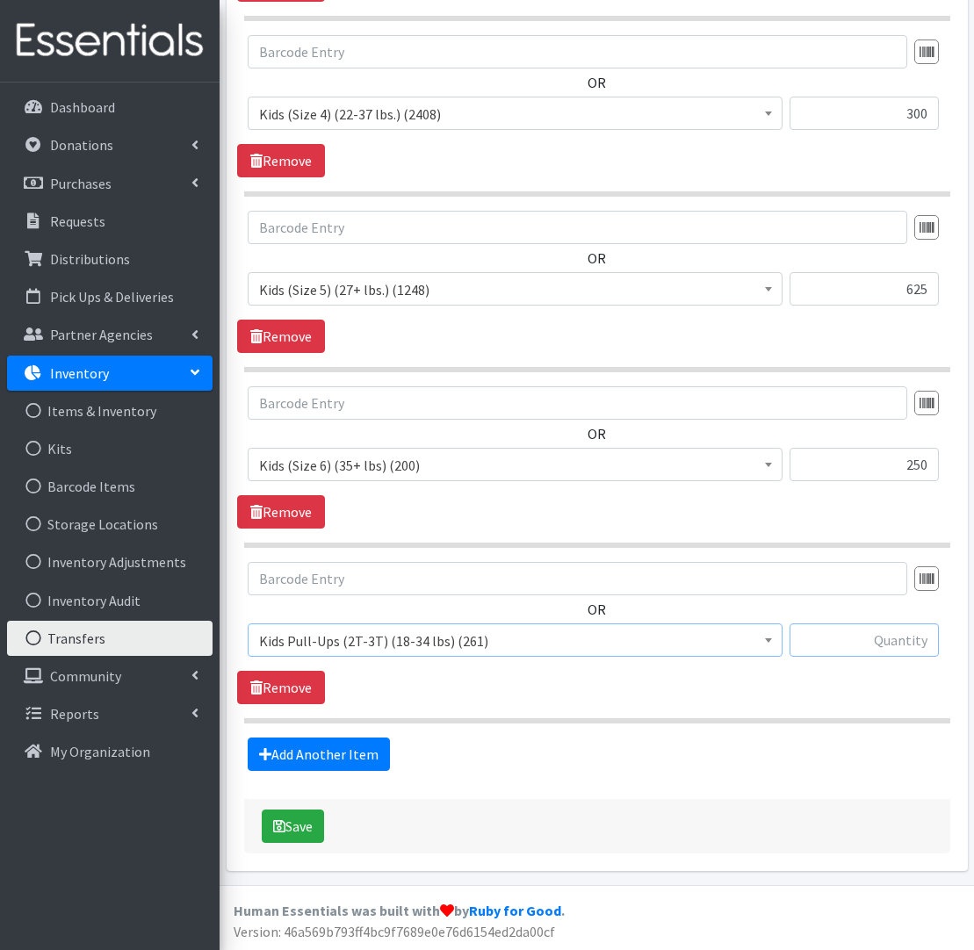
click at [910, 643] on input "text" at bounding box center [864, 640] width 149 height 33
type input "25"
click at [341, 756] on link "Add Another Item" at bounding box center [319, 754] width 142 height 33
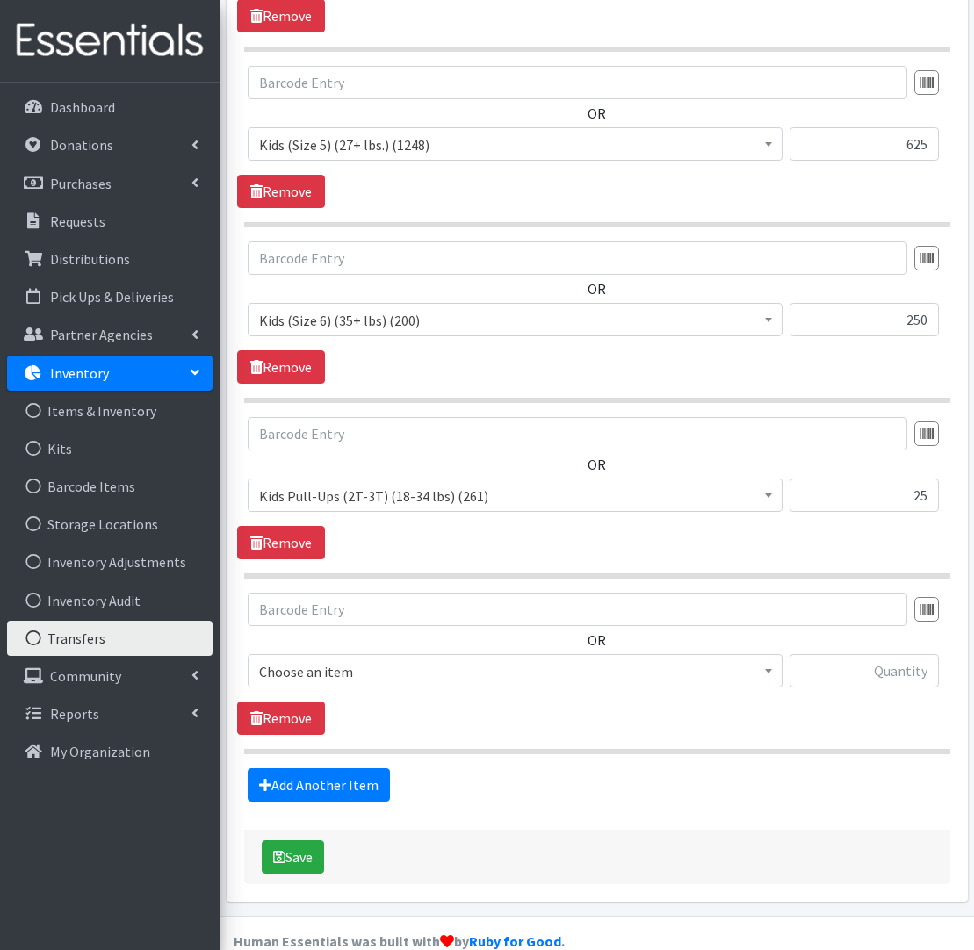
scroll to position [1305, 0]
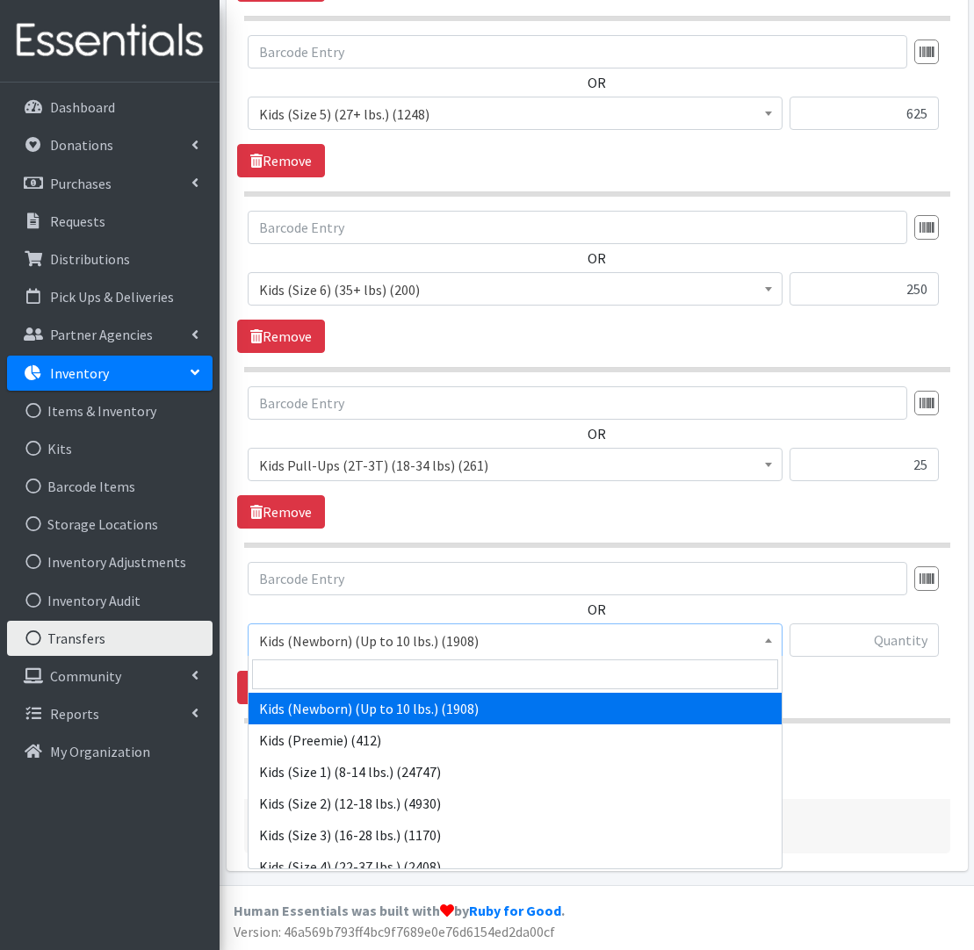
click at [412, 638] on span "Kids (Newborn) (Up to 10 lbs.) (1908)" at bounding box center [515, 641] width 512 height 25
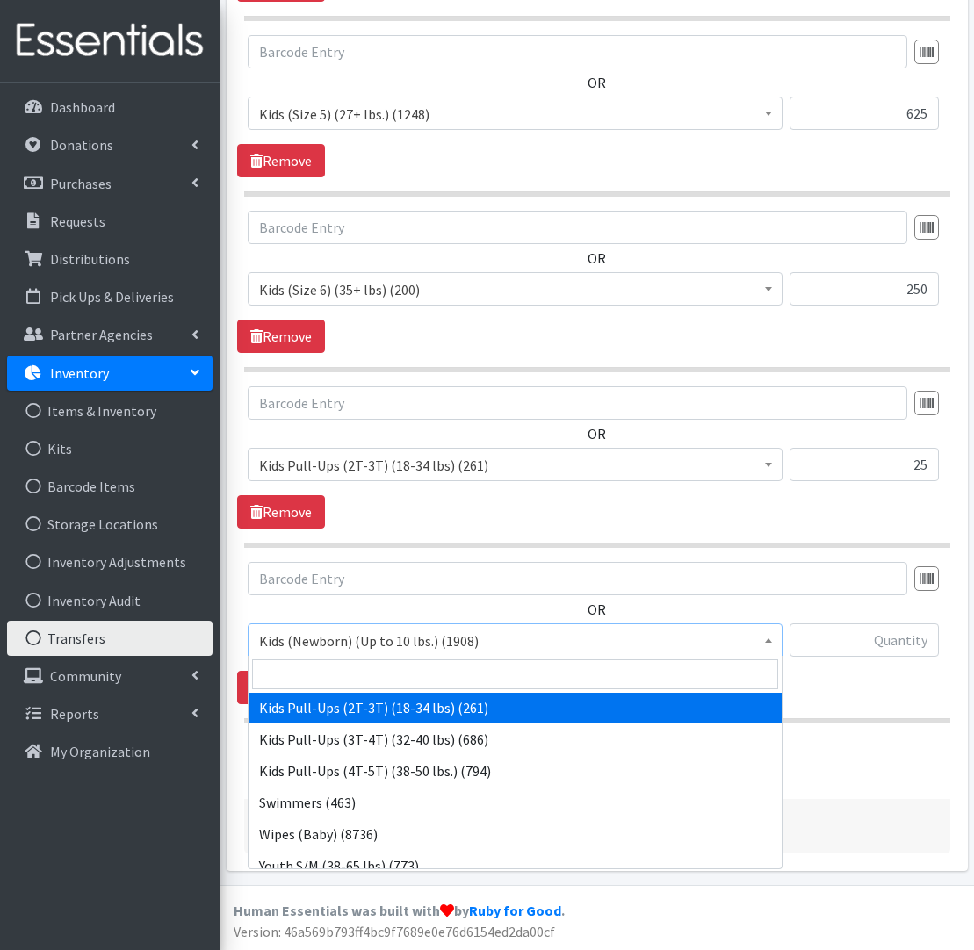
scroll to position [284, 0]
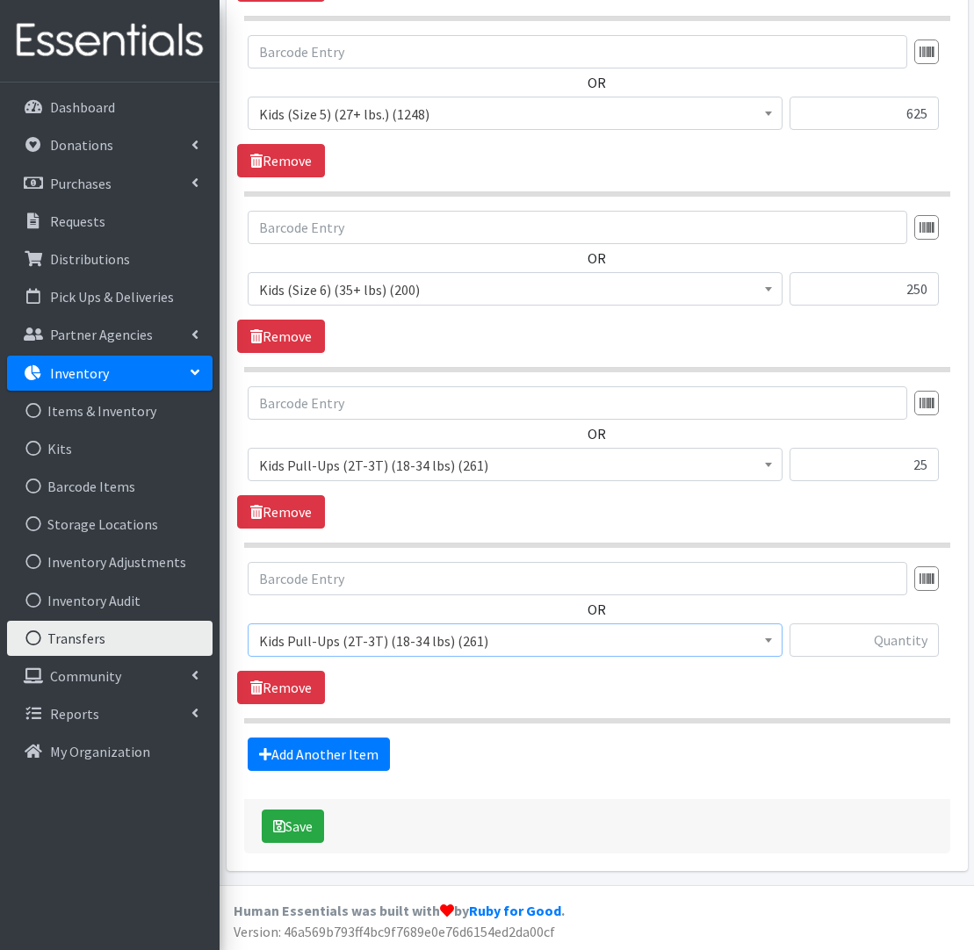
click at [385, 644] on span "Kids Pull-Ups (2T-3T) (18-34 lbs) (261)" at bounding box center [515, 641] width 512 height 25
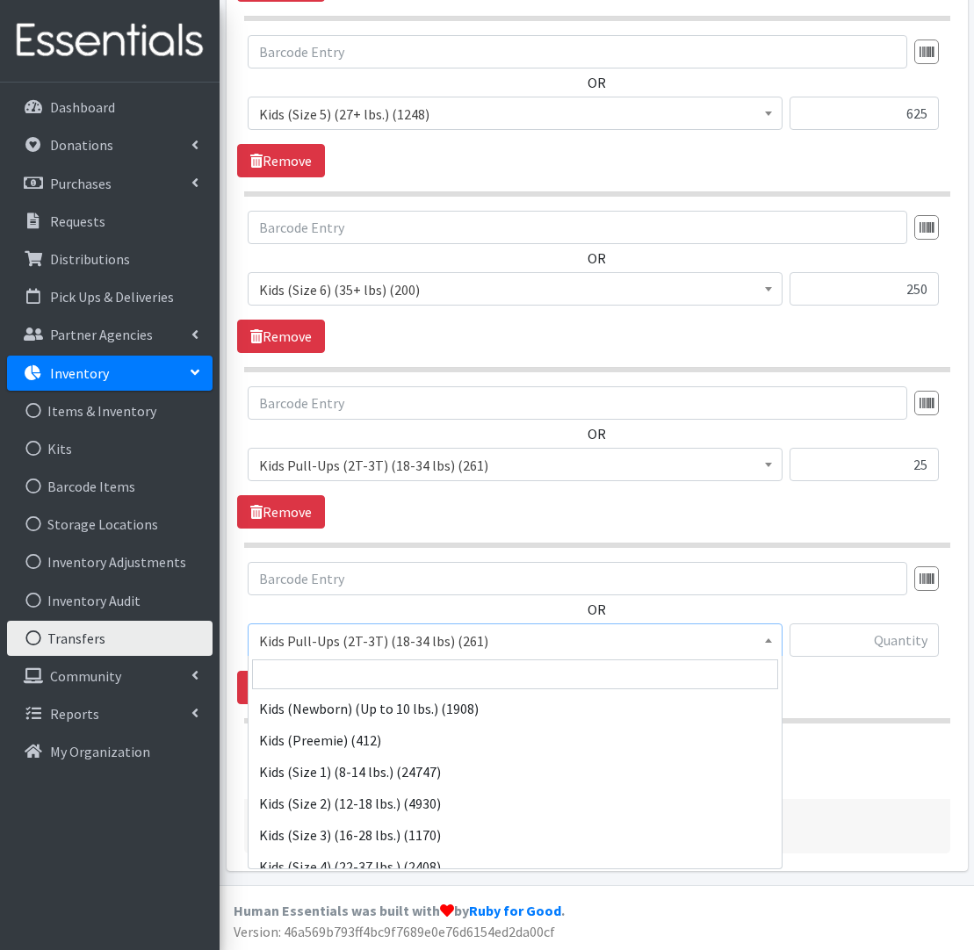
scroll to position [253, 0]
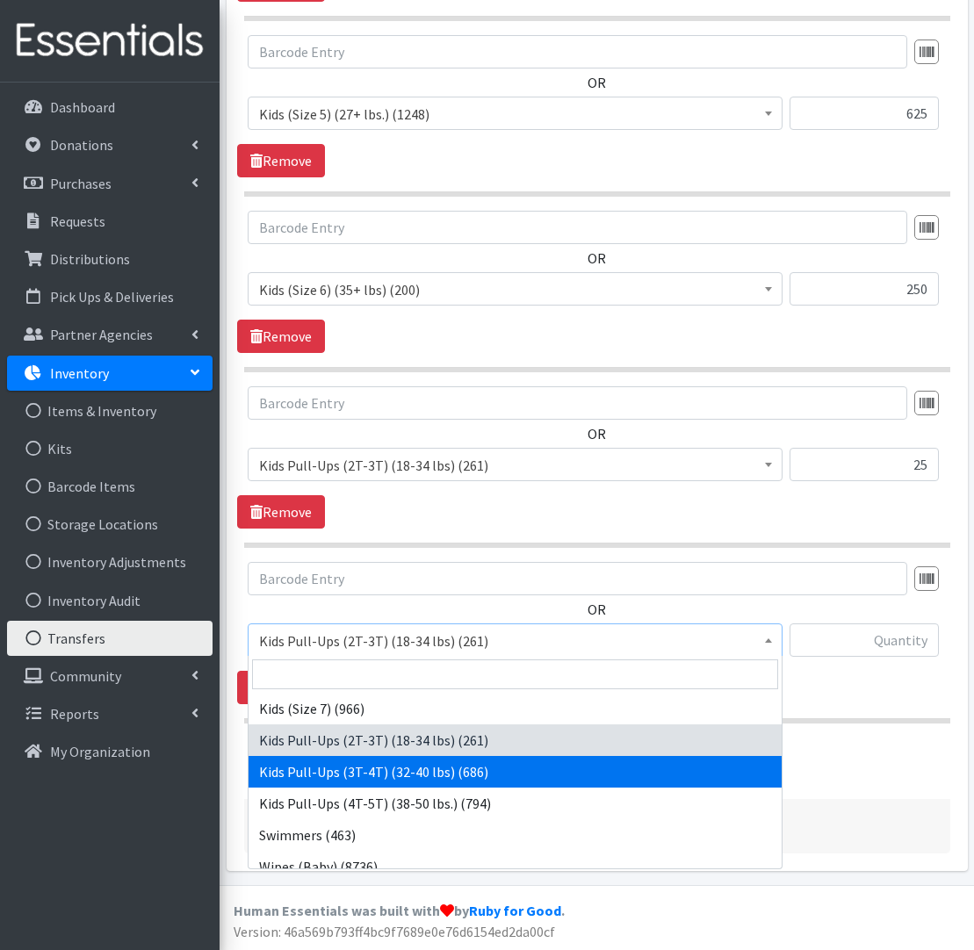
select select "565"
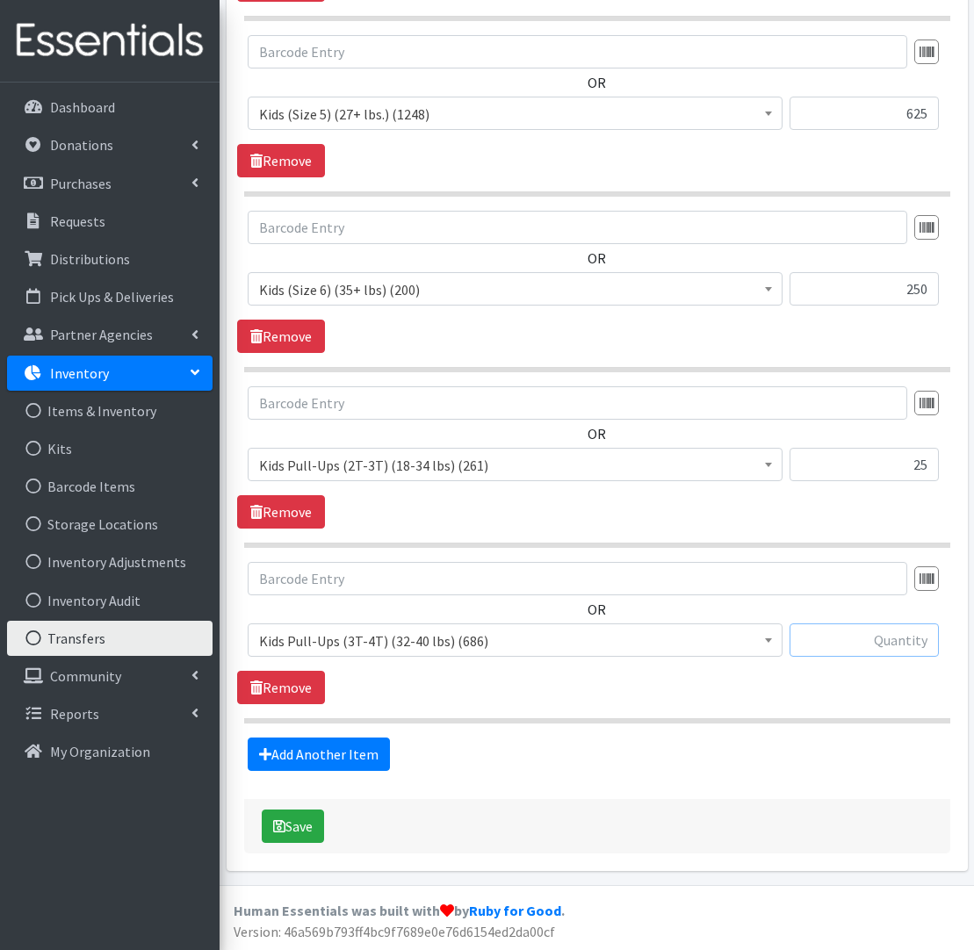
click at [893, 643] on input "text" at bounding box center [864, 640] width 149 height 33
type input "600"
click at [285, 749] on link "Add Another Item" at bounding box center [319, 754] width 142 height 33
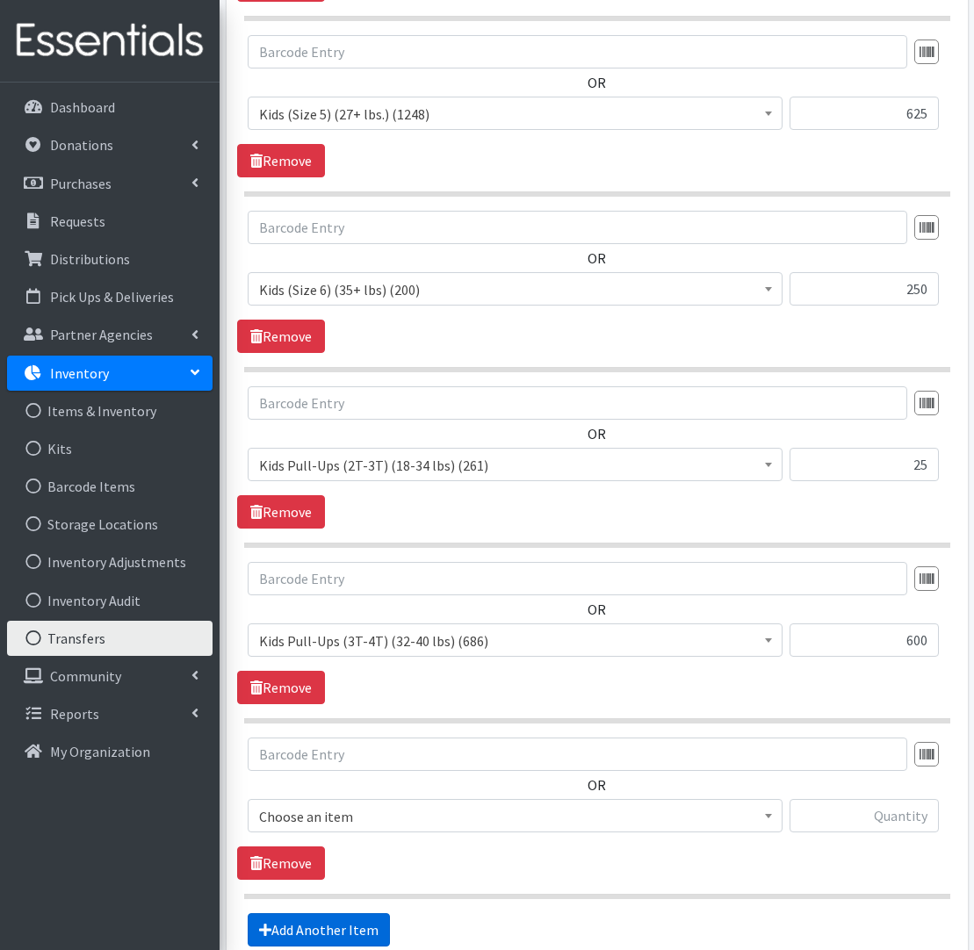
scroll to position [1481, 0]
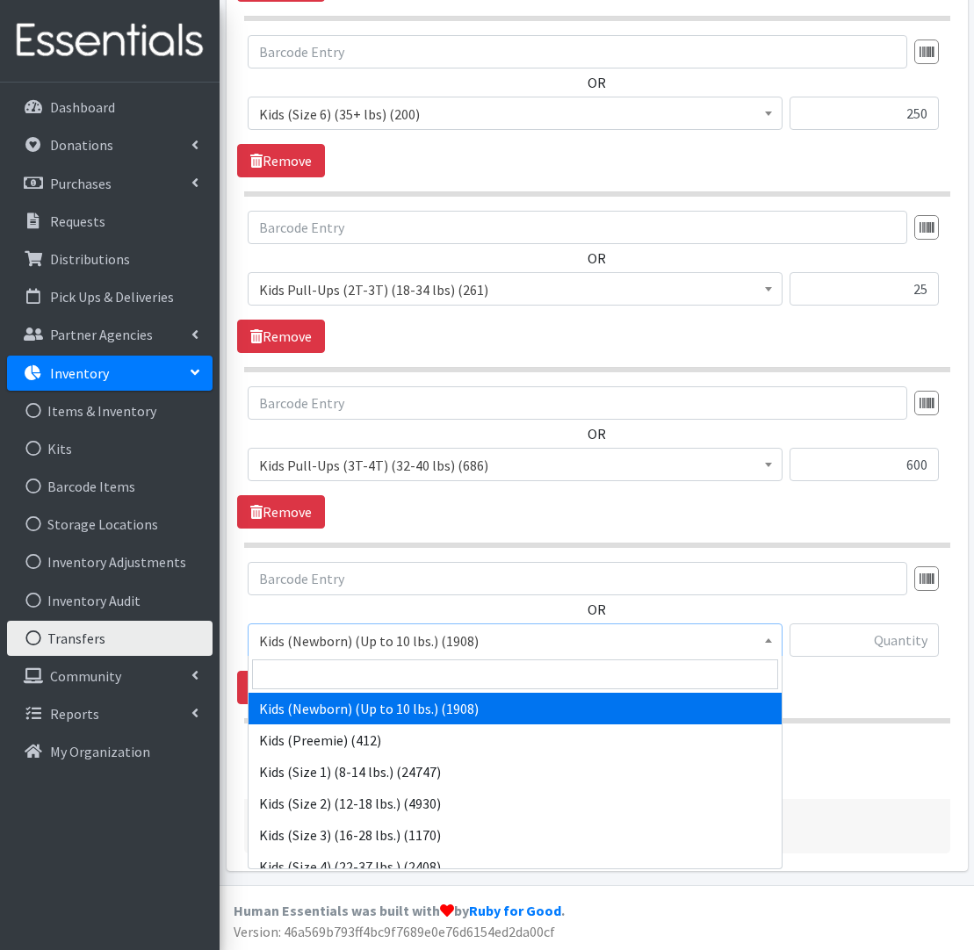
click at [331, 639] on span "Kids (Newborn) (Up to 10 lbs.) (1908)" at bounding box center [515, 641] width 512 height 25
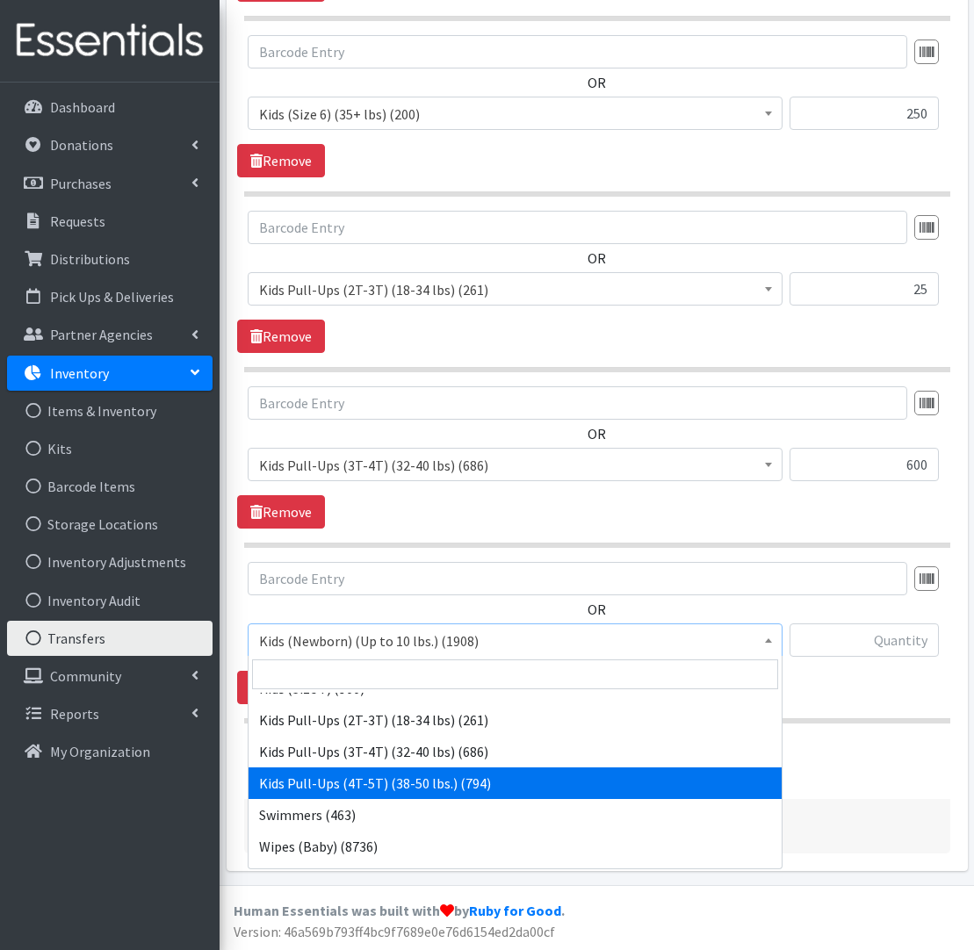
scroll to position [276, 0]
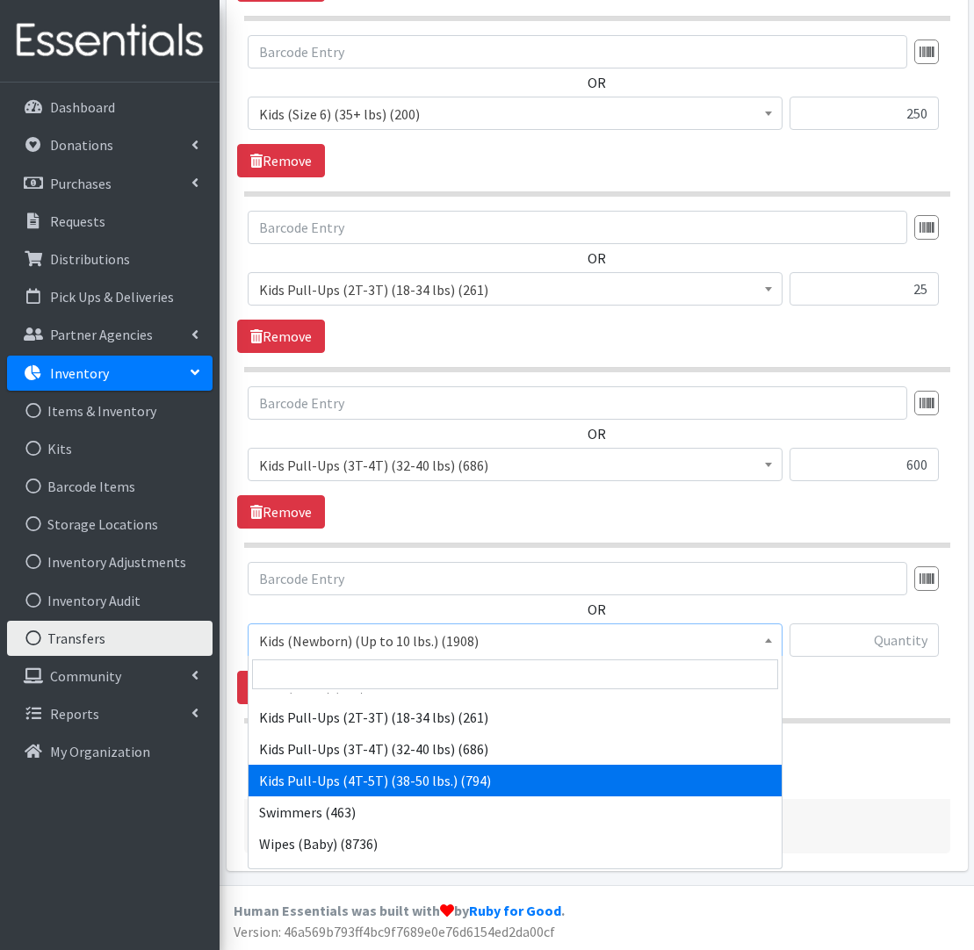
select select "566"
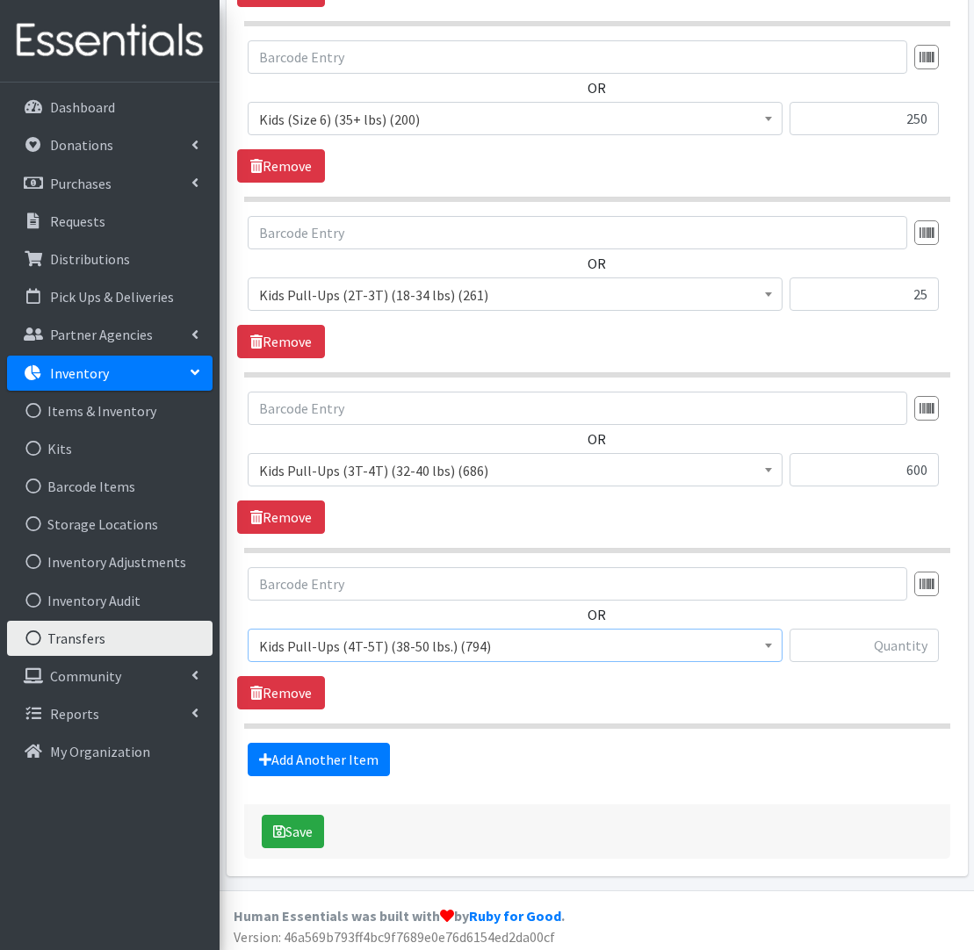
scroll to position [1466, 0]
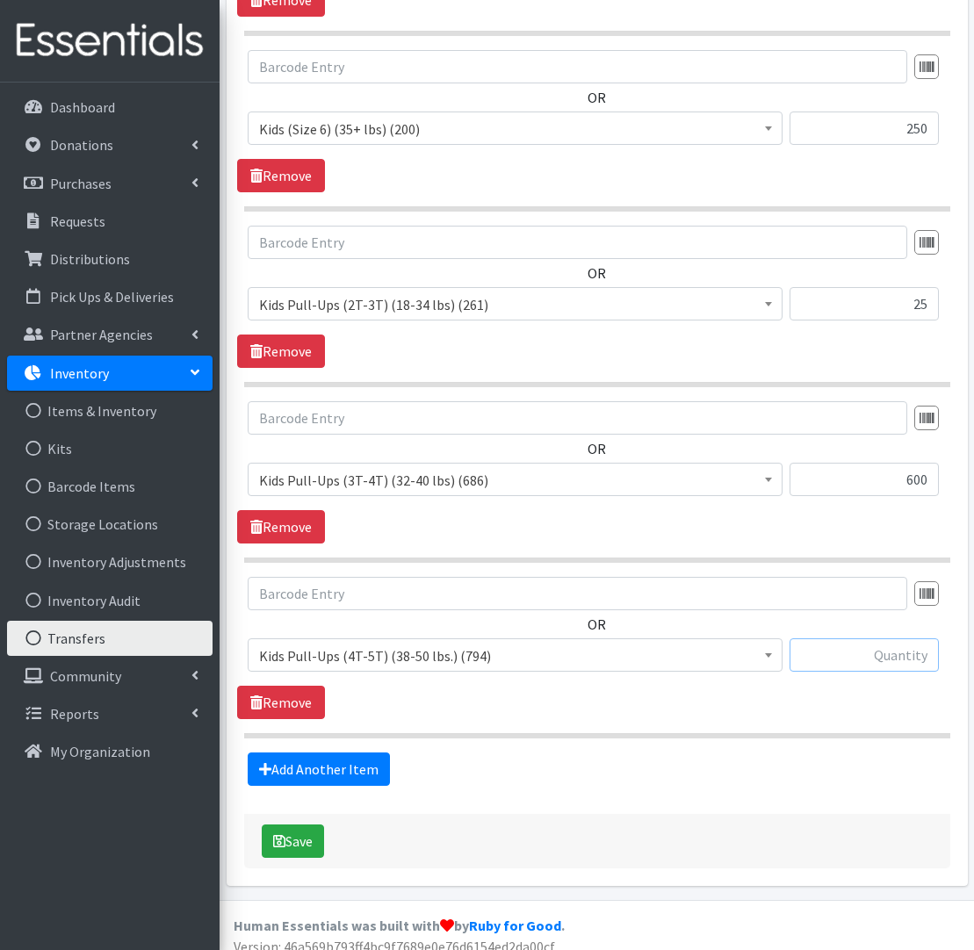
click at [859, 662] on input "text" at bounding box center [864, 655] width 149 height 33
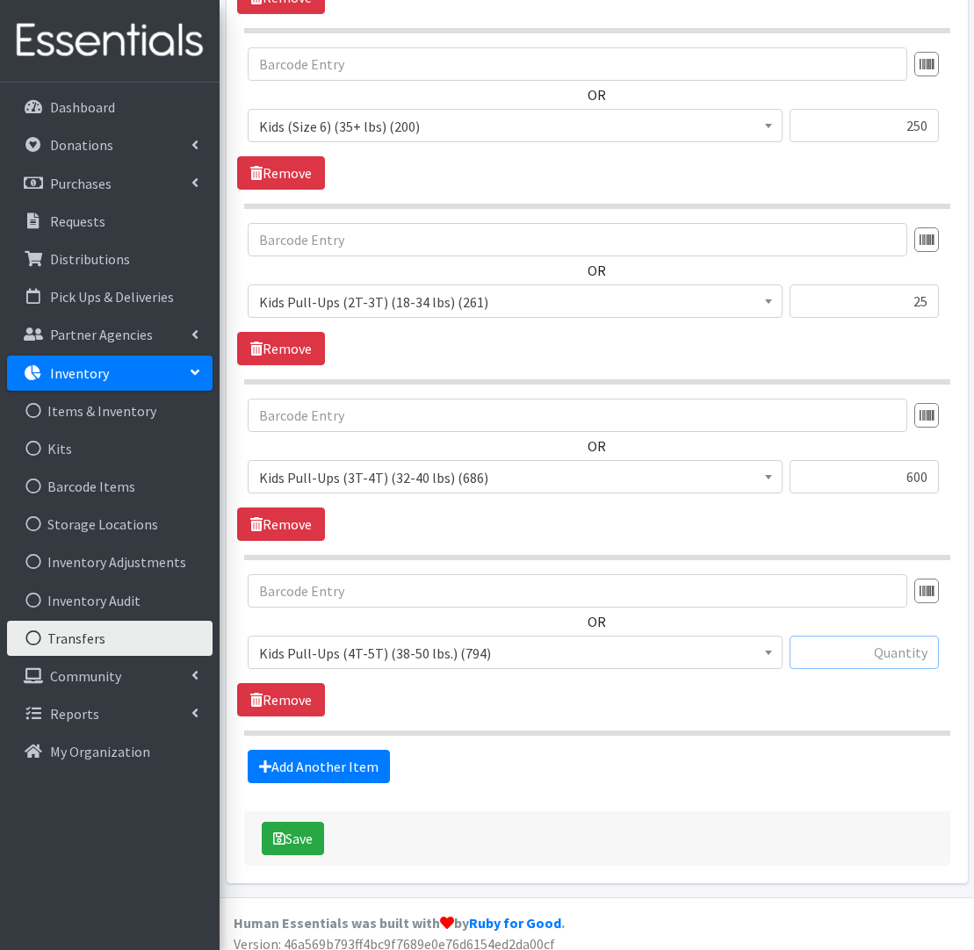
scroll to position [1475, 0]
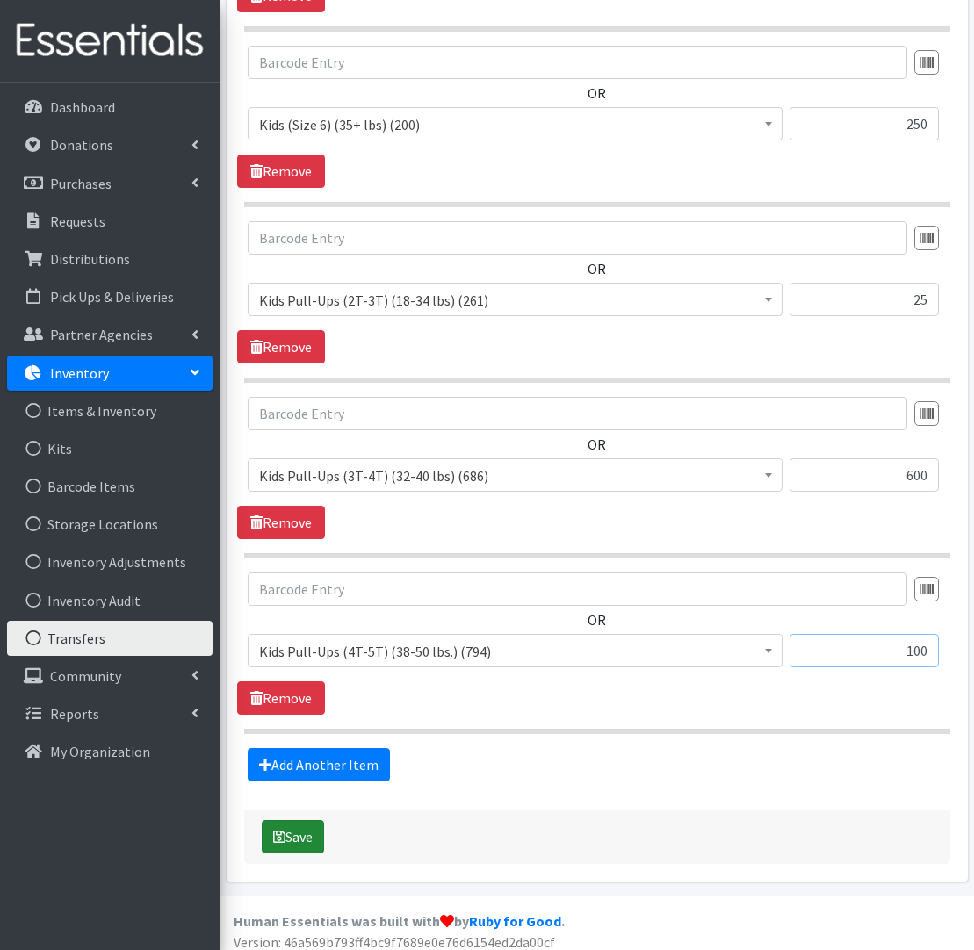
type input "100"
click at [299, 844] on button "Save" at bounding box center [293, 836] width 62 height 33
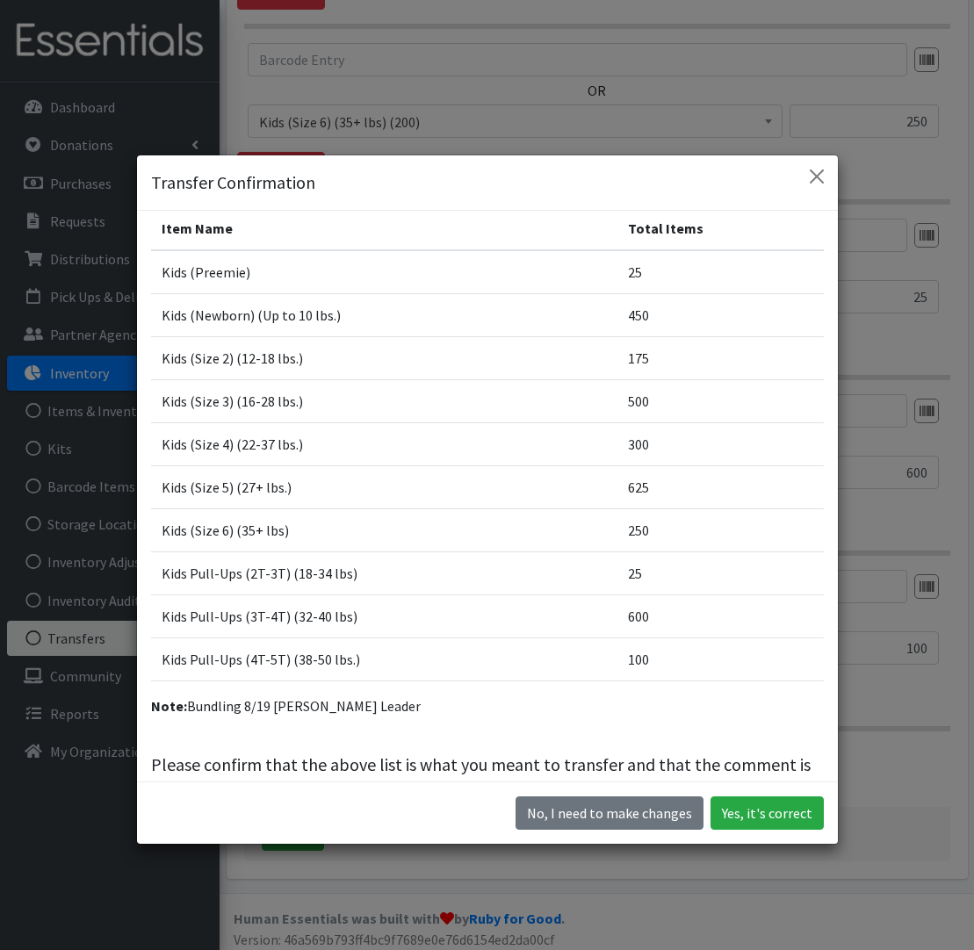
scroll to position [12, 0]
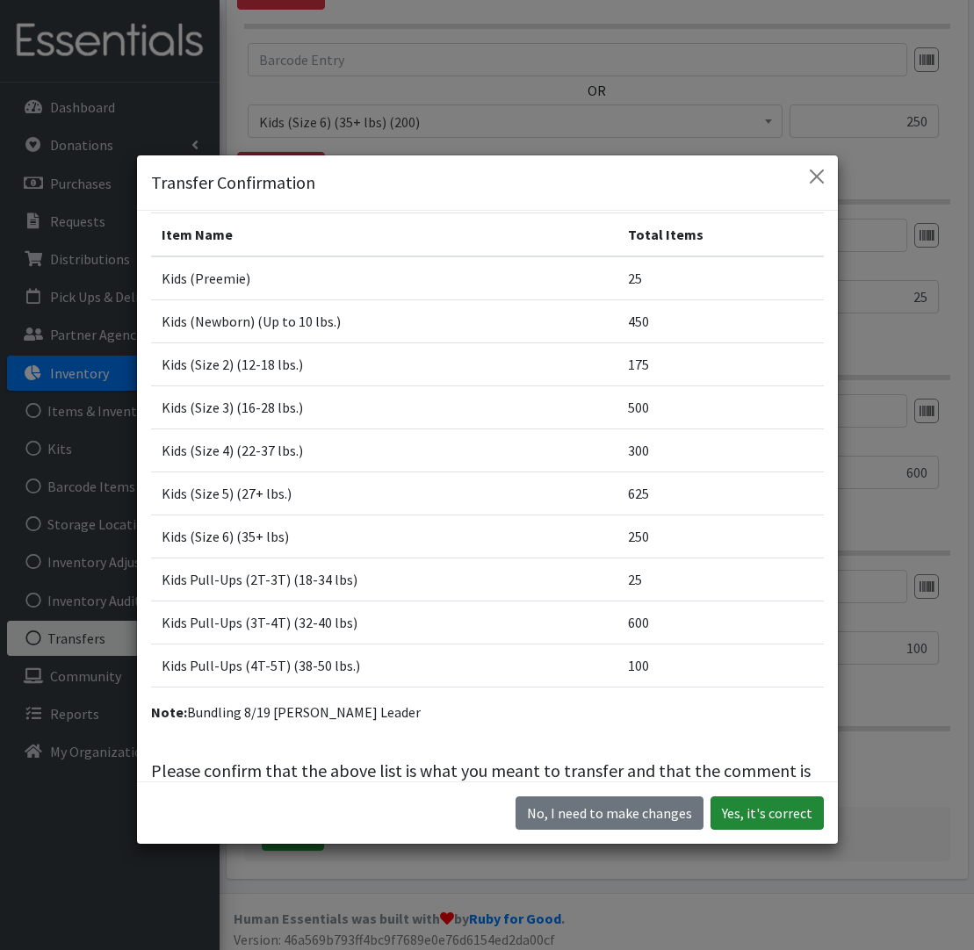
click at [758, 823] on button "Yes, it's correct" at bounding box center [767, 813] width 113 height 33
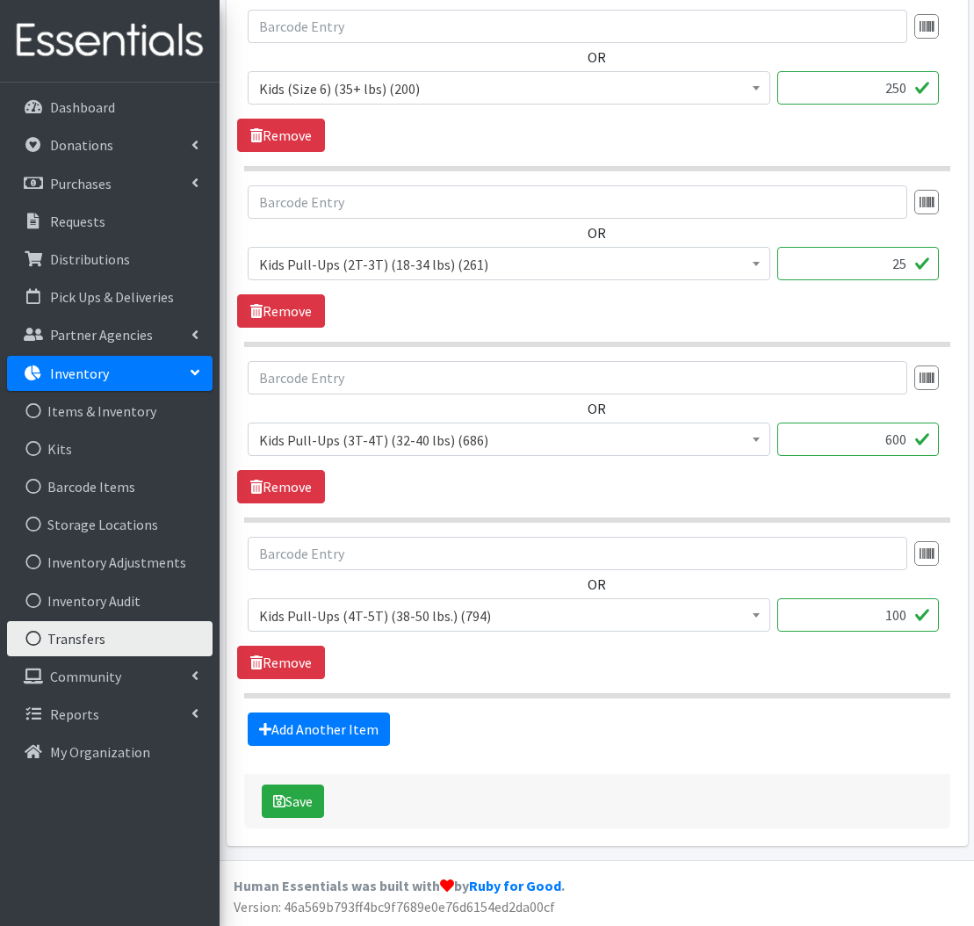
scroll to position [1584, 0]
click at [318, 808] on button "Save" at bounding box center [293, 801] width 62 height 33
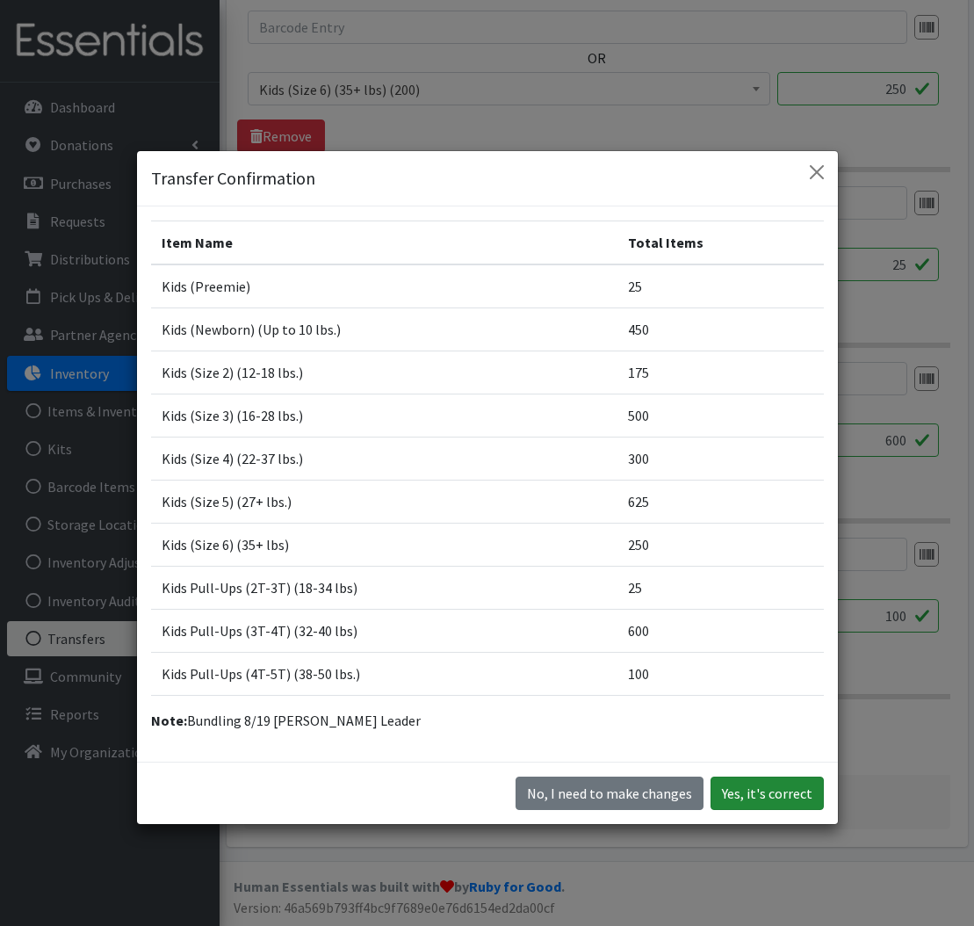
click at [767, 790] on button "Yes, it's correct" at bounding box center [767, 792] width 113 height 33
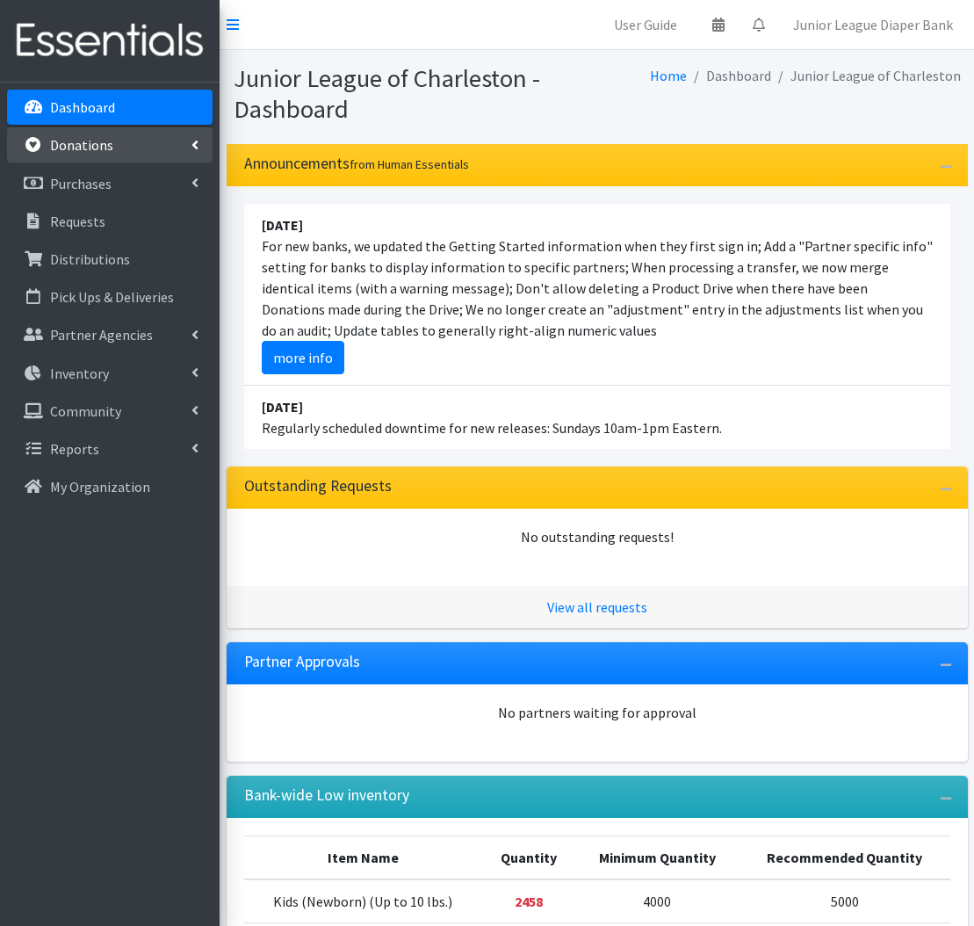
click at [124, 132] on link "Donations" at bounding box center [110, 144] width 206 height 35
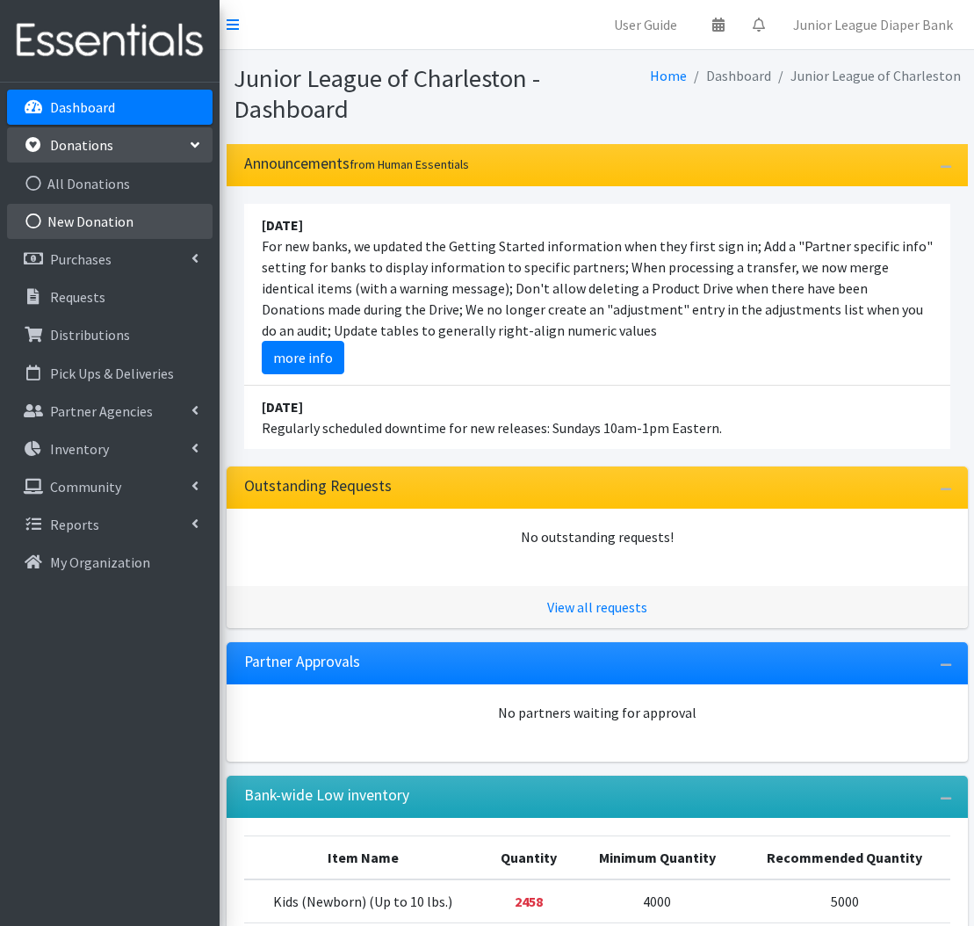
click at [129, 219] on link "New Donation" at bounding box center [110, 221] width 206 height 35
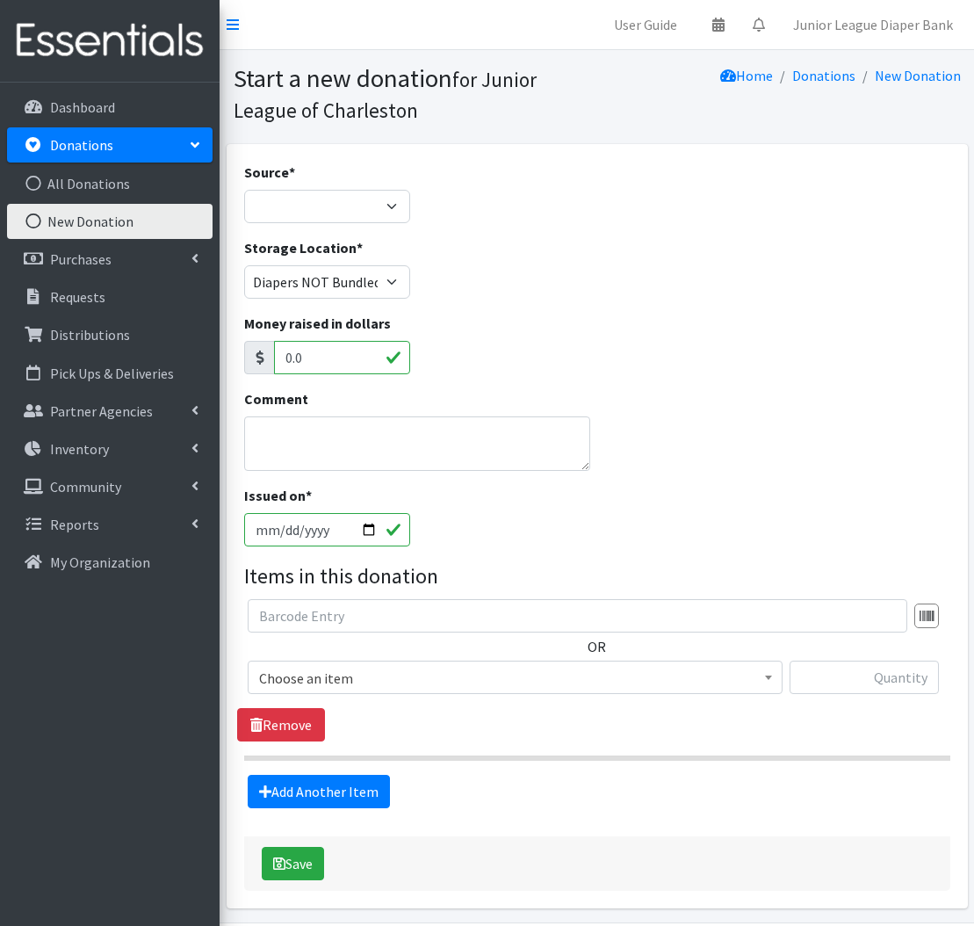
scroll to position [1, 0]
select select "Misc. Donation"
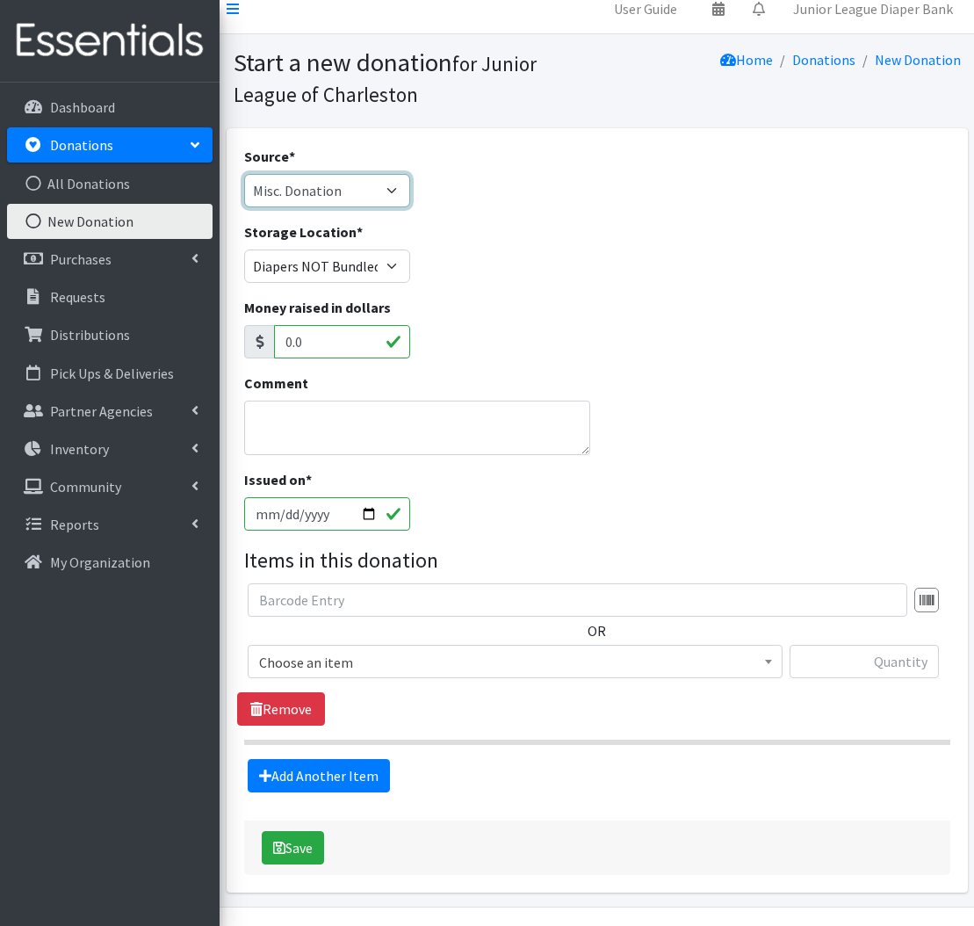
scroll to position [16, 1]
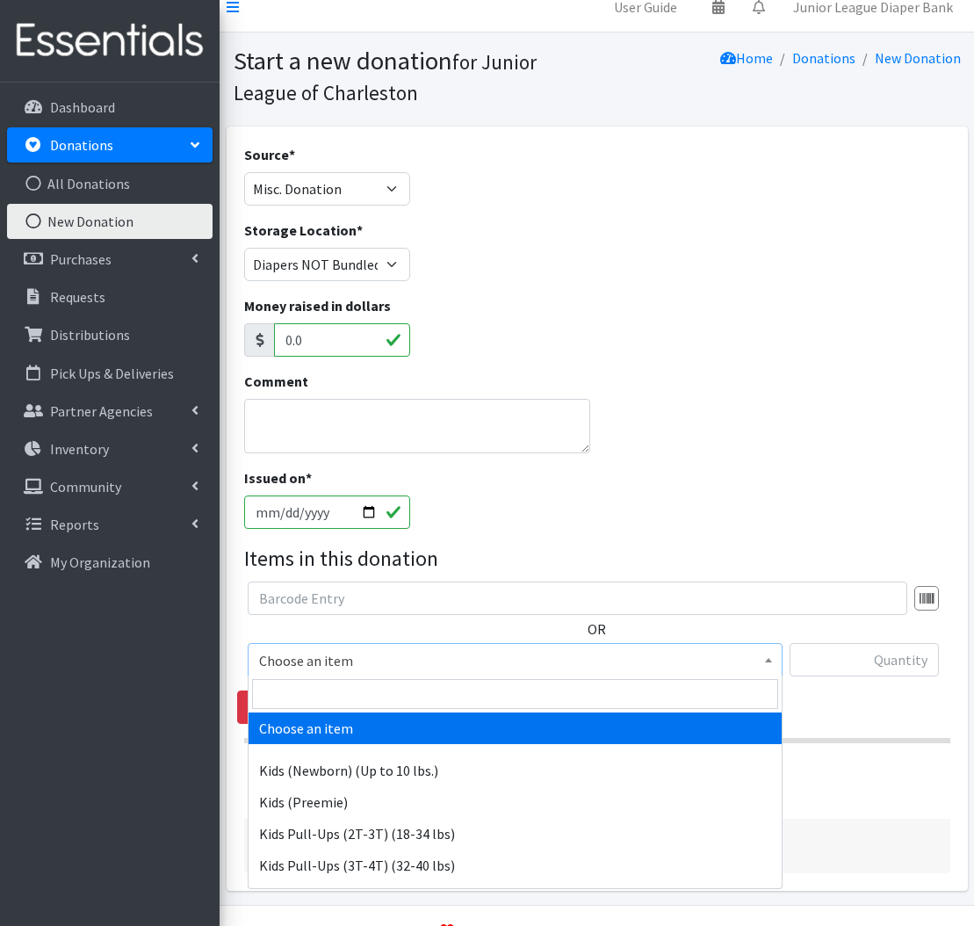
click at [696, 663] on span "Choose an item" at bounding box center [515, 660] width 512 height 25
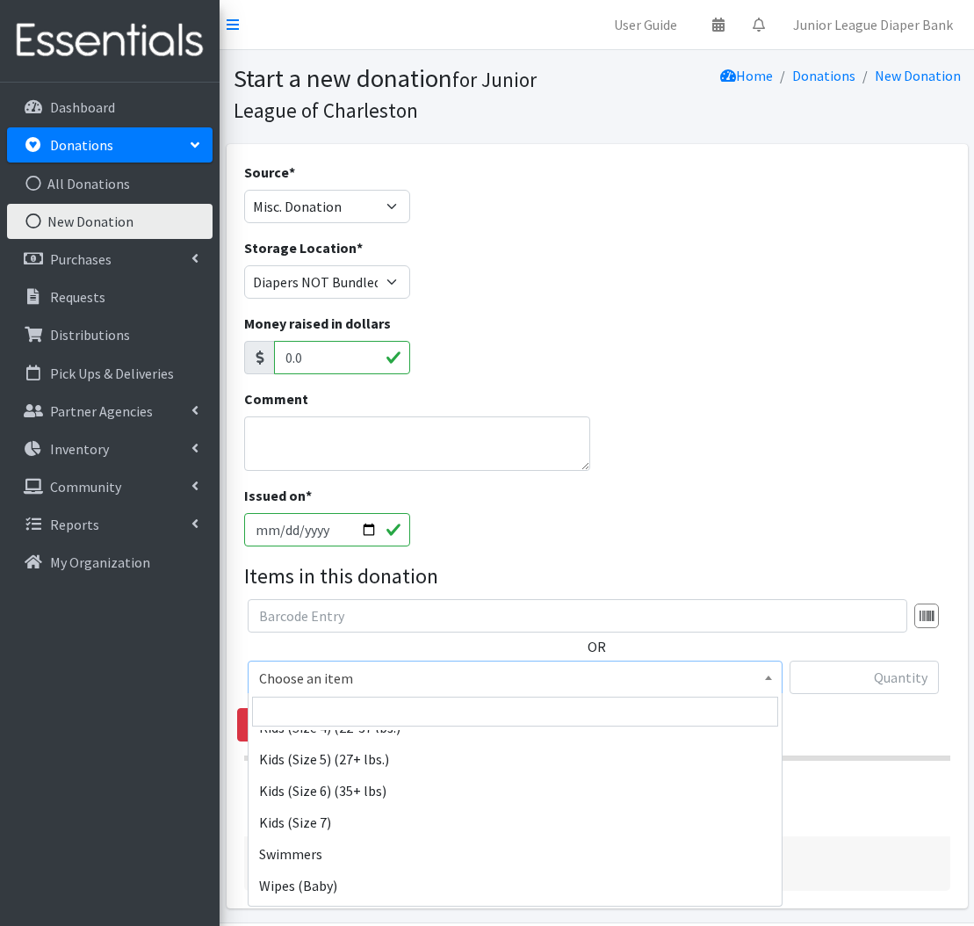
scroll to position [330, 0]
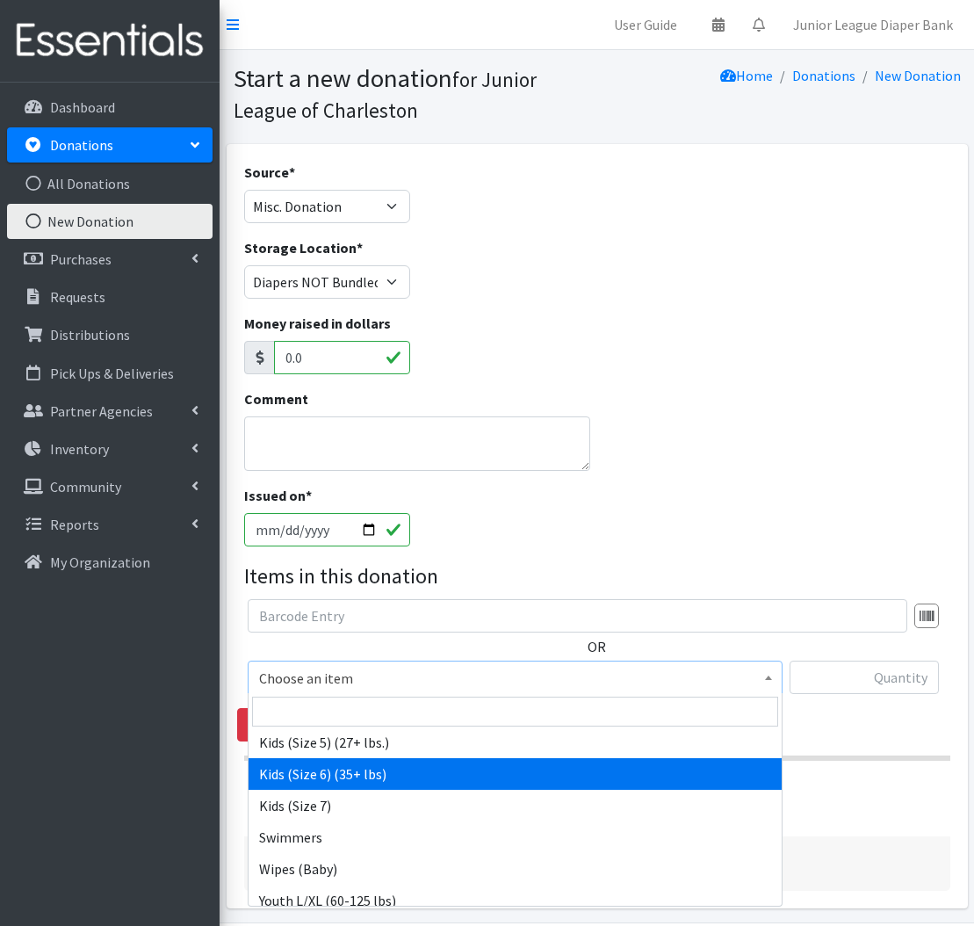
select select "560"
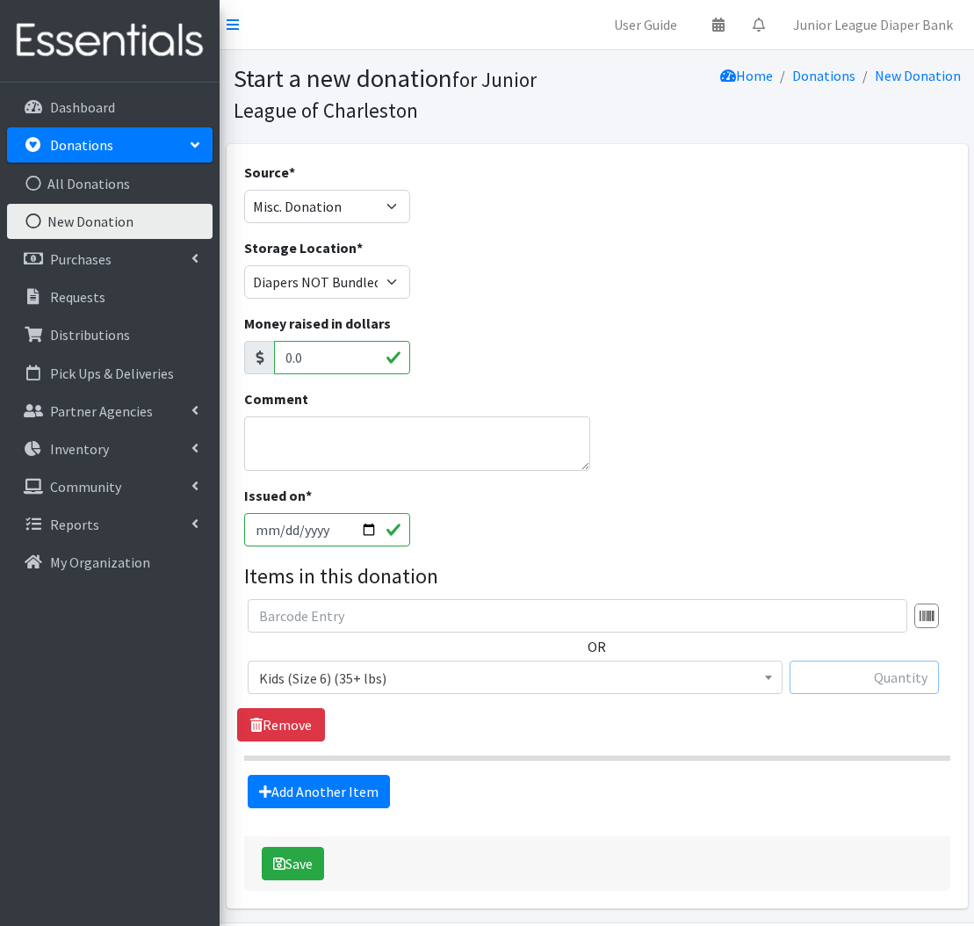
click at [841, 673] on input "text" at bounding box center [864, 676] width 149 height 33
type input "50"
click at [411, 442] on textarea "Comment" at bounding box center [417, 443] width 347 height 54
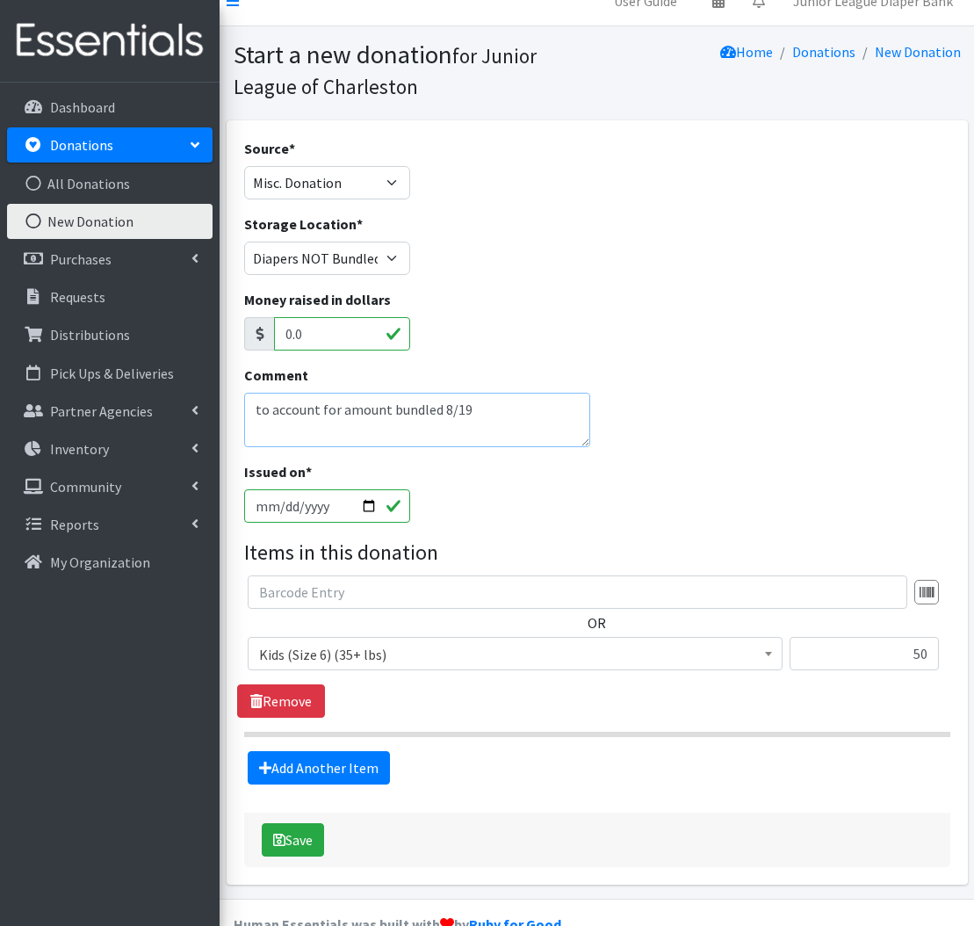
scroll to position [21, 0]
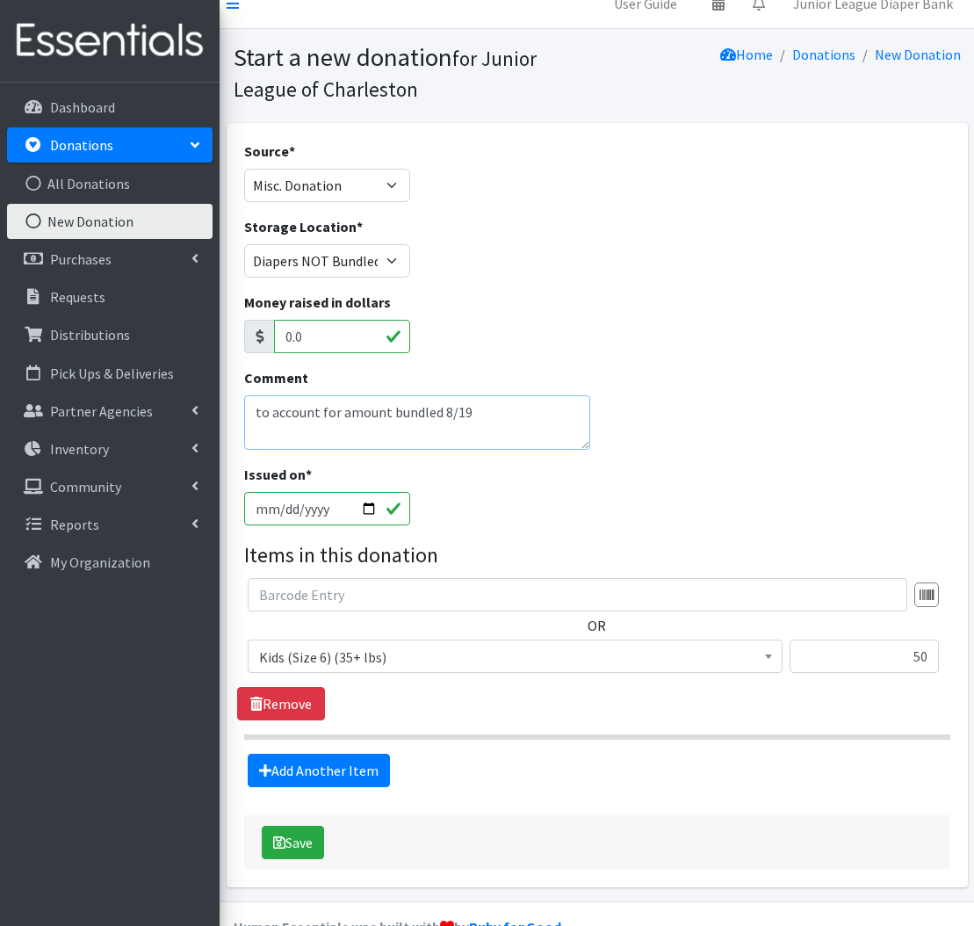
click at [372, 418] on textarea "to account for amount bundled 8/19" at bounding box center [417, 422] width 347 height 54
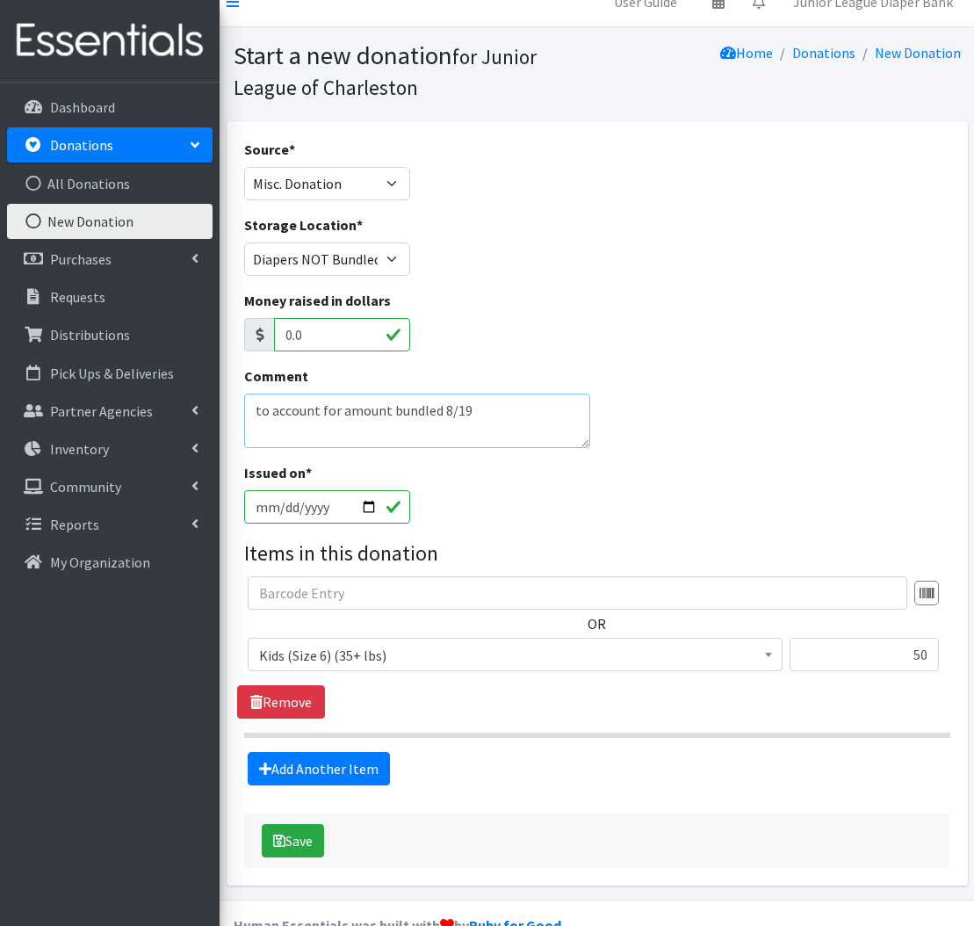
click at [372, 407] on textarea "to account for amount bundled 8/19" at bounding box center [417, 420] width 347 height 54
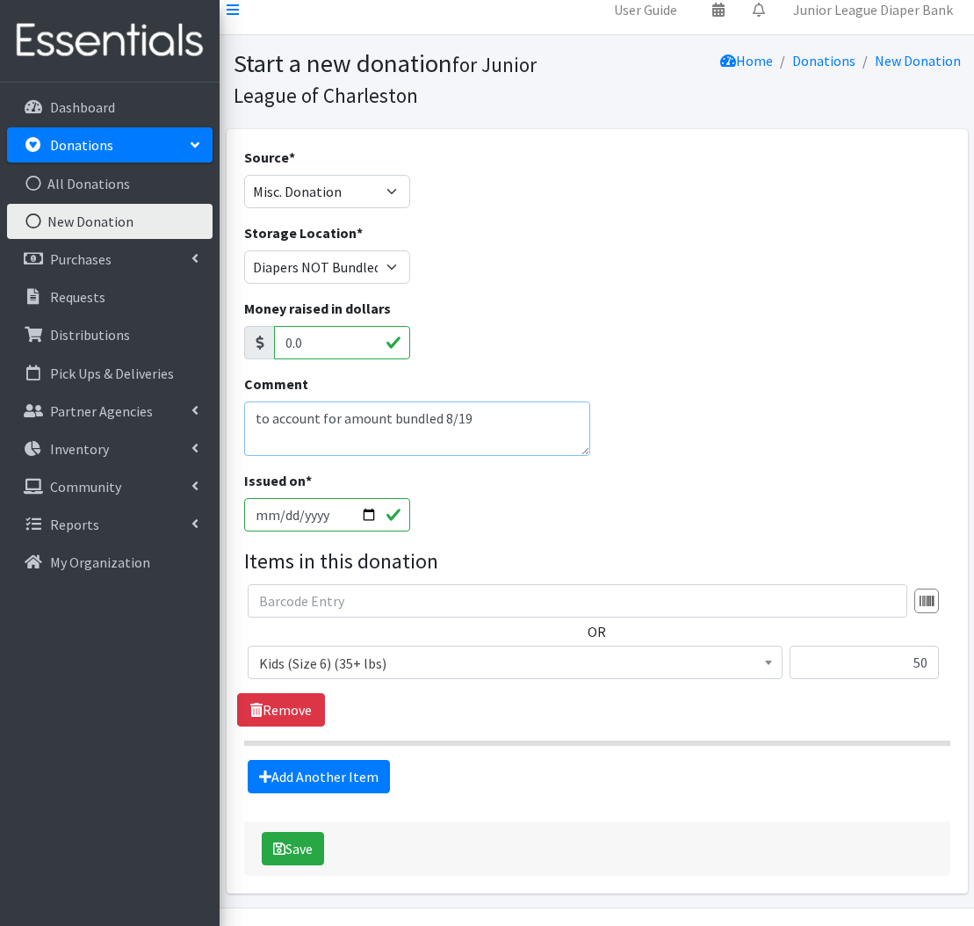
scroll to position [11, 0]
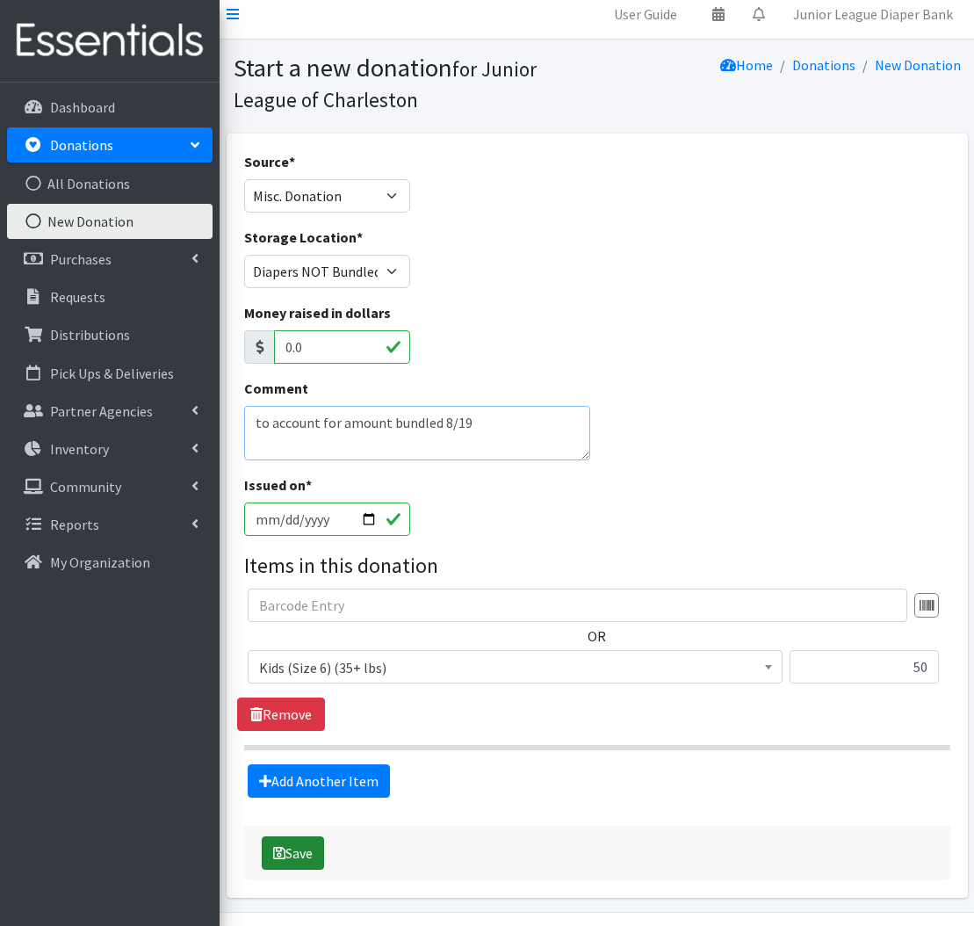
type textarea "to account for amount bundled 8/19"
click at [292, 844] on button "Save" at bounding box center [293, 852] width 62 height 33
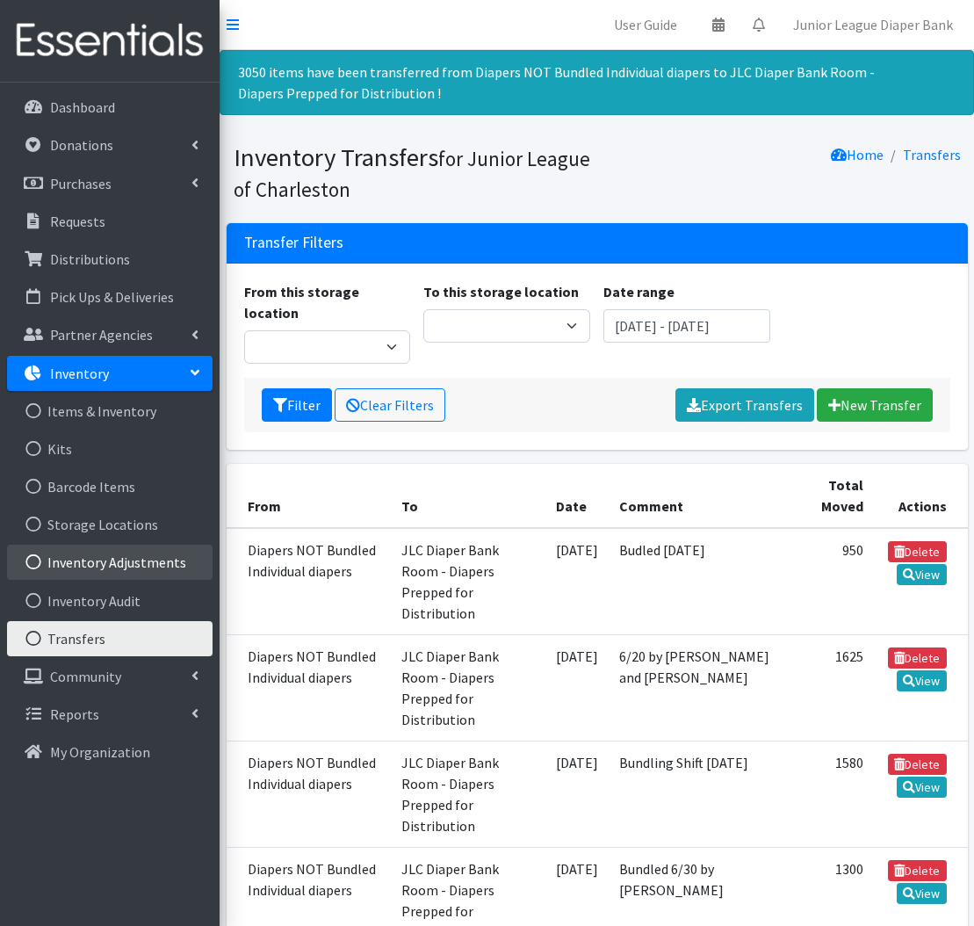
scroll to position [0, 1]
click at [135, 558] on link "Inventory Adjustments" at bounding box center [110, 562] width 206 height 35
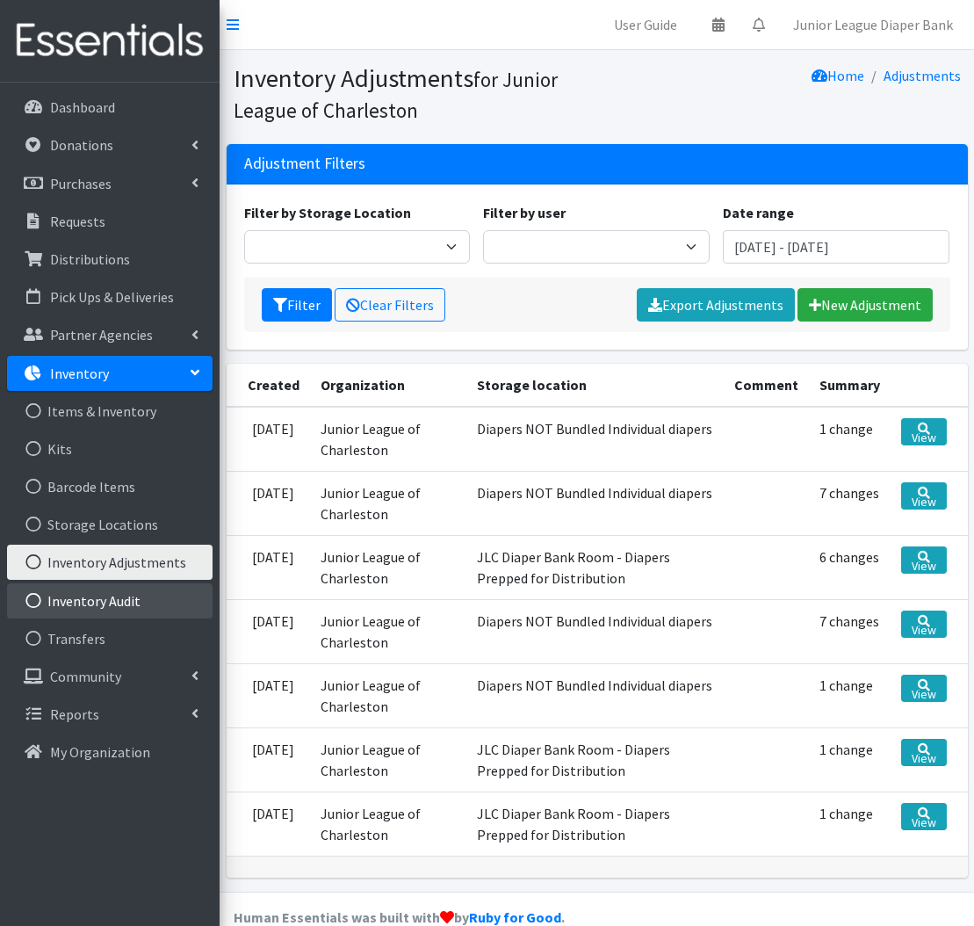
click at [134, 587] on link "Inventory Audit" at bounding box center [110, 600] width 206 height 35
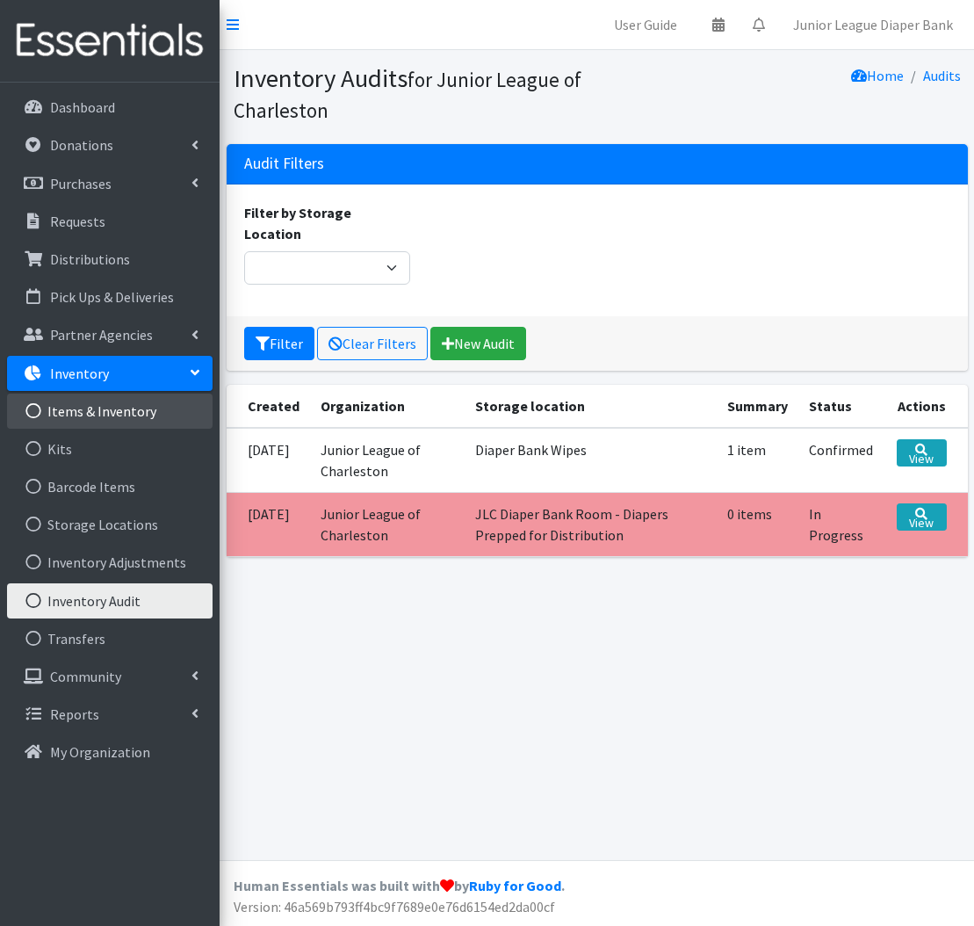
click at [93, 413] on link "Items & Inventory" at bounding box center [110, 410] width 206 height 35
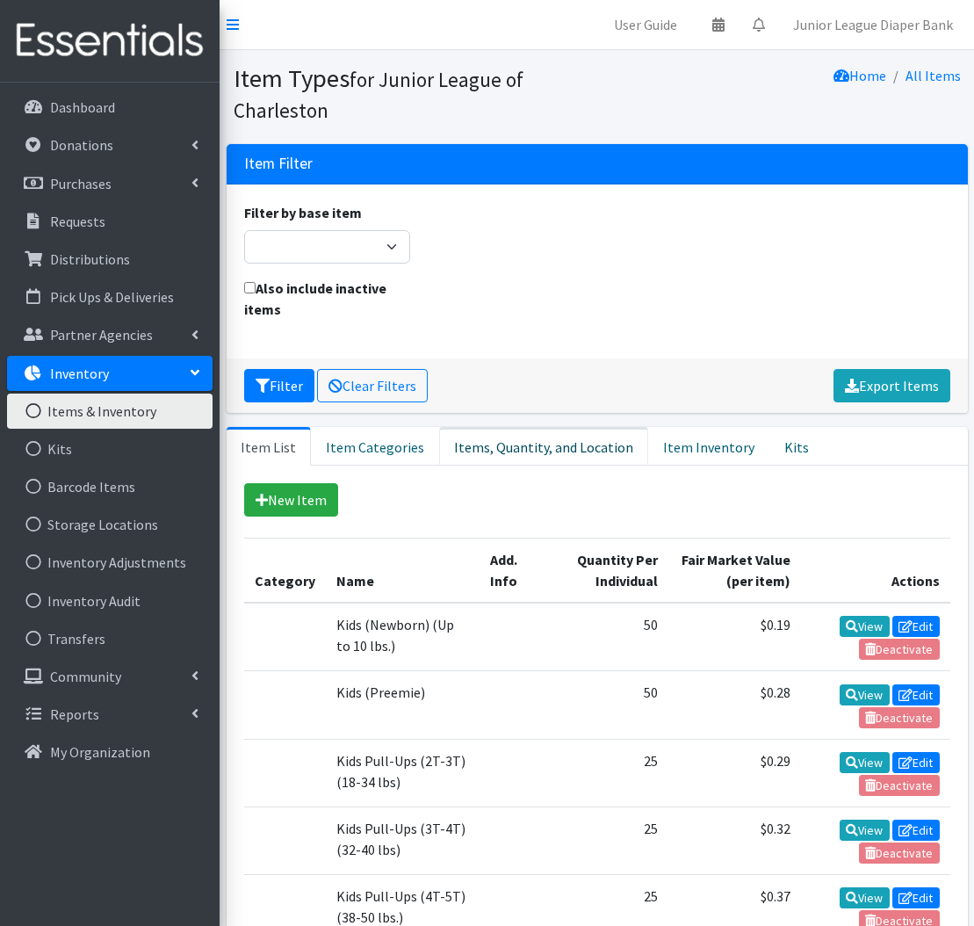
click at [487, 445] on link "Items, Quantity, and Location" at bounding box center [543, 446] width 209 height 39
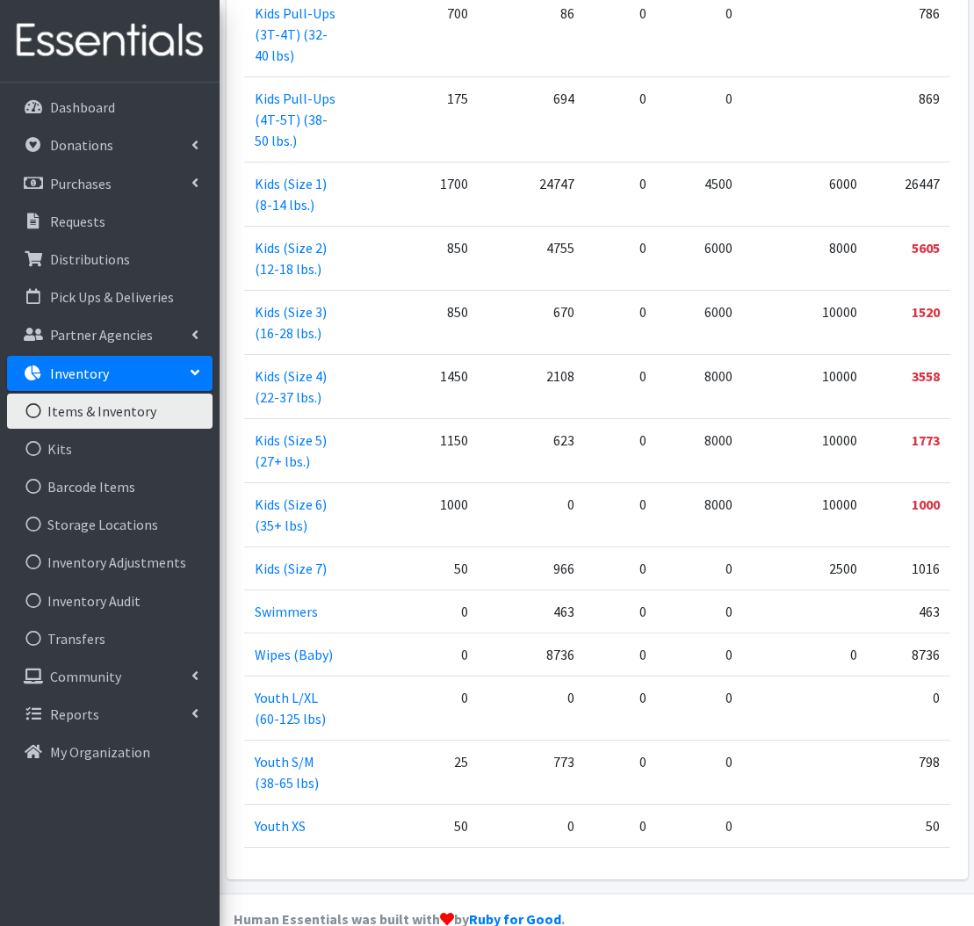
scroll to position [916, 0]
